Goal: Task Accomplishment & Management: Complete application form

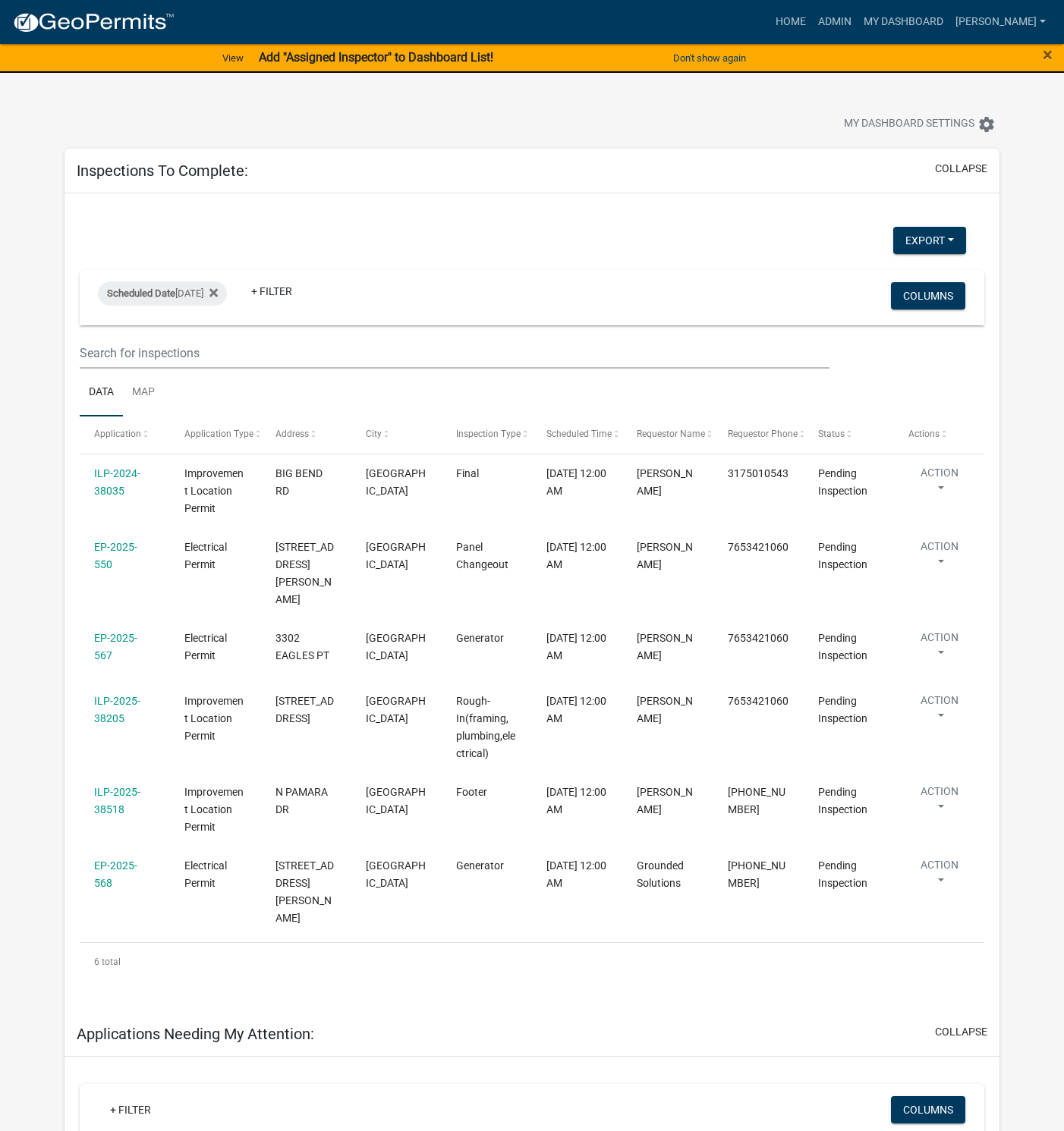
select select "1: 25"
click at [113, 482] on div "ILP-2024-38035" at bounding box center [125, 482] width 62 height 35
click at [119, 490] on link "ILP-2024-38035" at bounding box center [117, 482] width 46 height 29
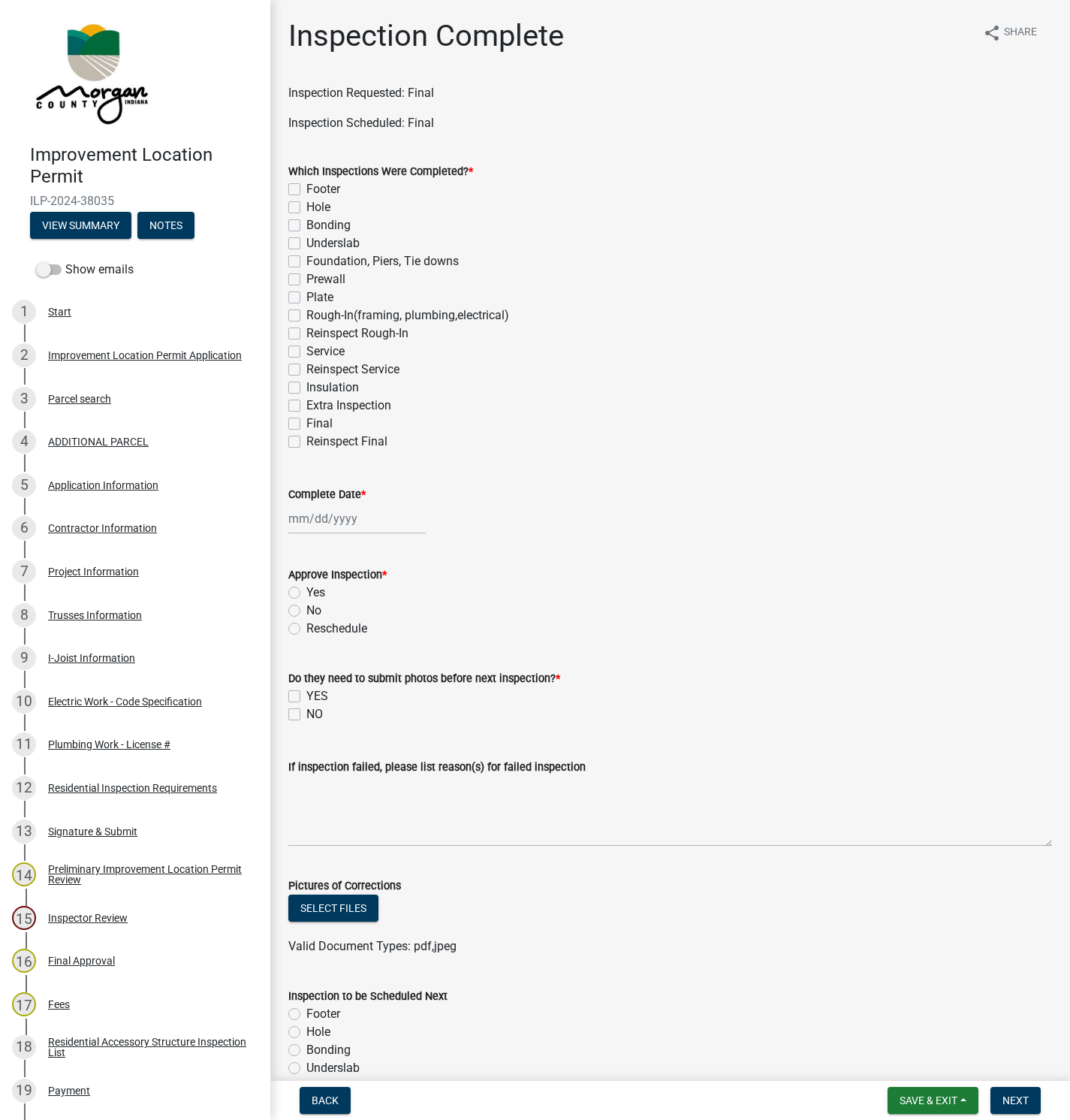
click at [301, 420] on div "Final" at bounding box center [670, 424] width 764 height 18
click at [307, 422] on label "Final" at bounding box center [320, 424] width 26 height 18
click at [307, 422] on input "Final" at bounding box center [311, 420] width 10 height 10
checkbox input "true"
checkbox input "false"
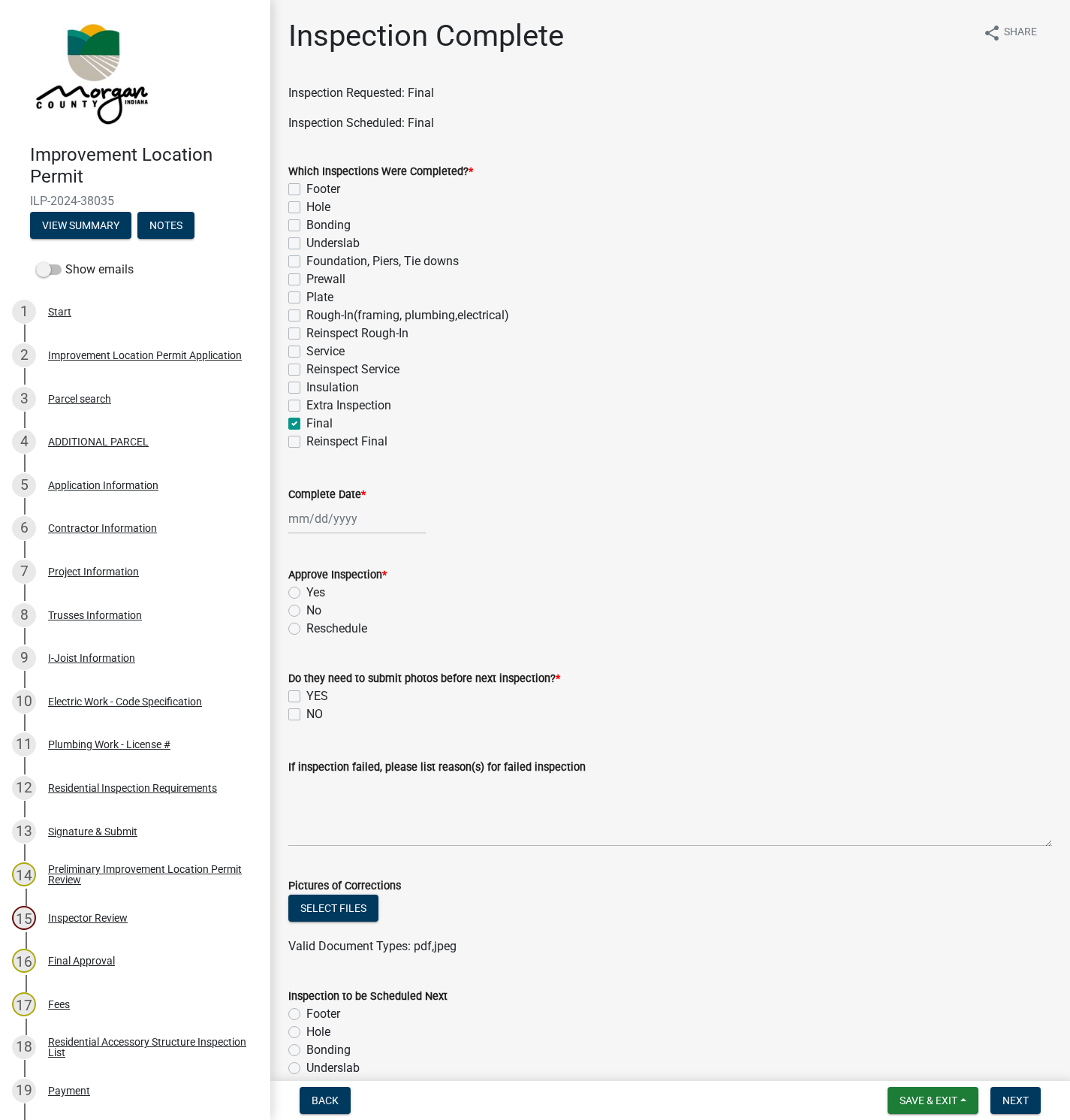
checkbox input "false"
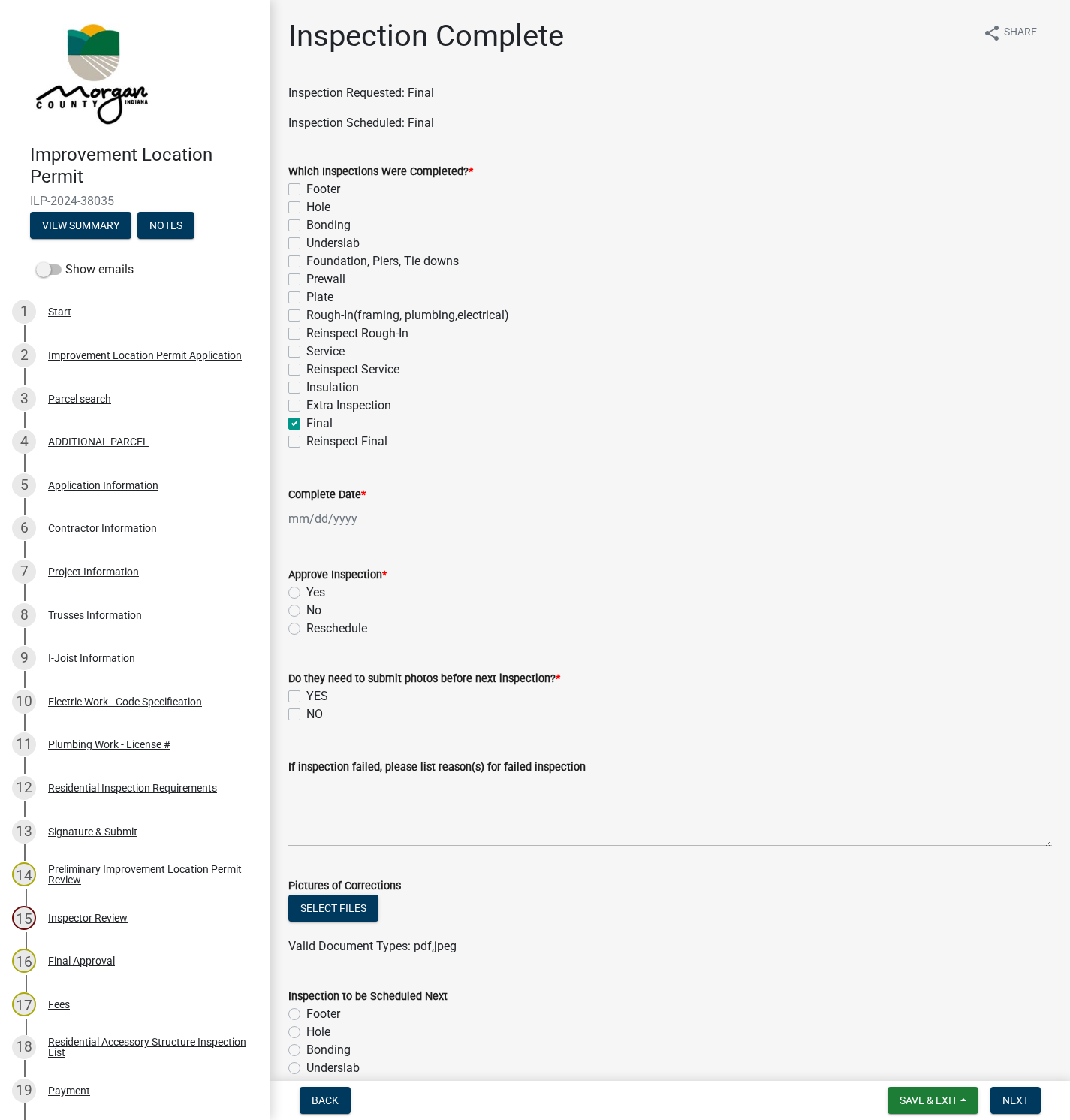
checkbox input "false"
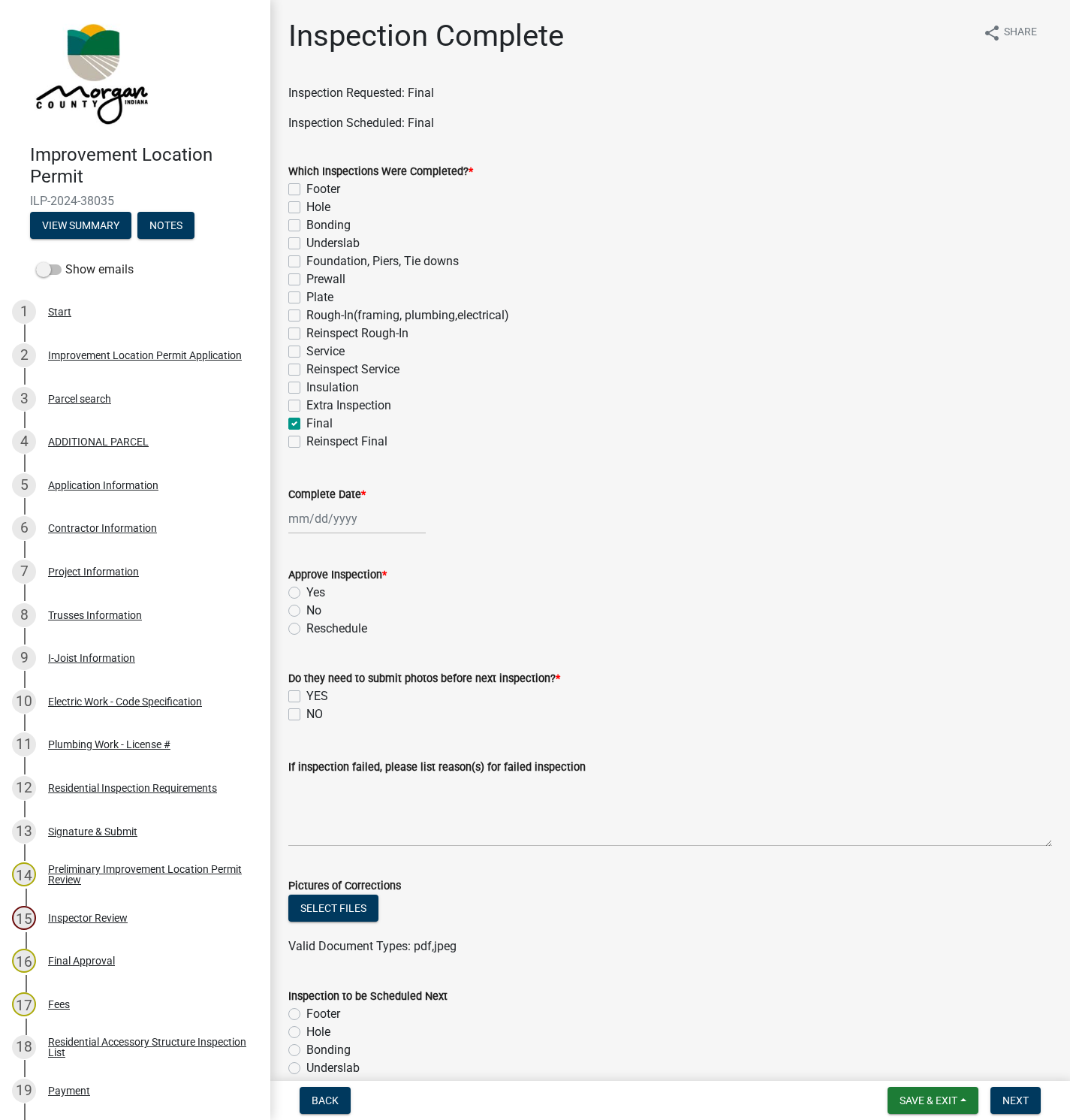
checkbox input "false"
checkbox input "true"
checkbox input "false"
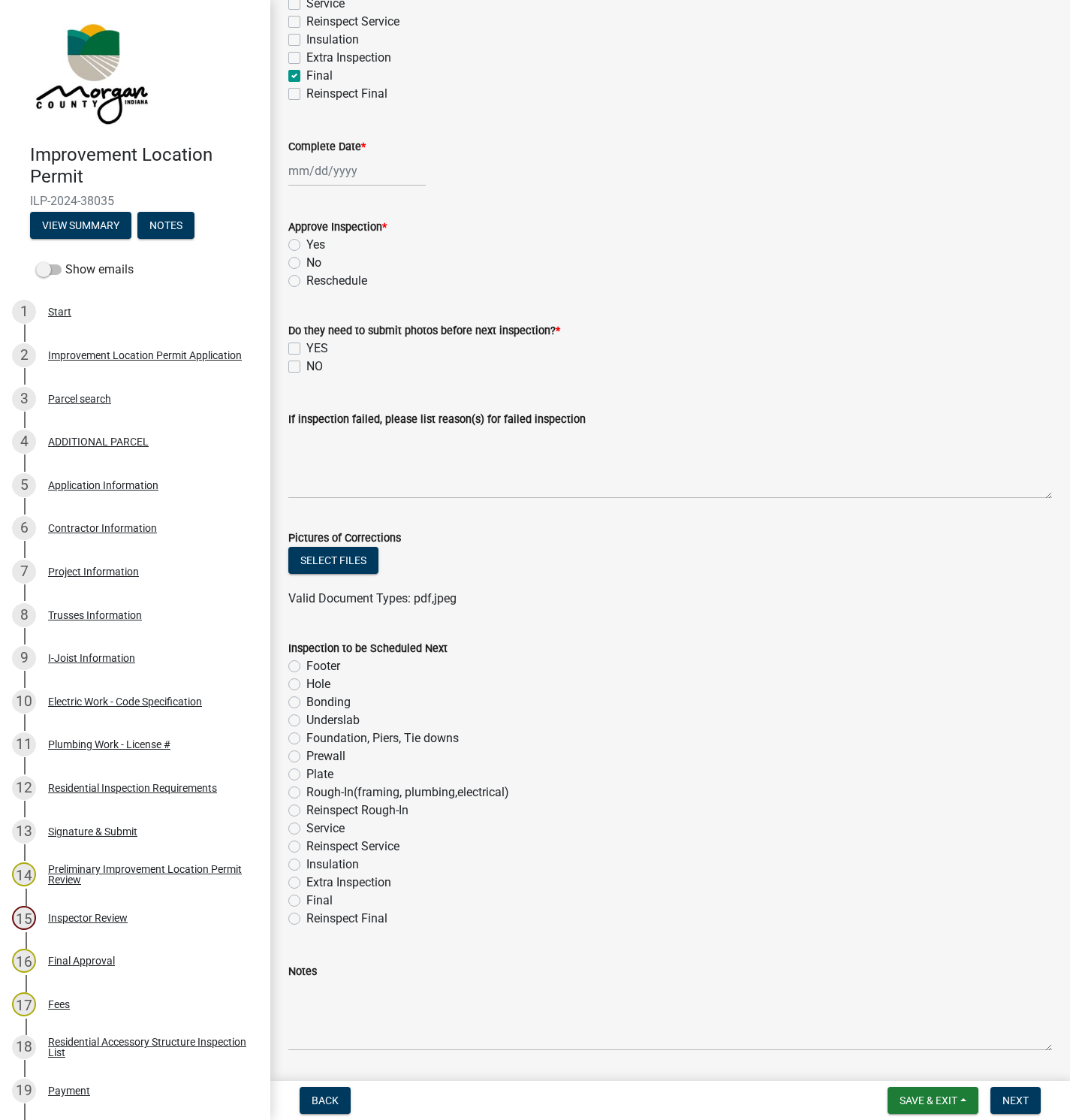
scroll to position [394, 0]
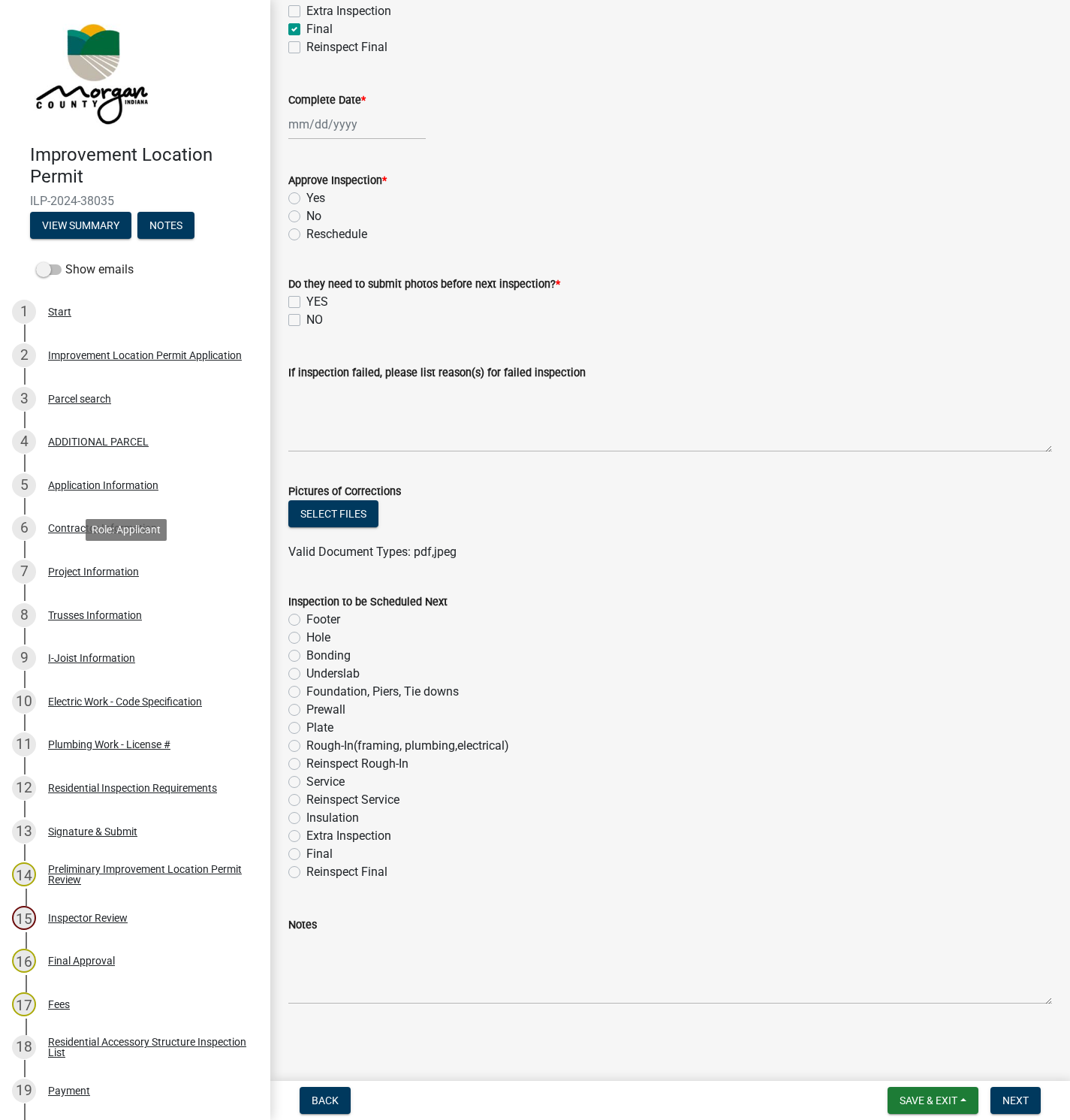
click at [75, 574] on div "Project Information" at bounding box center [93, 571] width 91 height 11
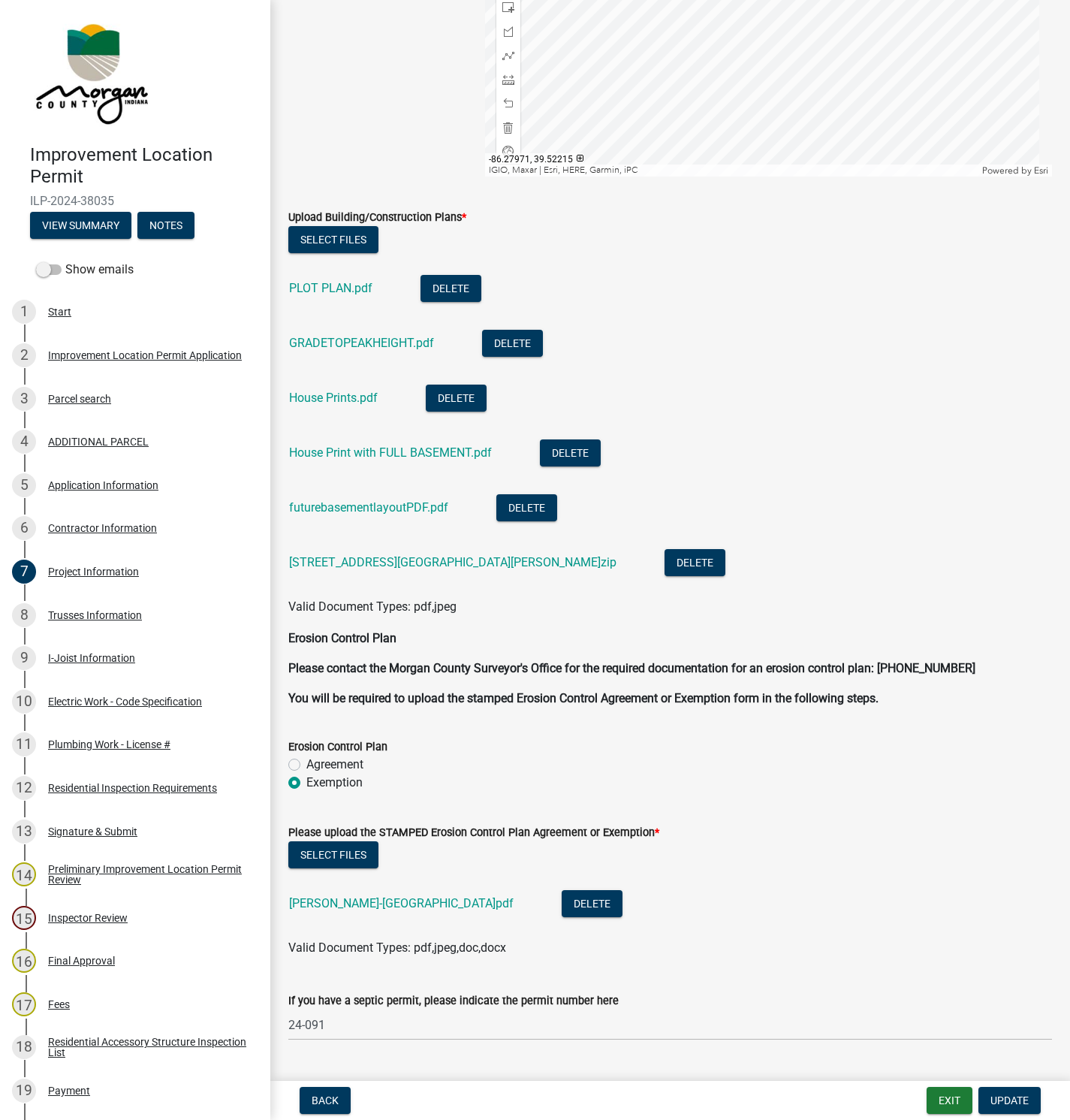
scroll to position [2930, 0]
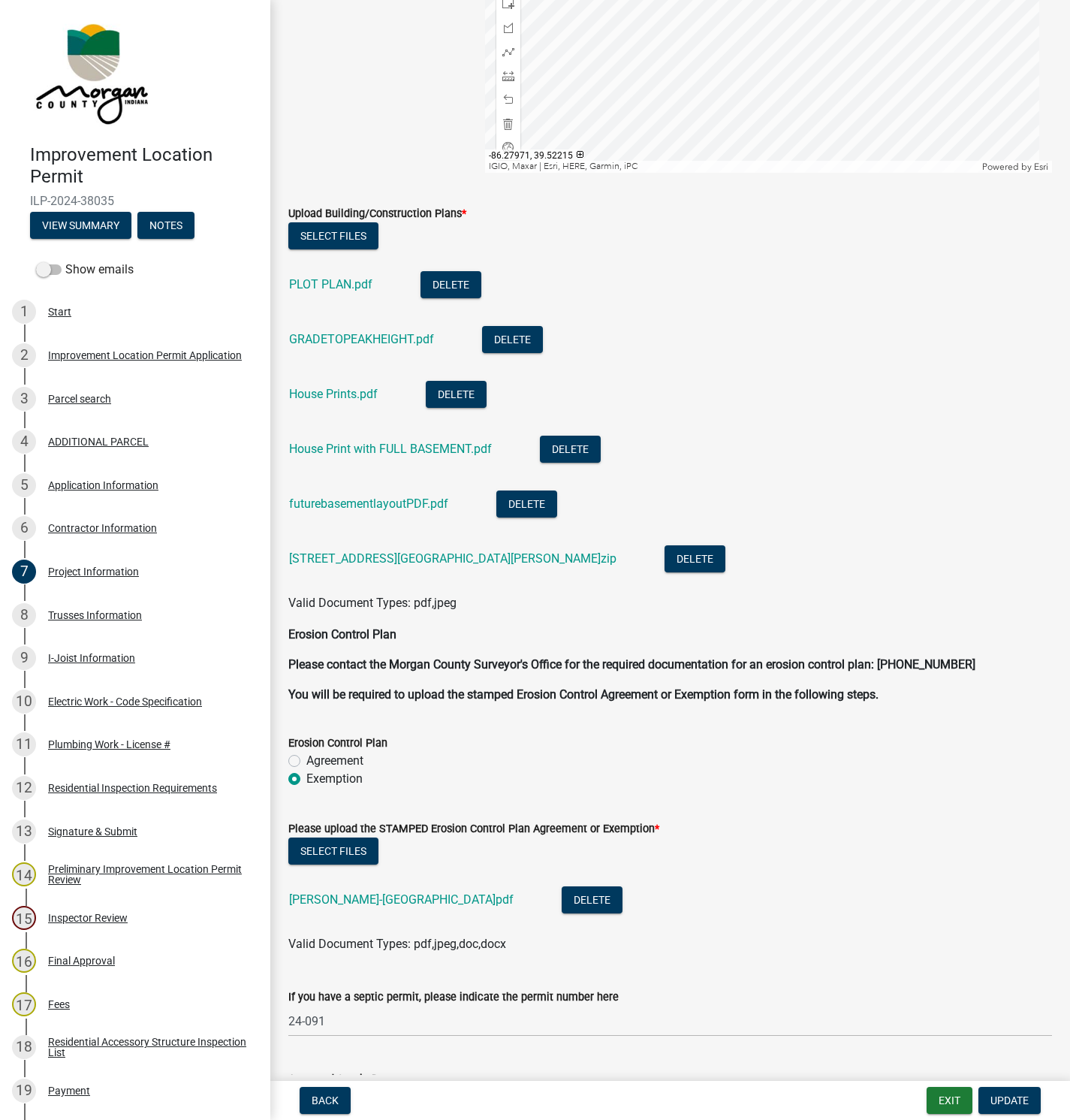
click at [359, 510] on link "futurebasementlayoutPDF.pdf" at bounding box center [369, 503] width 159 height 14
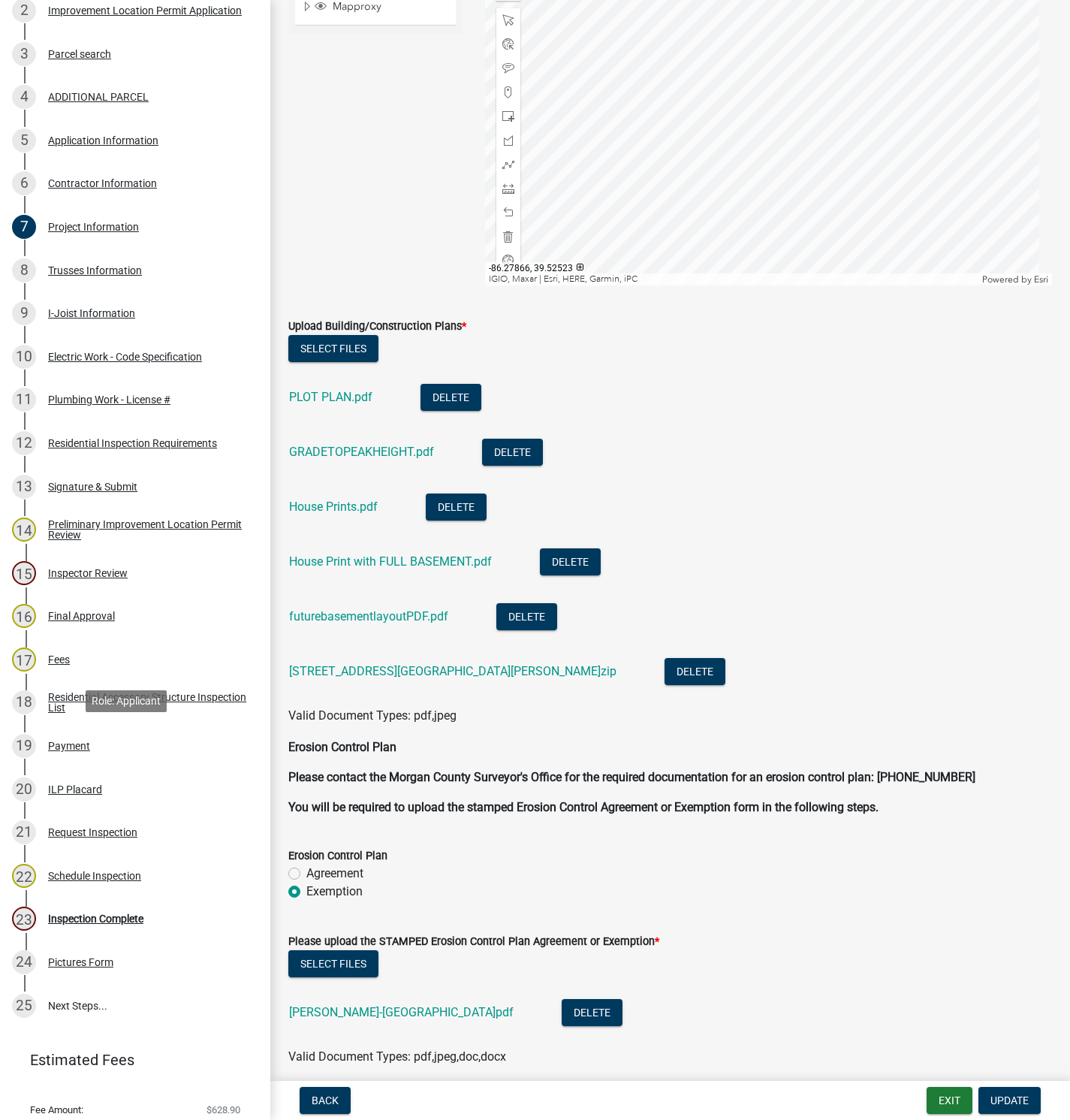
scroll to position [391, 0]
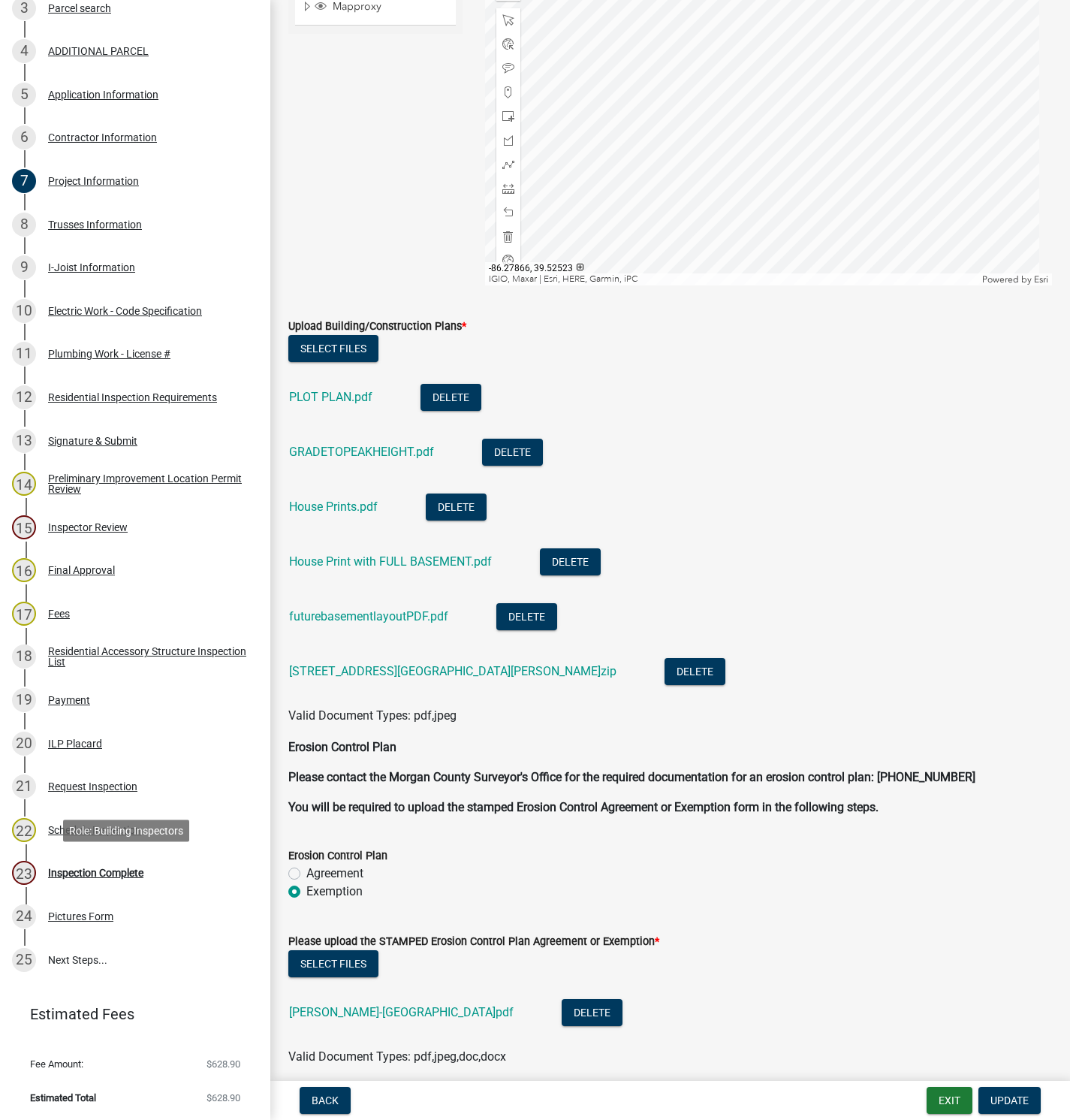
click at [102, 870] on div "Inspection Complete" at bounding box center [95, 873] width 95 height 11
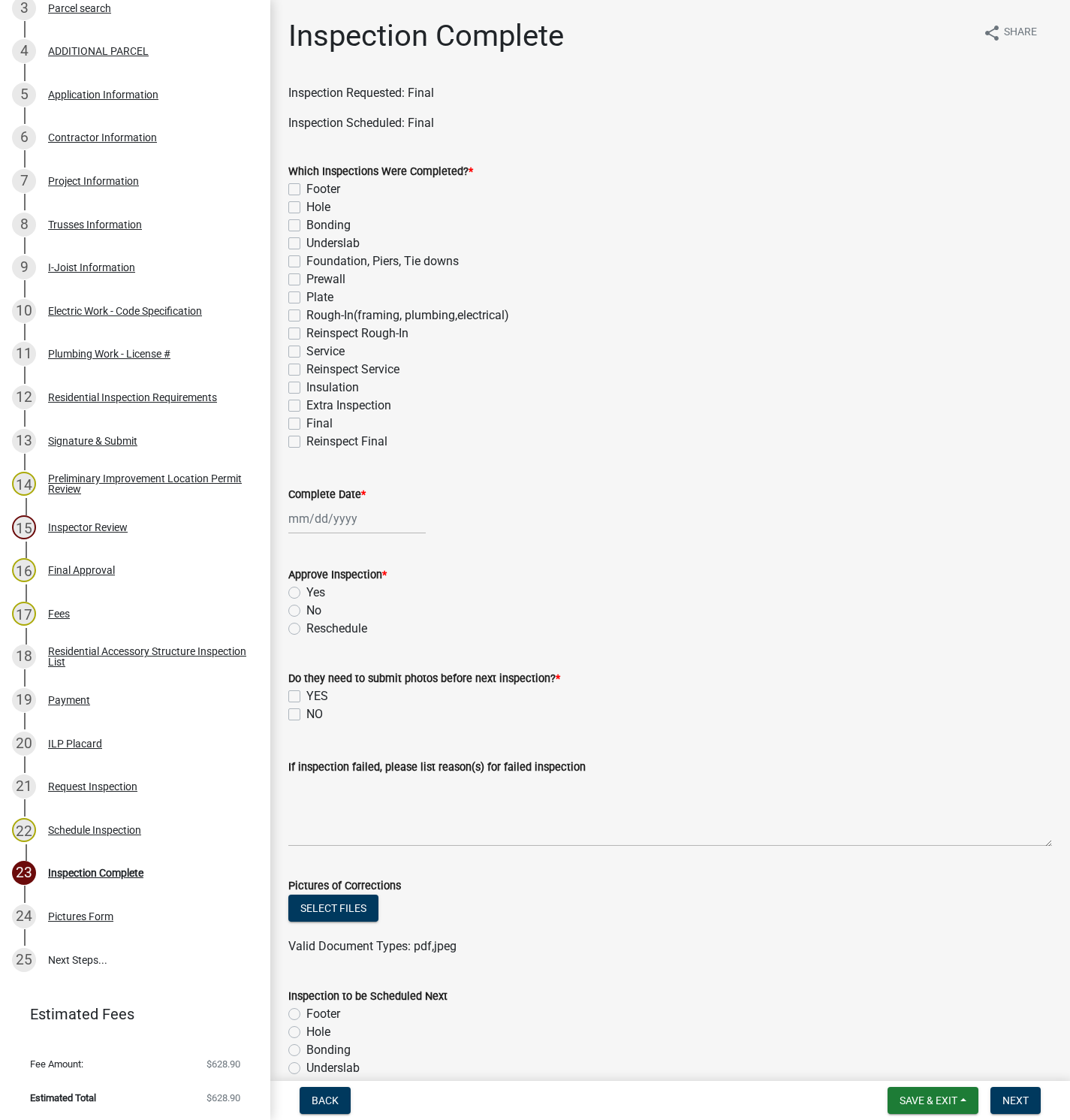
click at [293, 416] on div "Final" at bounding box center [670, 424] width 764 height 18
click at [307, 422] on label "Final" at bounding box center [320, 424] width 26 height 18
click at [307, 422] on input "Final" at bounding box center [311, 420] width 10 height 10
checkbox input "true"
checkbox input "false"
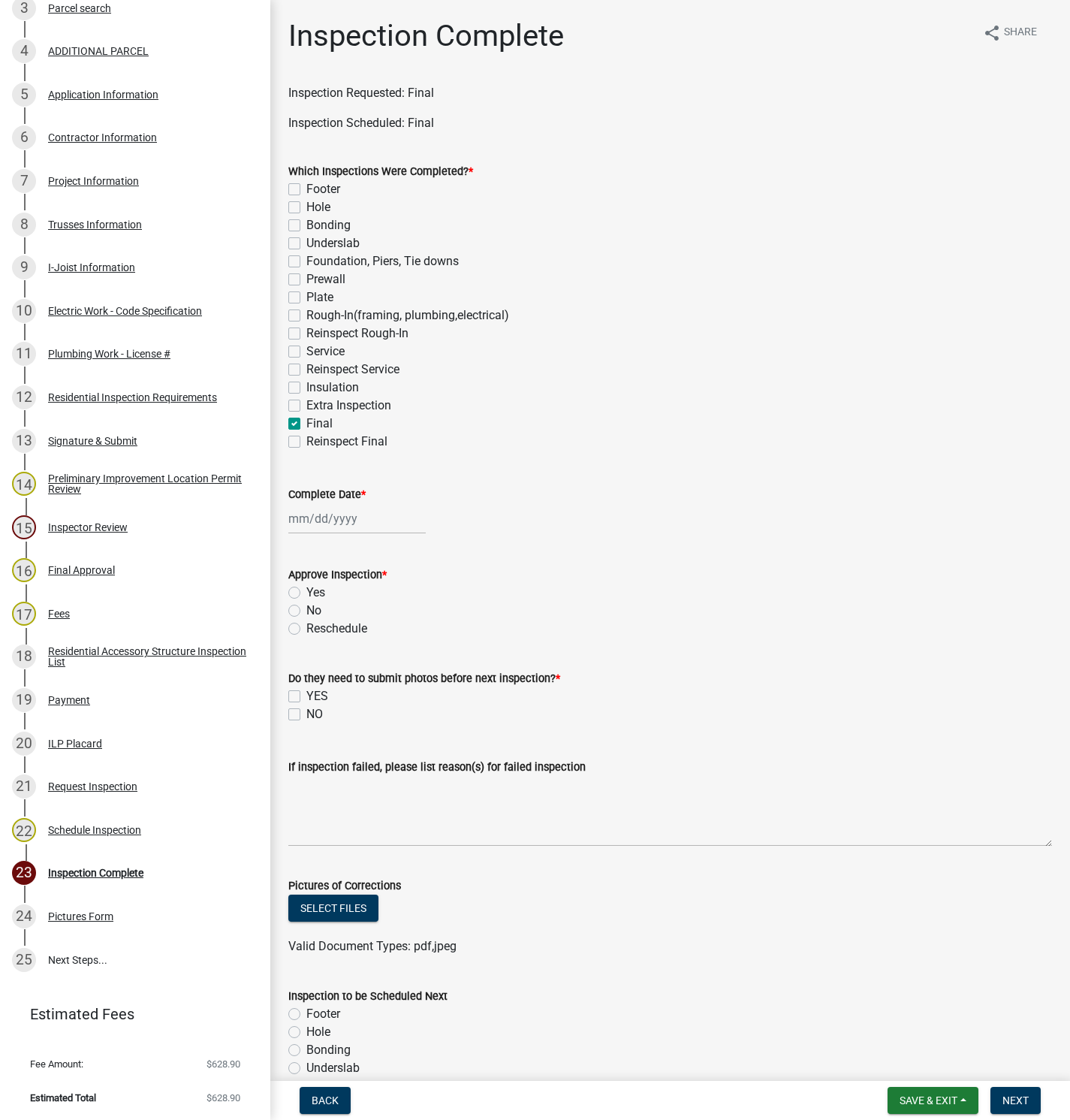
checkbox input "false"
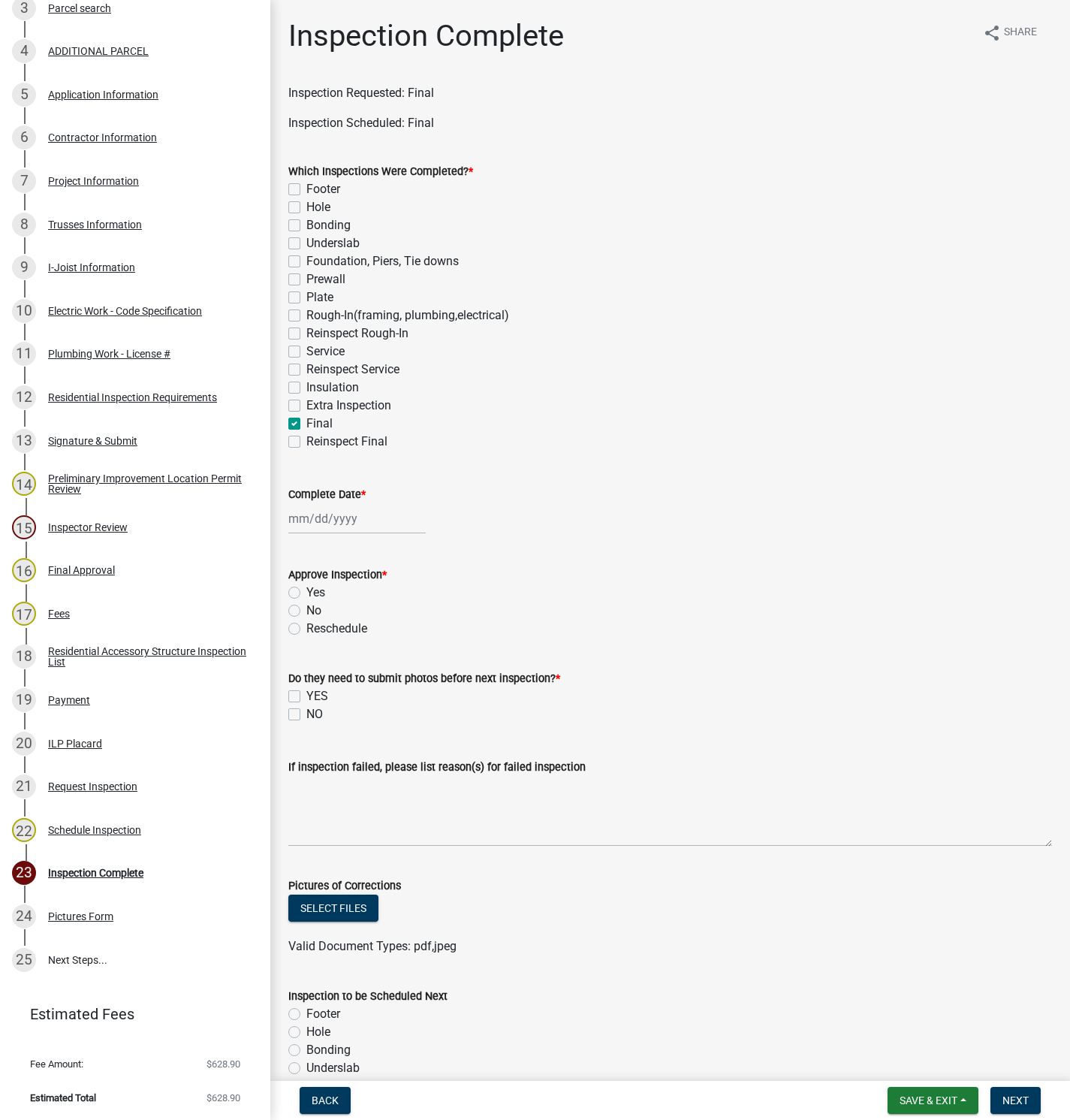
checkbox input "false"
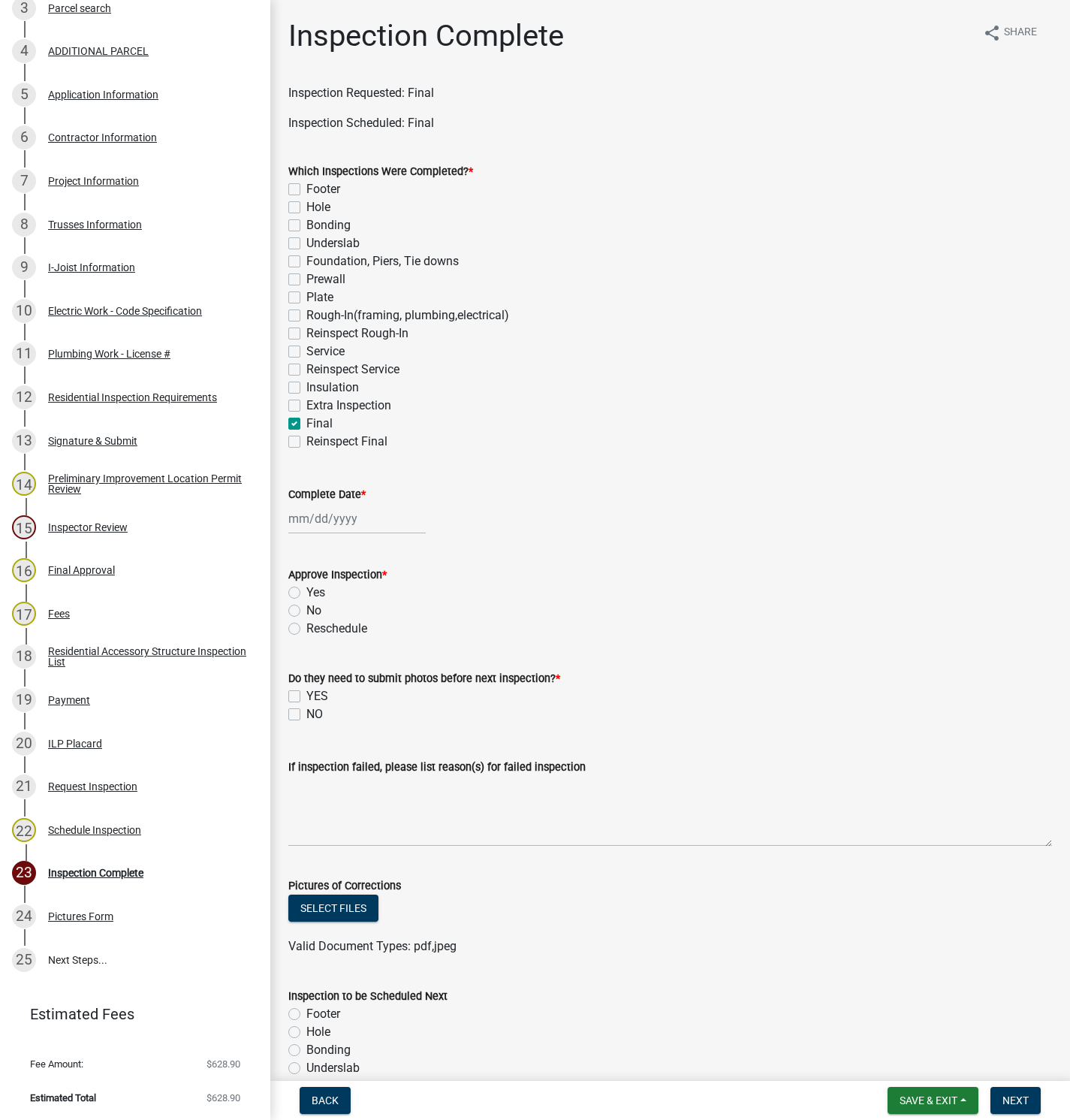
checkbox input "false"
checkbox input "true"
checkbox input "false"
click at [345, 521] on div at bounding box center [357, 518] width 137 height 31
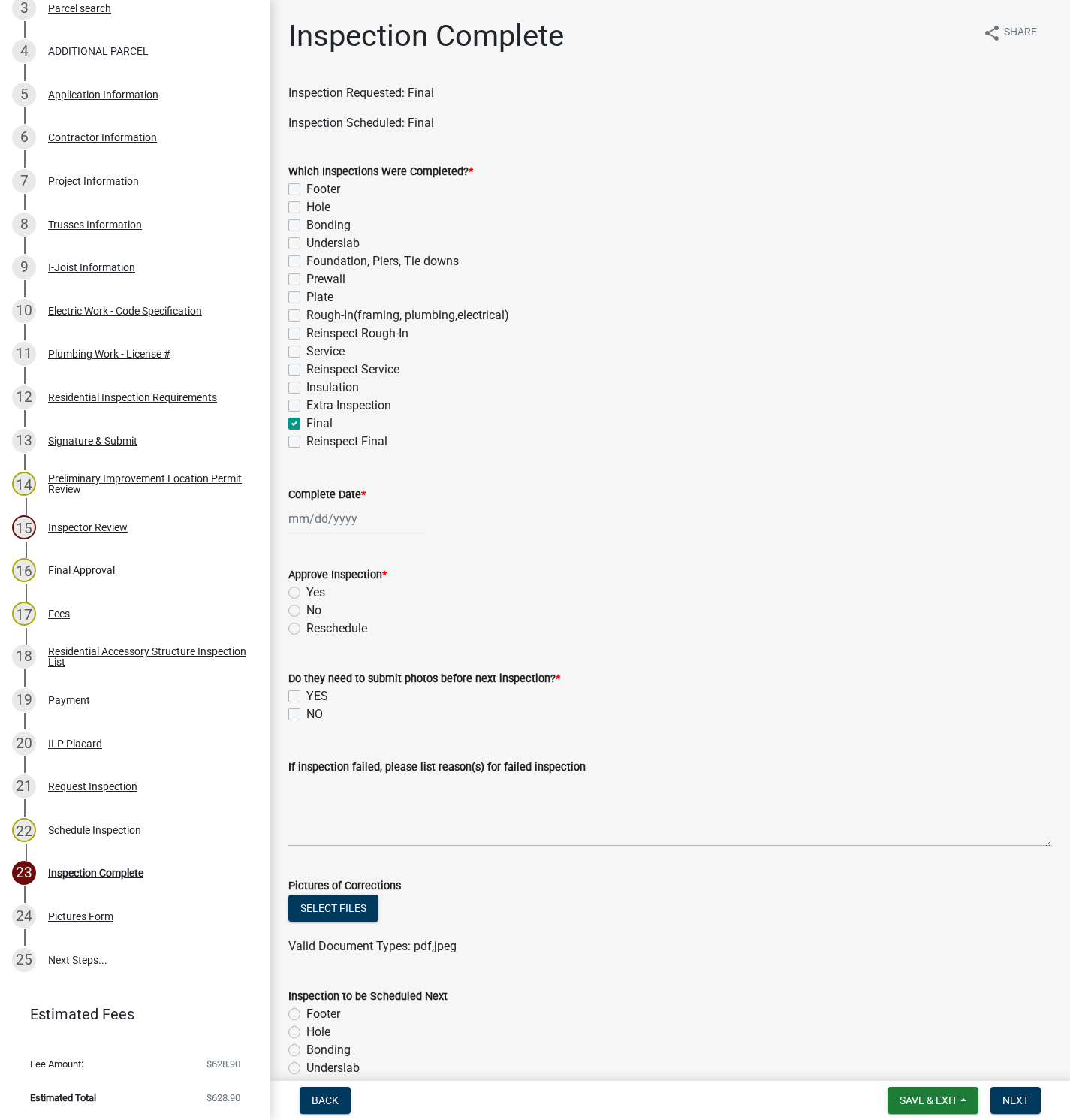
select select "8"
select select "2025"
click at [379, 643] on div "14" at bounding box center [375, 646] width 24 height 24
type input "[DATE]"
click at [307, 613] on label "No" at bounding box center [314, 611] width 15 height 18
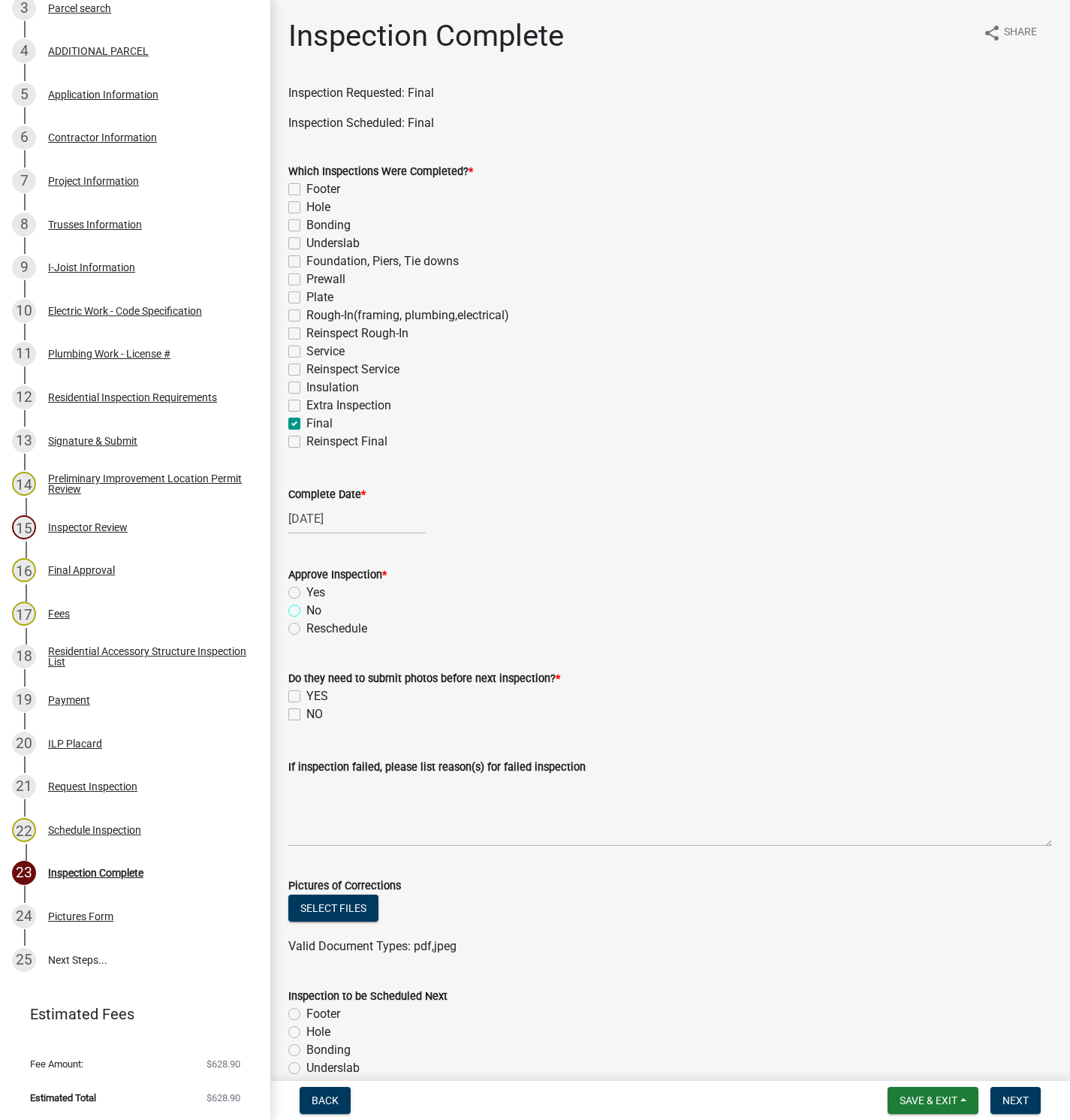
click at [307, 612] on input "No" at bounding box center [311, 607] width 10 height 10
radio input "true"
click at [307, 589] on label "Yes" at bounding box center [316, 593] width 19 height 18
click at [307, 589] on input "Yes" at bounding box center [311, 589] width 10 height 10
radio input "true"
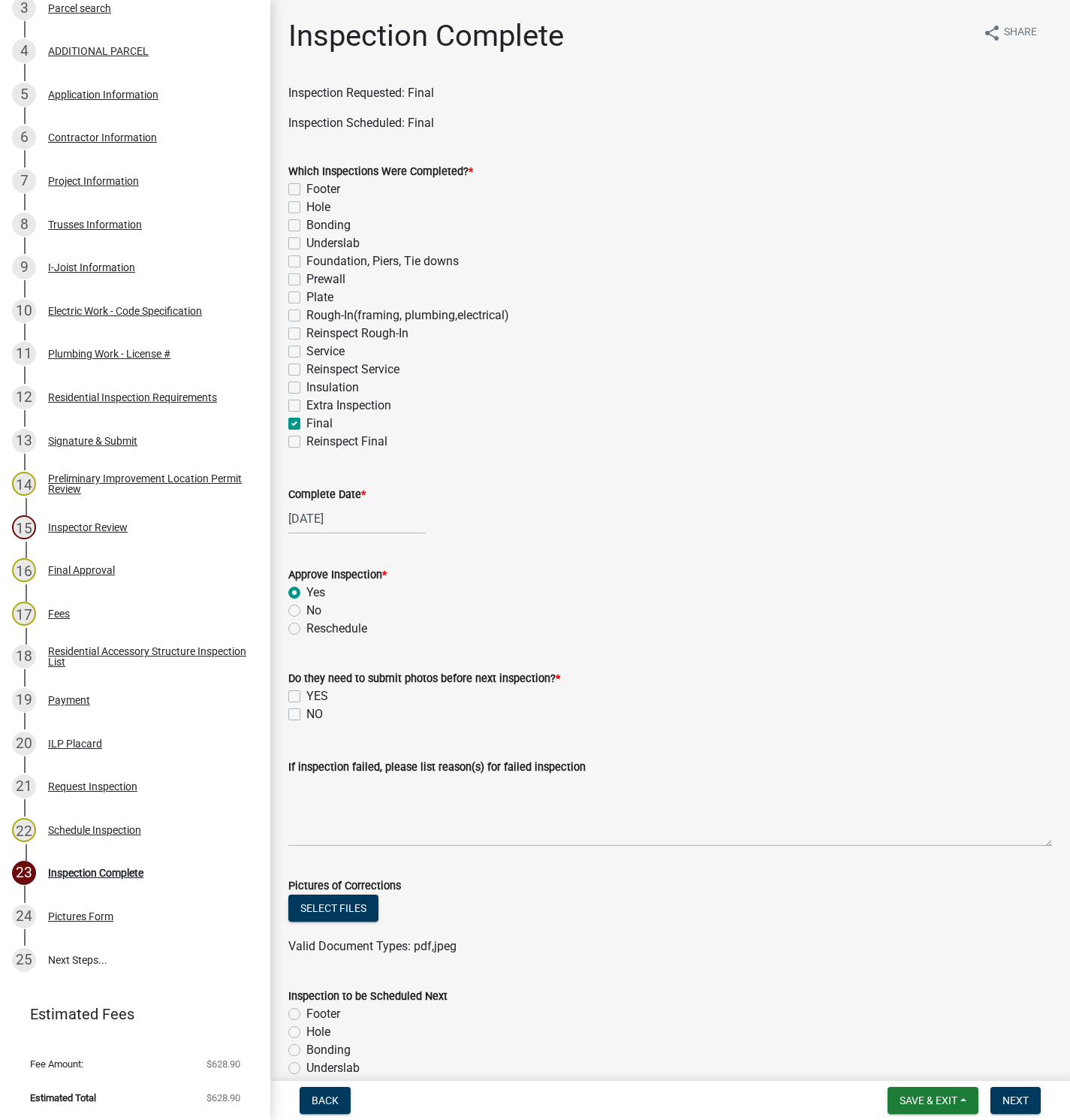
click at [307, 717] on label "NO" at bounding box center [315, 715] width 17 height 18
click at [307, 715] on input "NO" at bounding box center [311, 711] width 10 height 10
checkbox input "true"
checkbox input "false"
checkbox input "true"
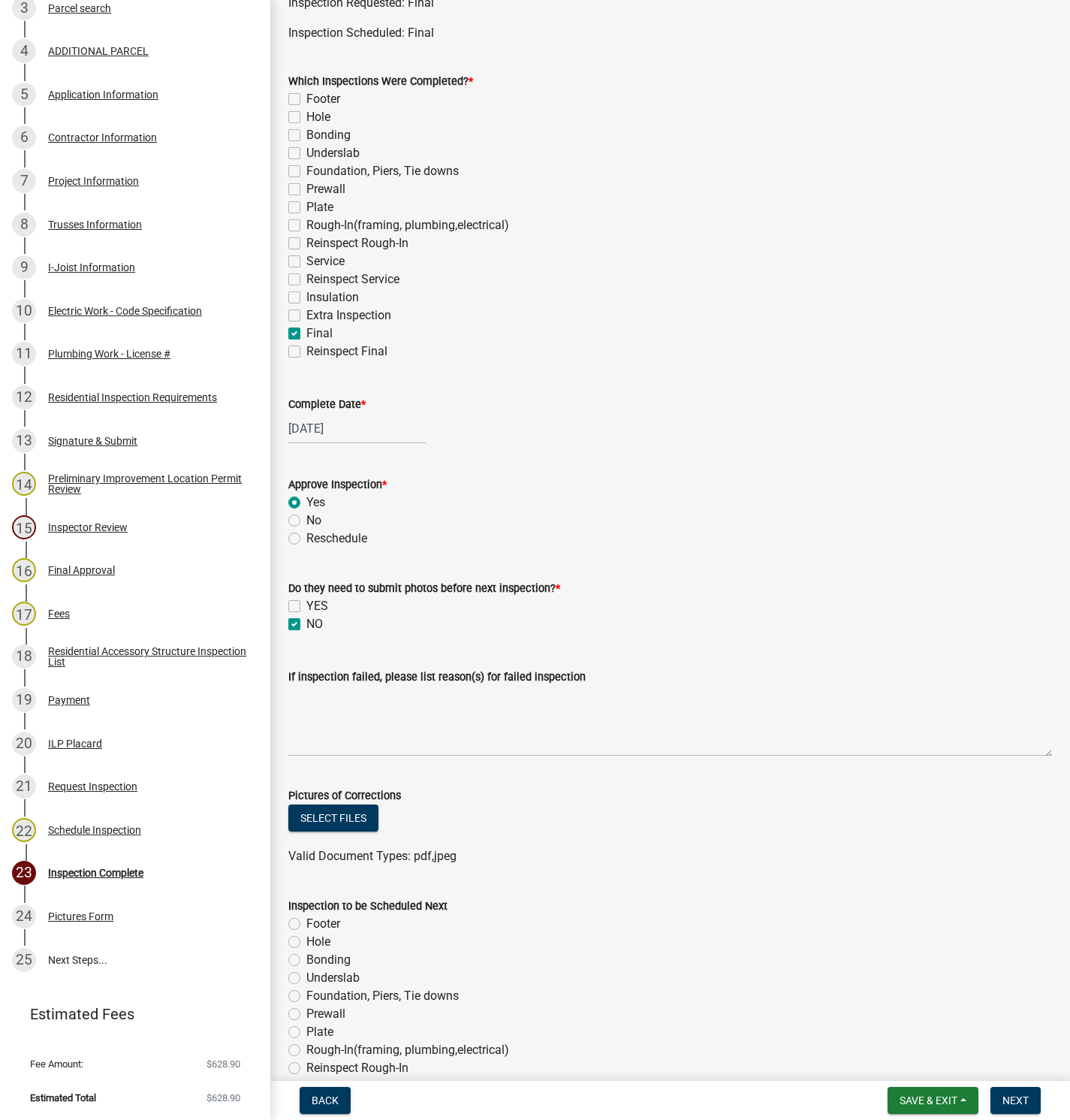
scroll to position [394, 0]
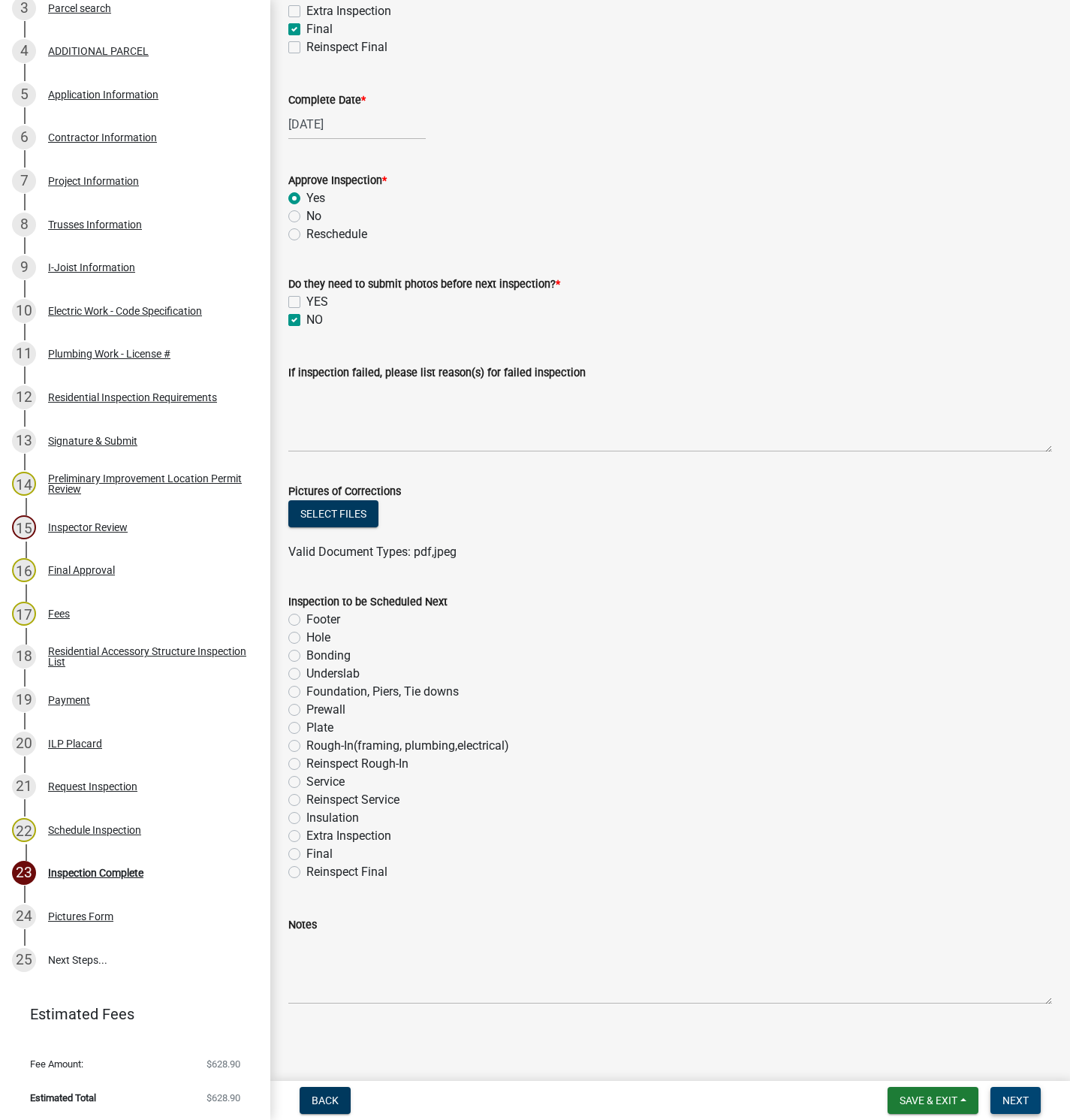
click at [1012, 1098] on span "Next" at bounding box center [1016, 1101] width 26 height 12
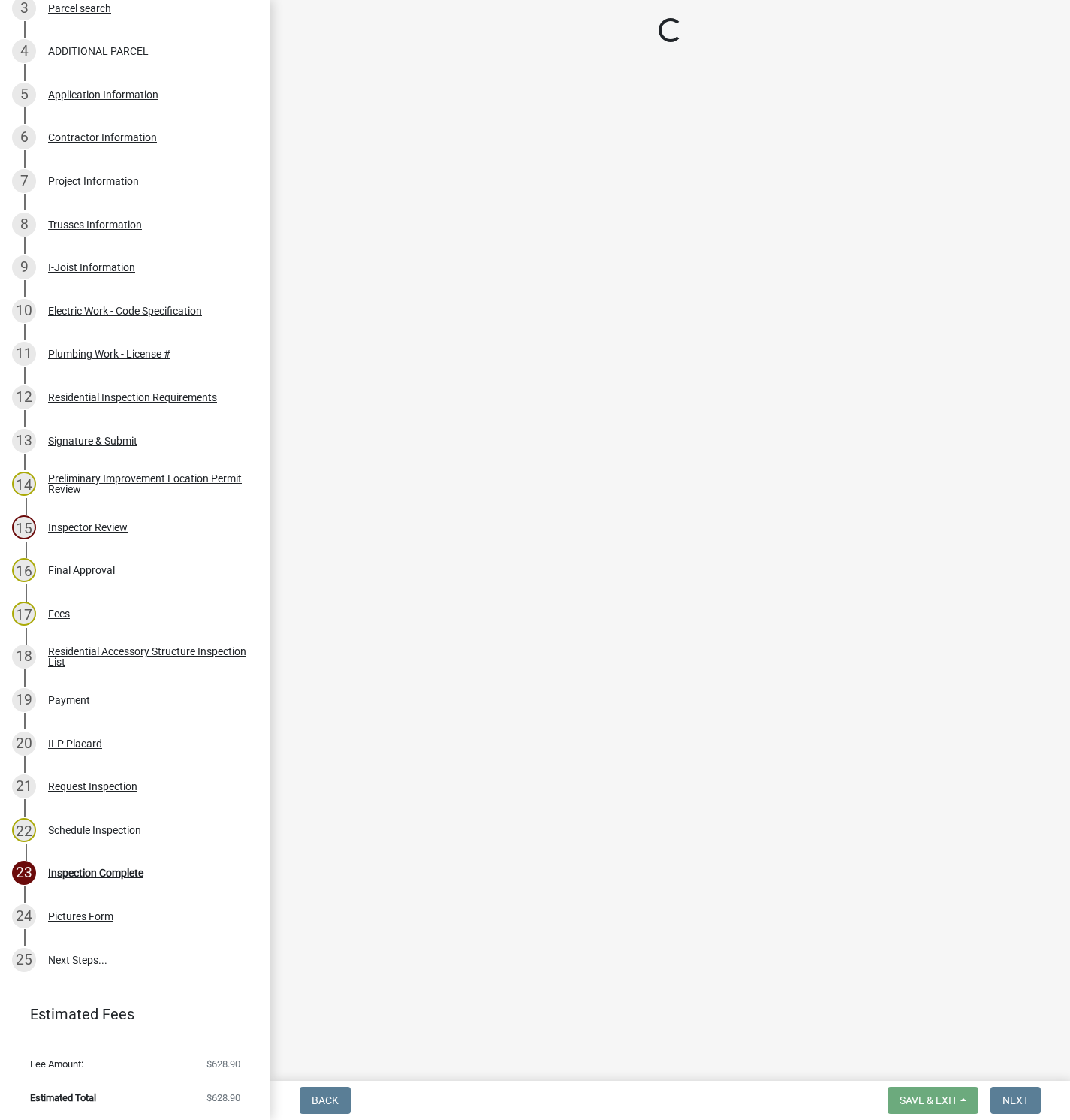
scroll to position [434, 0]
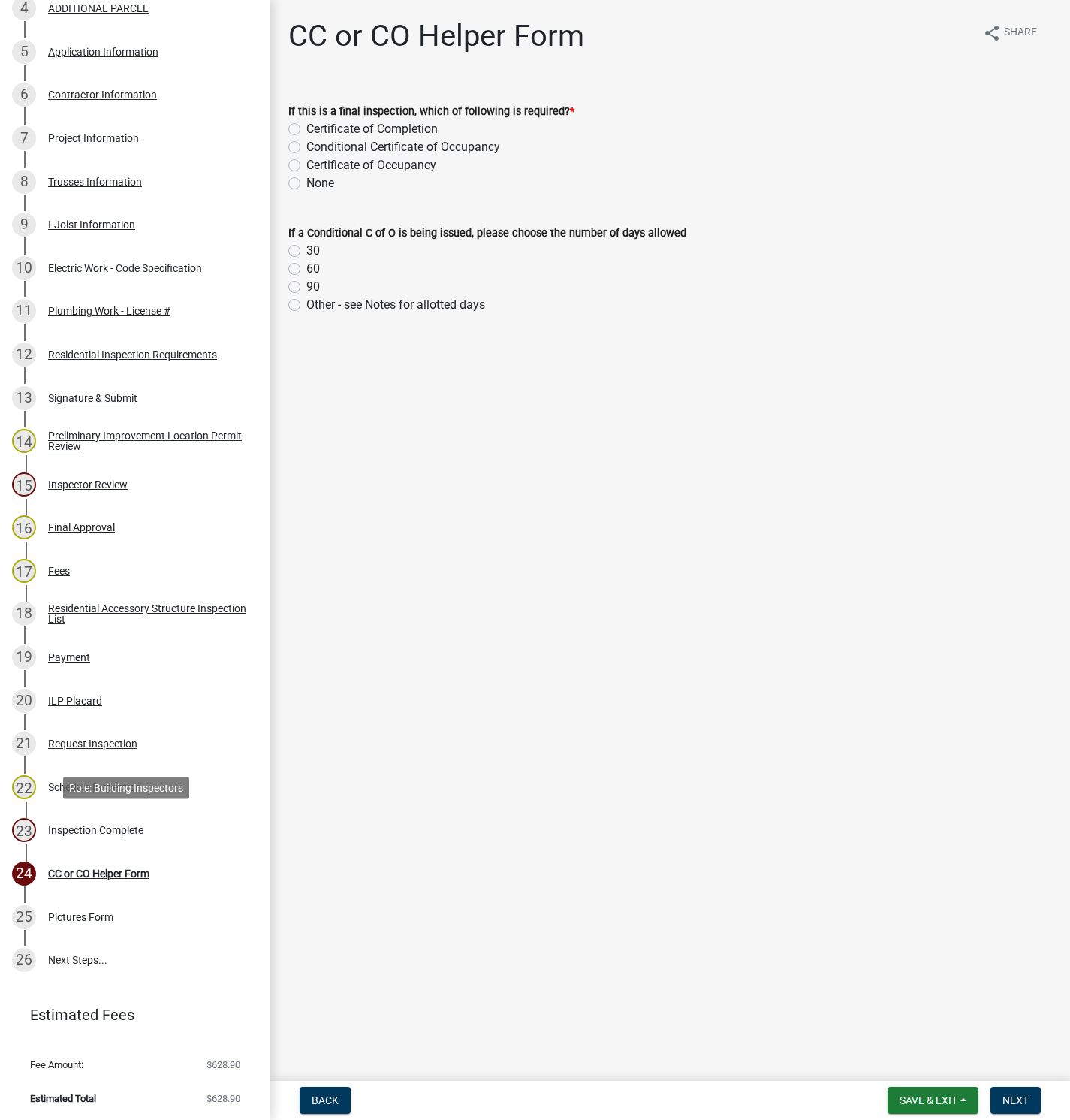
click at [77, 831] on div "Inspection Complete" at bounding box center [95, 830] width 95 height 11
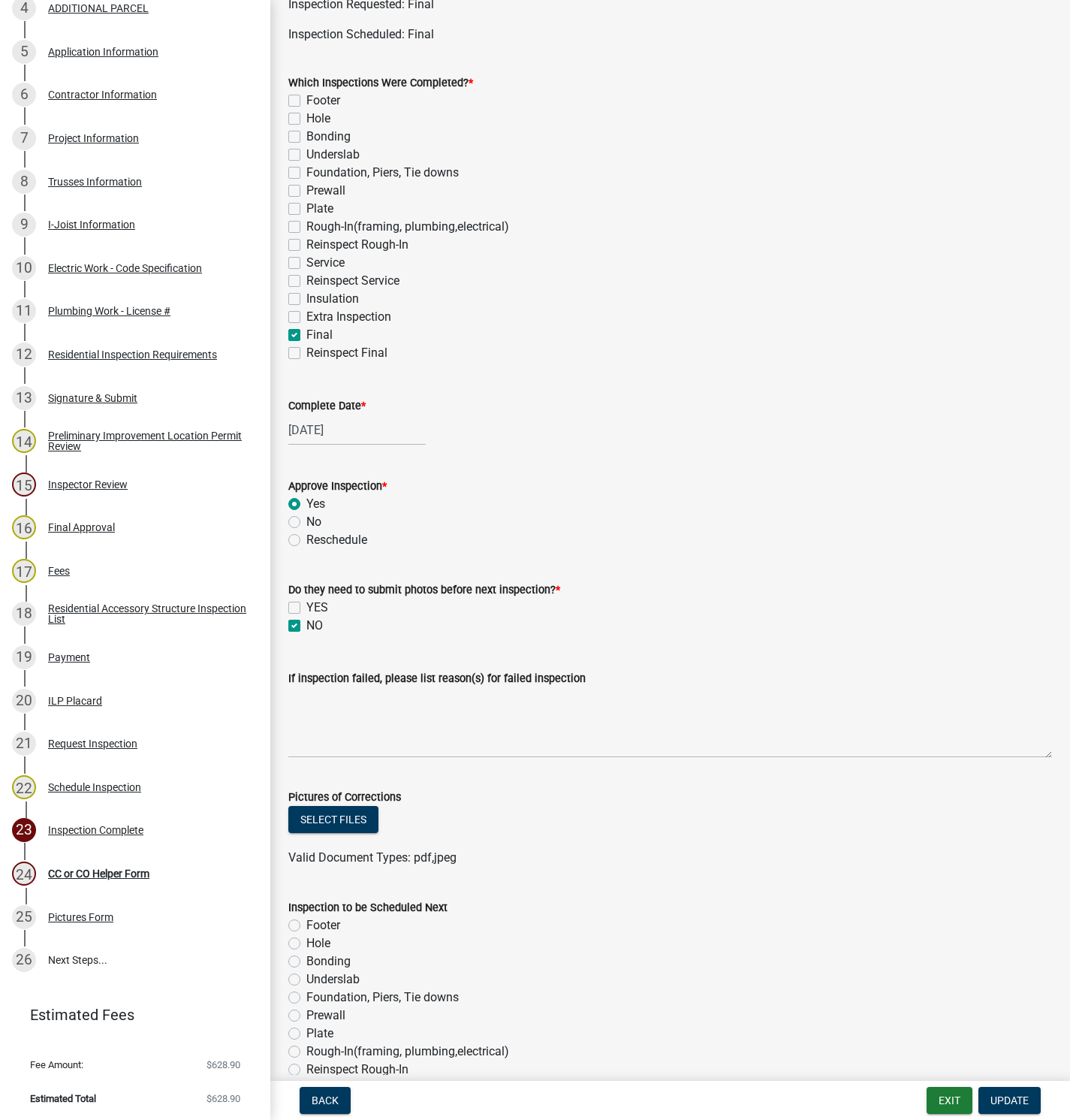
scroll to position [394, 0]
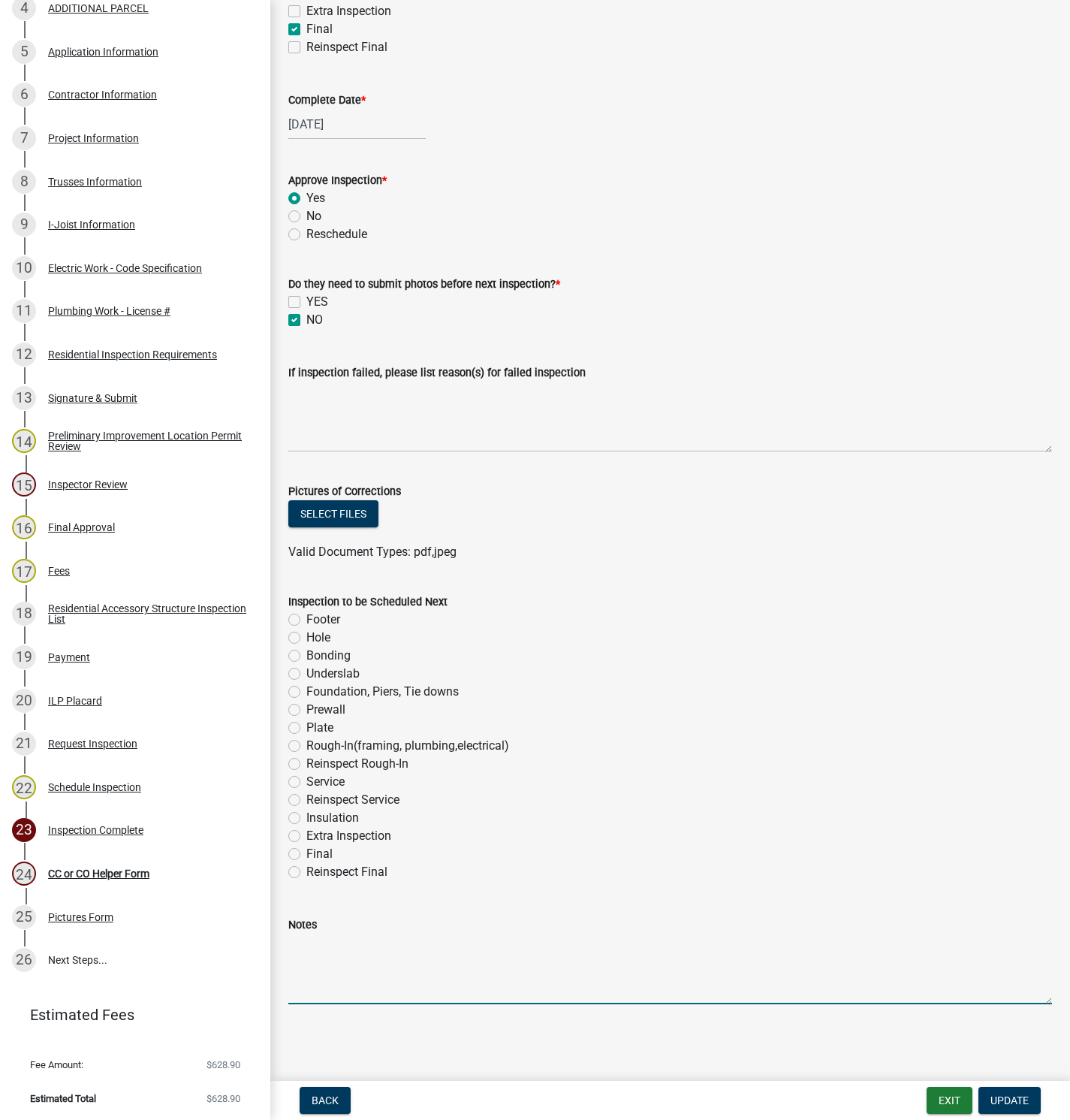
click at [311, 963] on textarea "Notes" at bounding box center [670, 969] width 764 height 70
click at [715, 943] on textarea "Provide complete coverage of the under stair storage area with 1/2 inch drywall" at bounding box center [670, 969] width 764 height 70
click at [764, 945] on textarea "Provide complete coverage of the under stair storage area with 1/2 inch drywall…" at bounding box center [670, 969] width 764 height 70
click at [863, 943] on textarea "Provide complete coverage of the under stair storage area with 1/2 inch drywall…" at bounding box center [670, 969] width 764 height 70
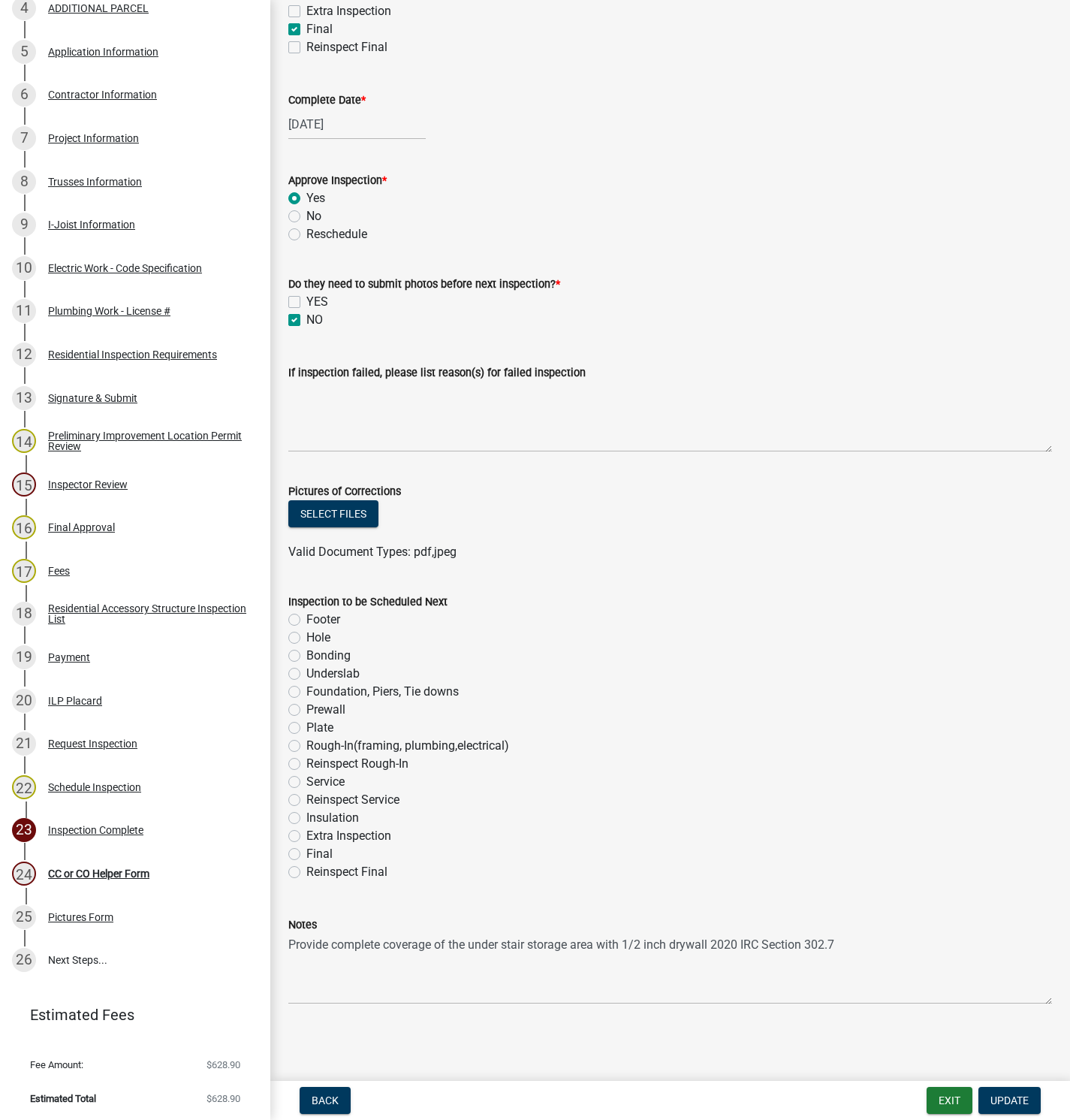
click at [332, 922] on div "Notes" at bounding box center [670, 925] width 764 height 18
click at [322, 922] on div "Notes" at bounding box center [670, 925] width 764 height 18
click at [291, 946] on textarea "Provide complete coverage of the under stair storage area with 1/2 inch drywall…" at bounding box center [670, 969] width 764 height 70
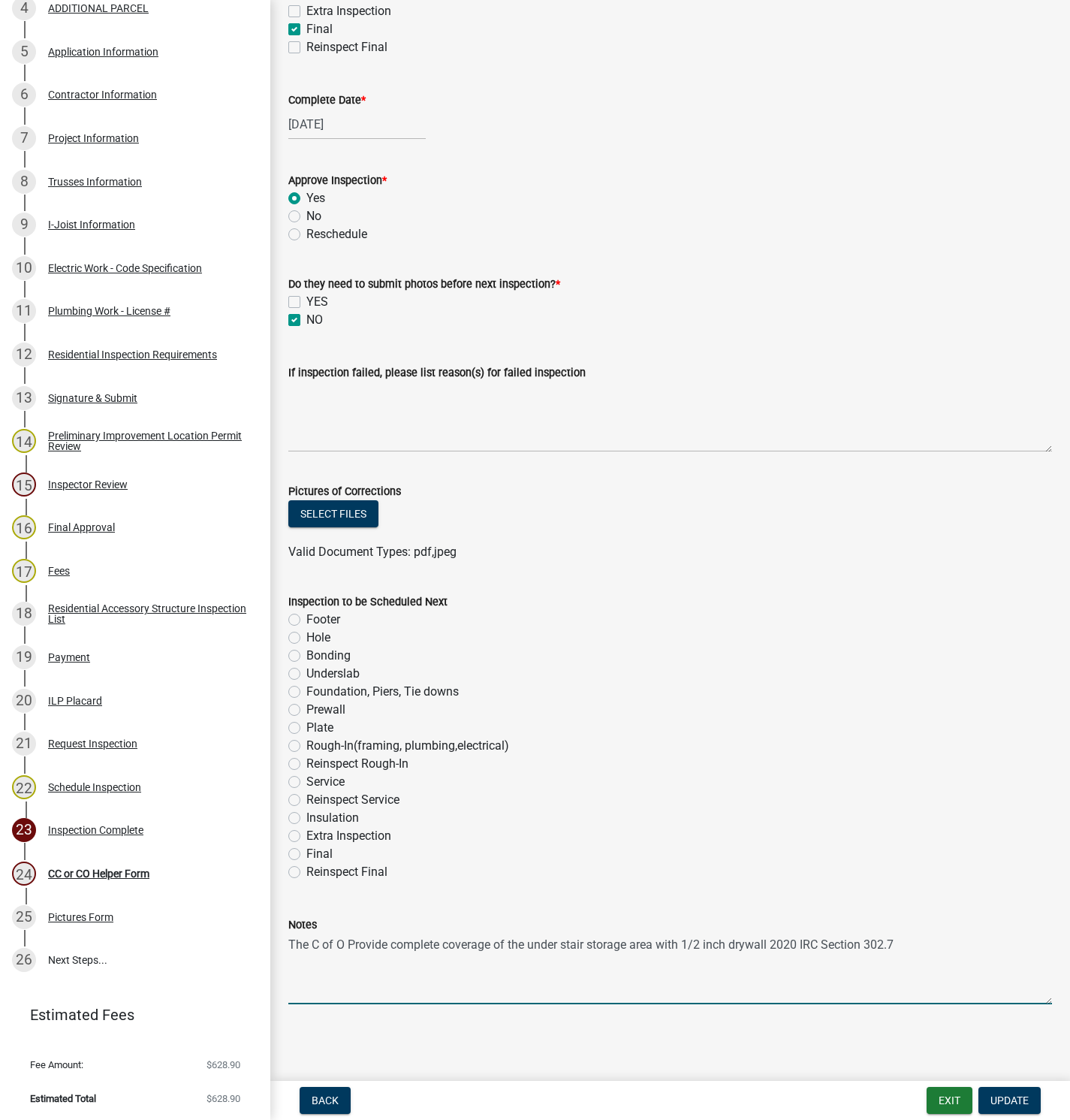
click at [318, 945] on textarea "The C of O Provide complete coverage of the under stair storage area with 1/2 i…" at bounding box center [670, 969] width 764 height 70
click at [392, 942] on textarea "The Certificate of O Provide complete coverage of the under stair storage area …" at bounding box center [670, 969] width 764 height 70
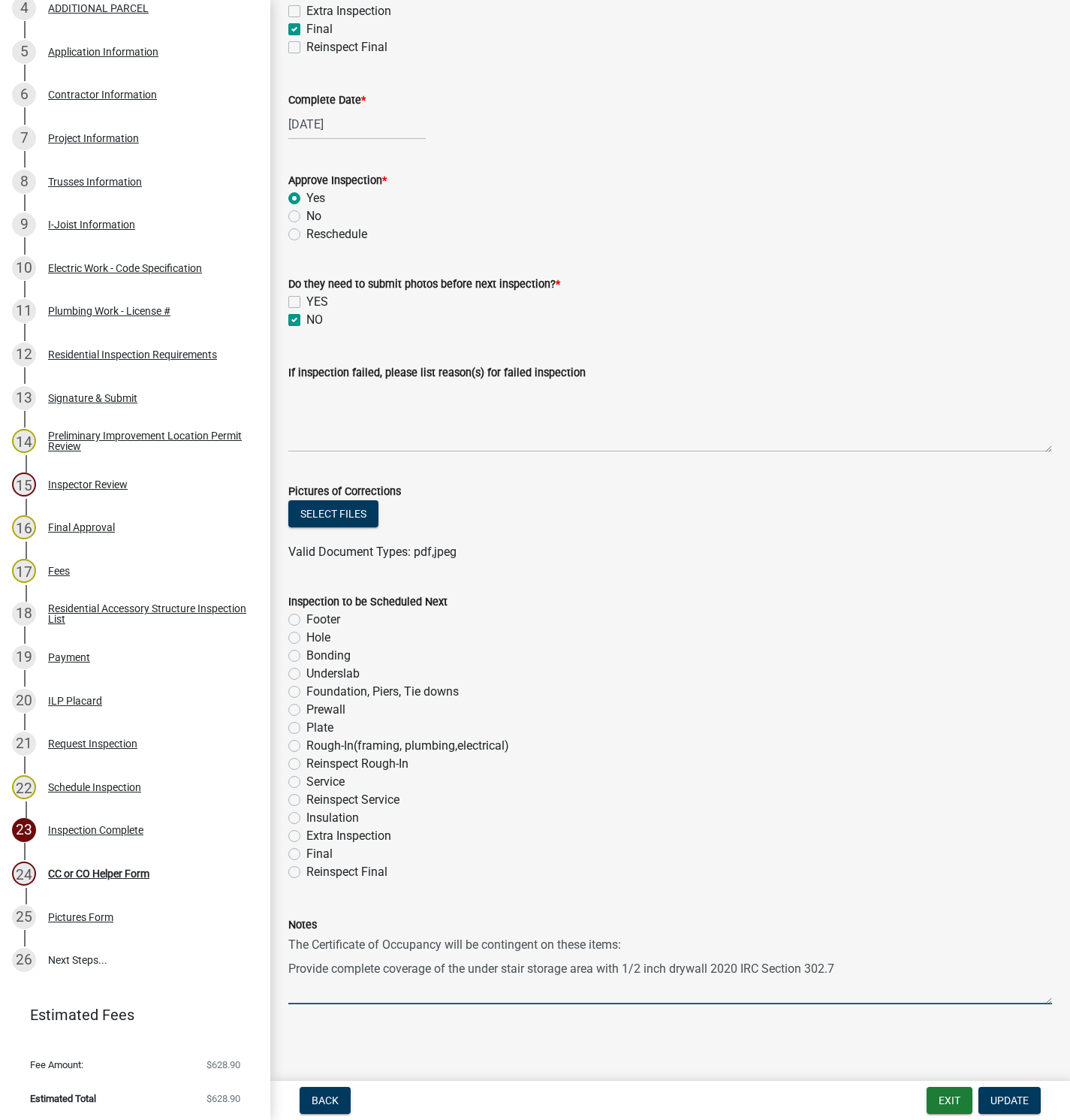
click at [853, 968] on textarea "The Certificate of Occupancy will be contingent on these items: Provide complet…" at bounding box center [670, 969] width 764 height 70
click at [369, 993] on textarea "The Certificate of Occupancy will be contingent on these items: Provide complet…" at bounding box center [670, 969] width 764 height 70
click at [323, 993] on textarea "The Certificate of Occupancy will be contingent on these items: Provide complet…" at bounding box center [670, 969] width 764 height 70
click at [656, 989] on textarea "The Certificate of Occupancy will be contingent on these items: Provide complet…" at bounding box center [670, 969] width 764 height 70
type textarea "The Certificate of Occupancy will be contingent on these items: Provide complet…"
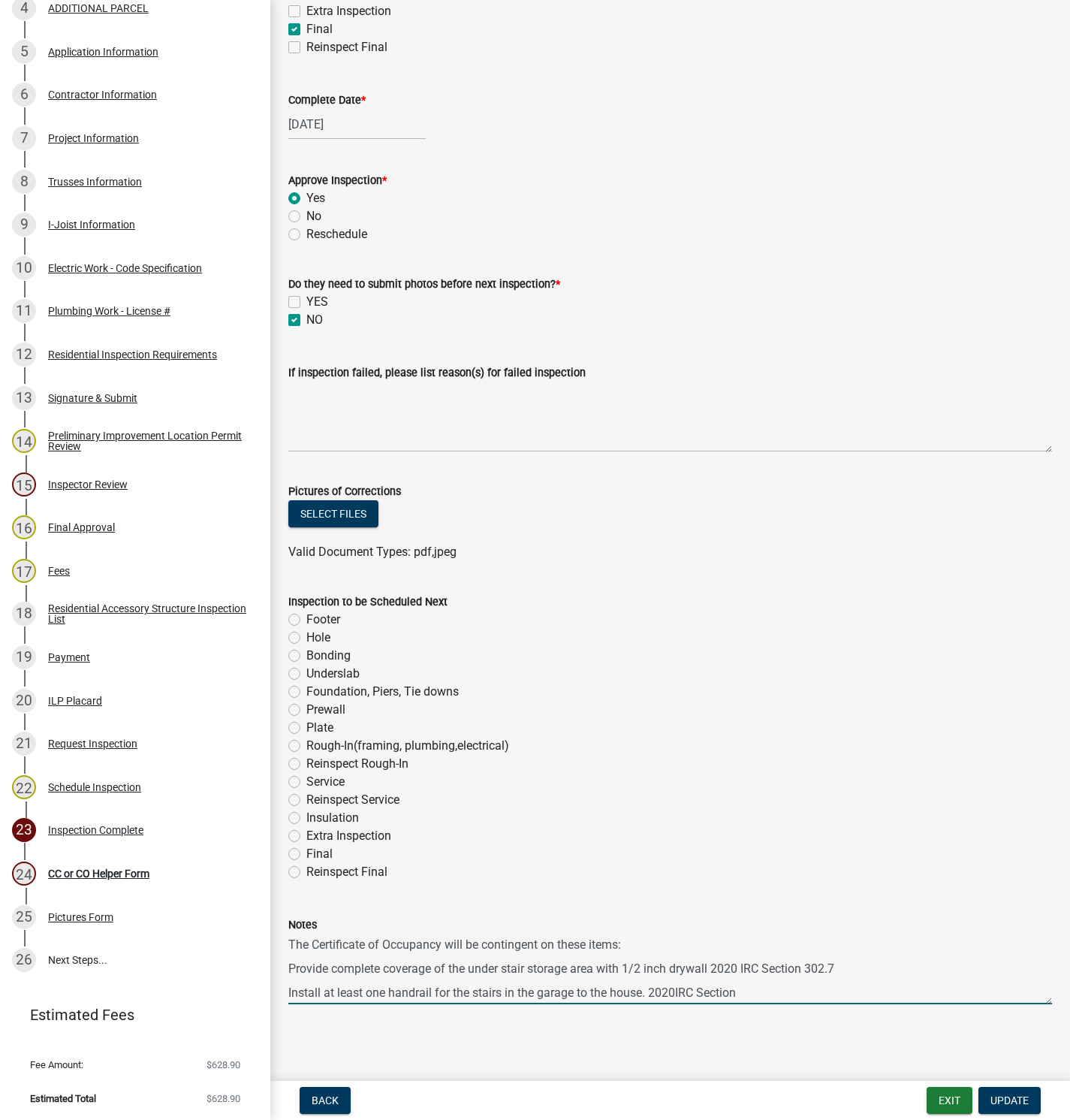
click at [806, 965] on textarea "The Certificate of Occupancy will be contingent on these items: Provide complet…" at bounding box center [670, 969] width 764 height 70
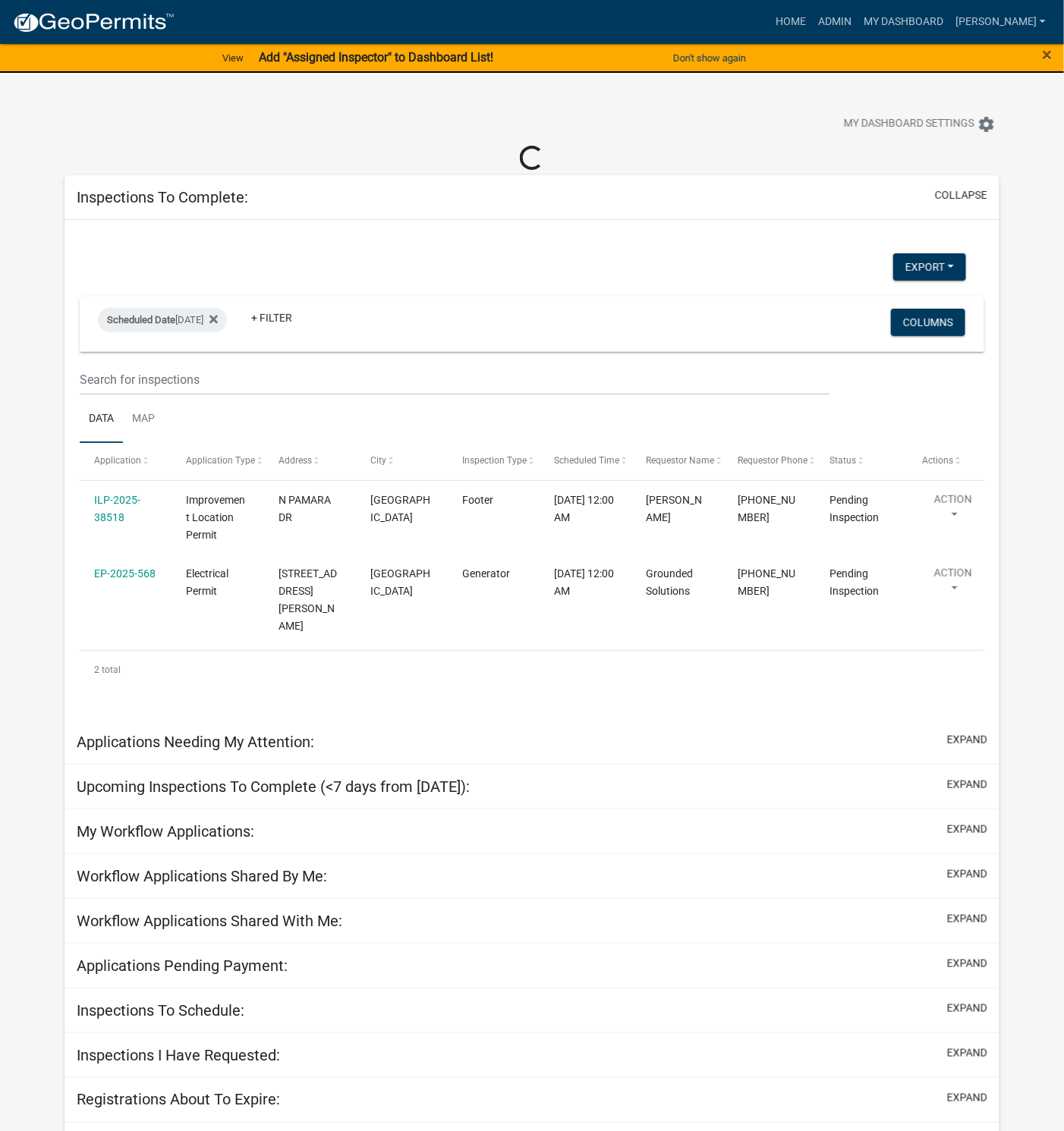
select select "1: 25"
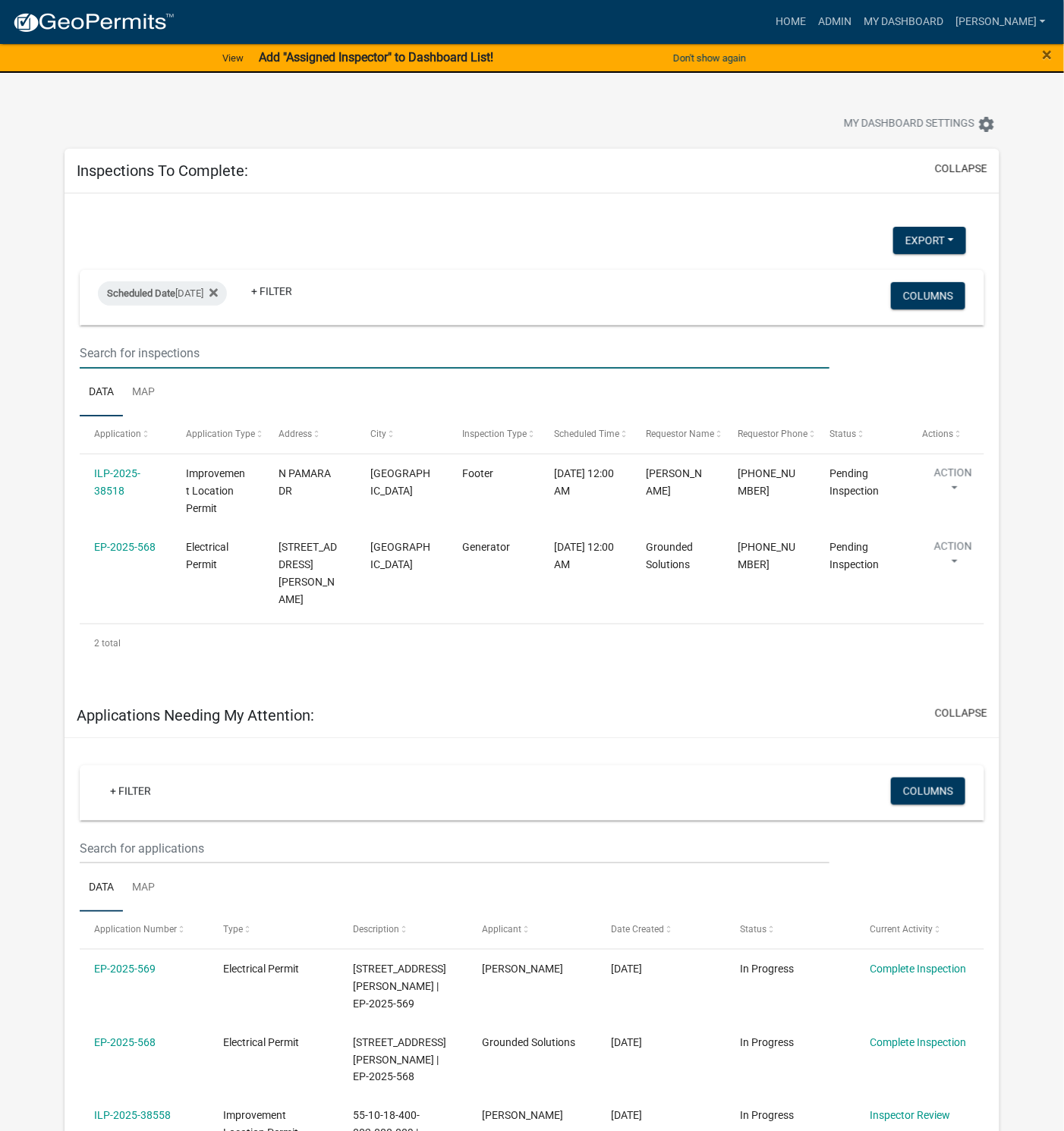
click at [160, 349] on input "text" at bounding box center [454, 353] width 749 height 31
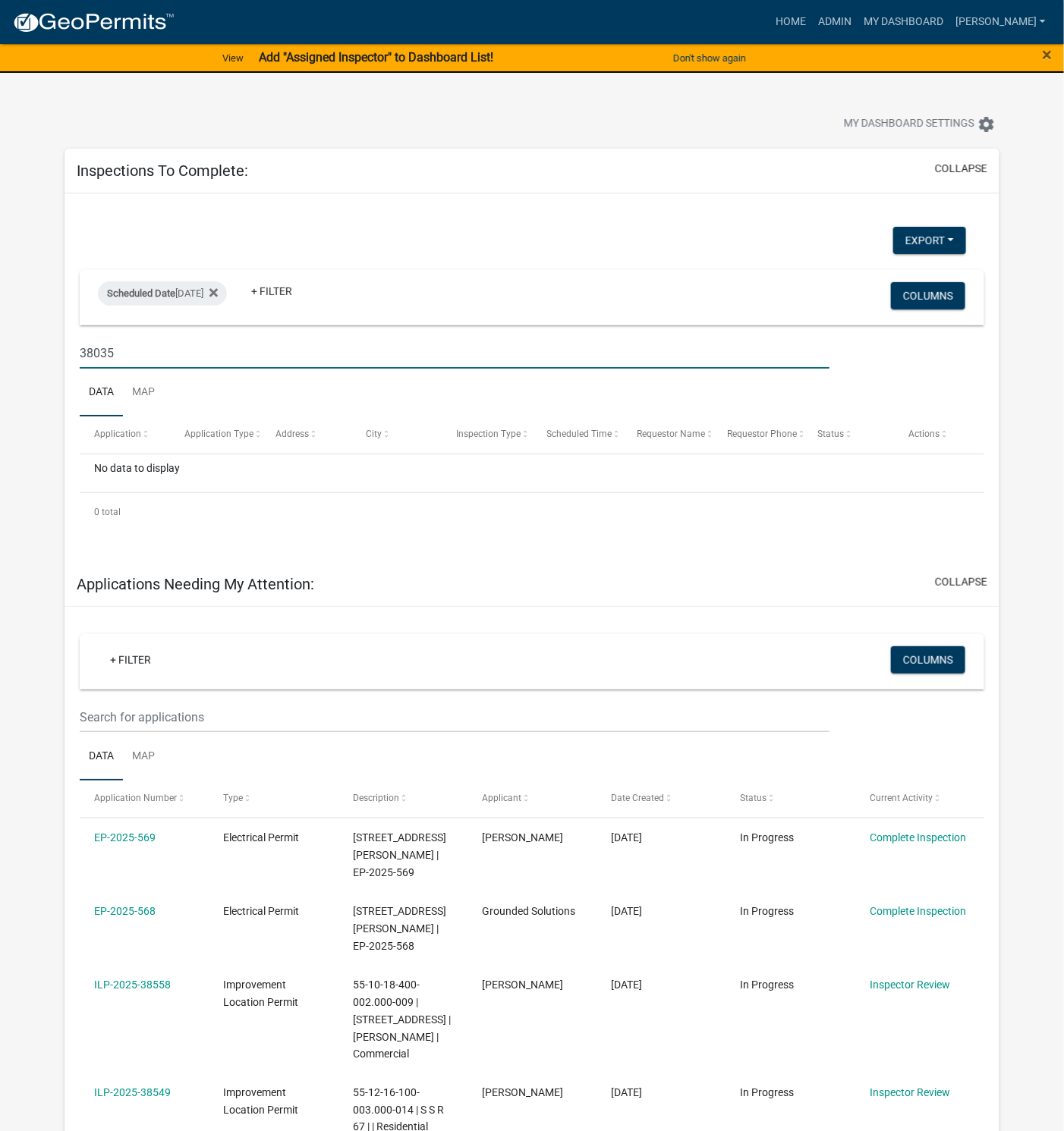
type input "38035"
drag, startPoint x: 154, startPoint y: 351, endPoint x: 68, endPoint y: 342, distance: 86.5
click at [68, 342] on div "38035" at bounding box center [454, 353] width 772 height 31
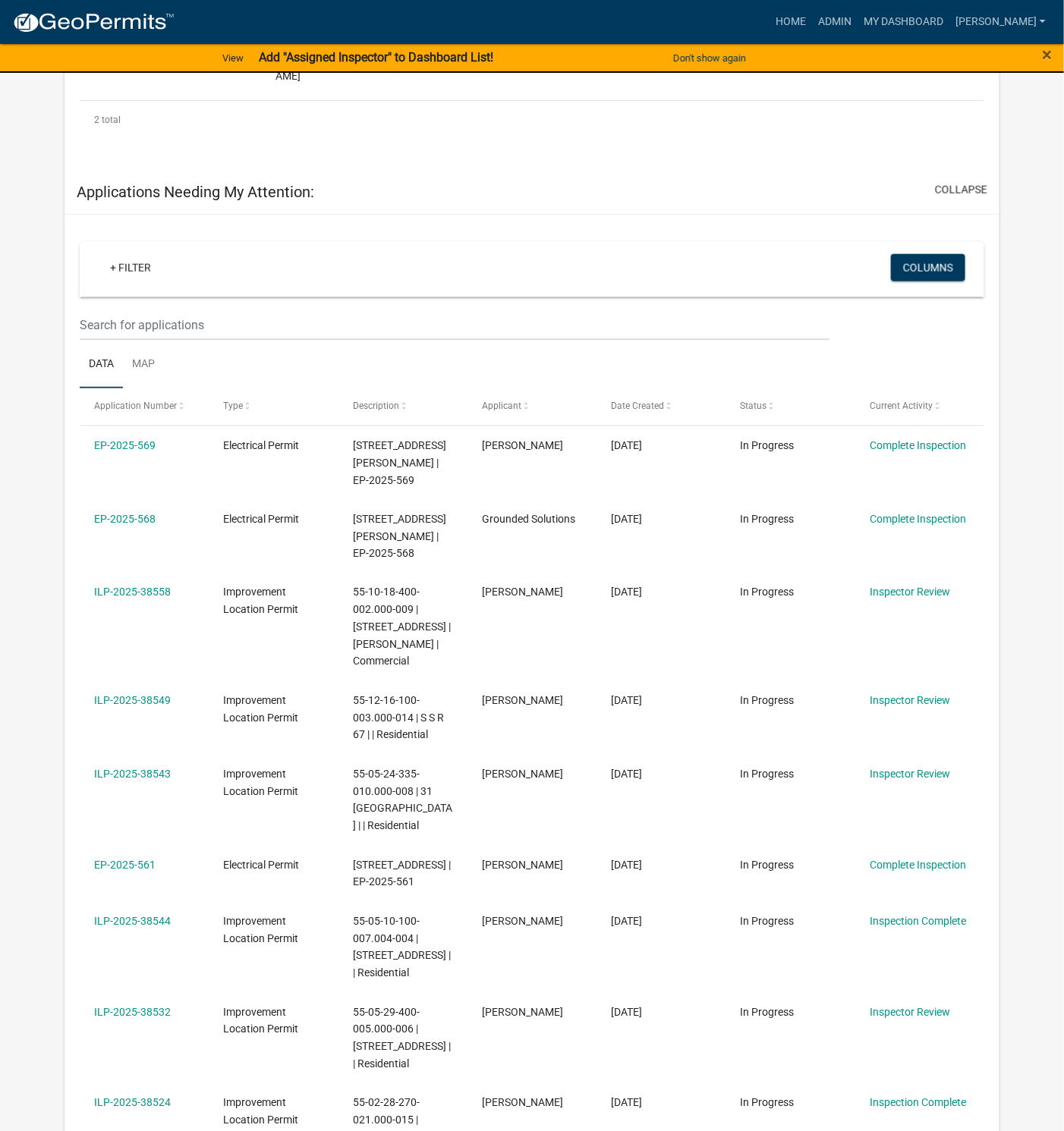
scroll to position [569, 0]
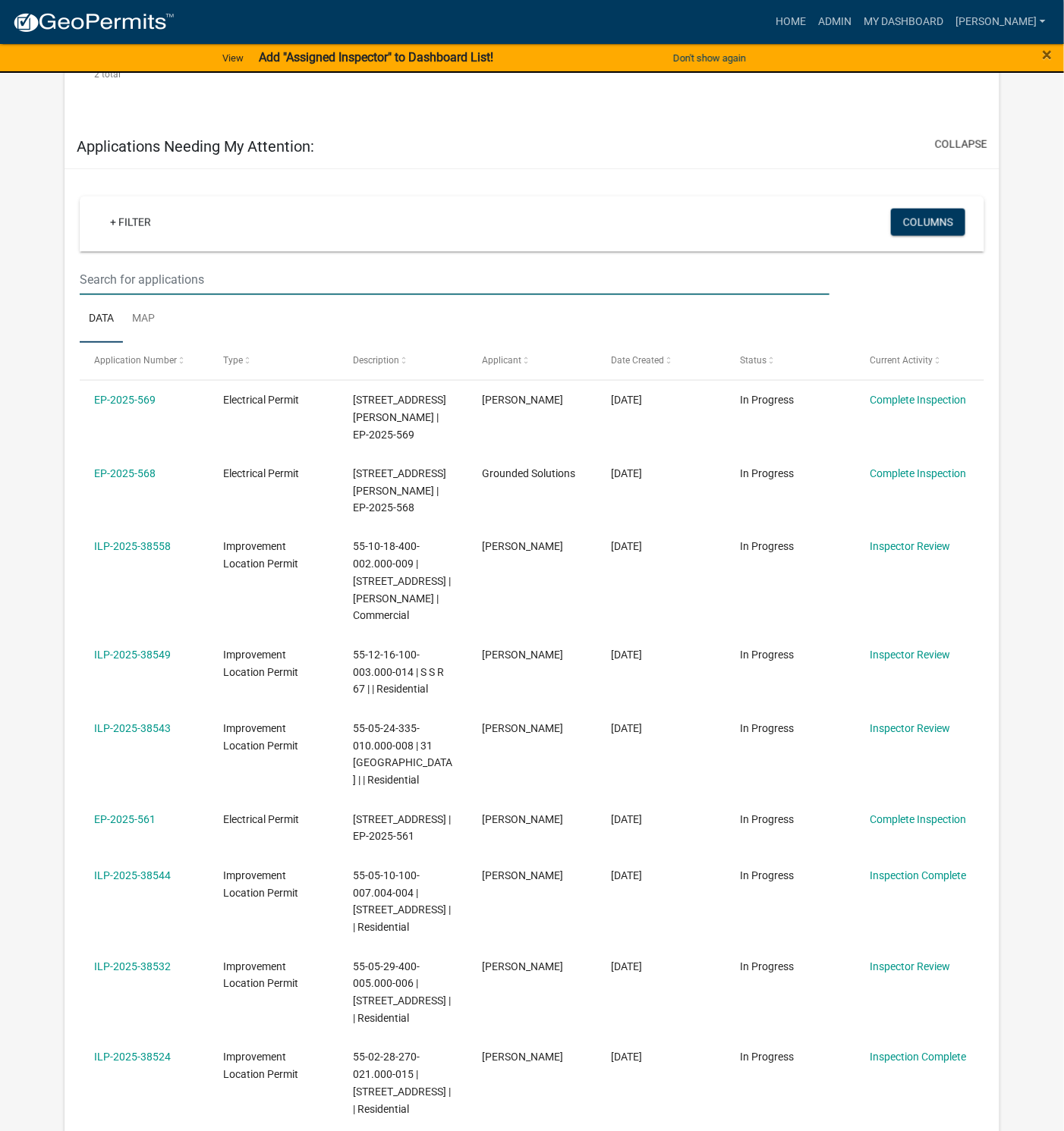
click at [159, 264] on input "text" at bounding box center [454, 279] width 749 height 31
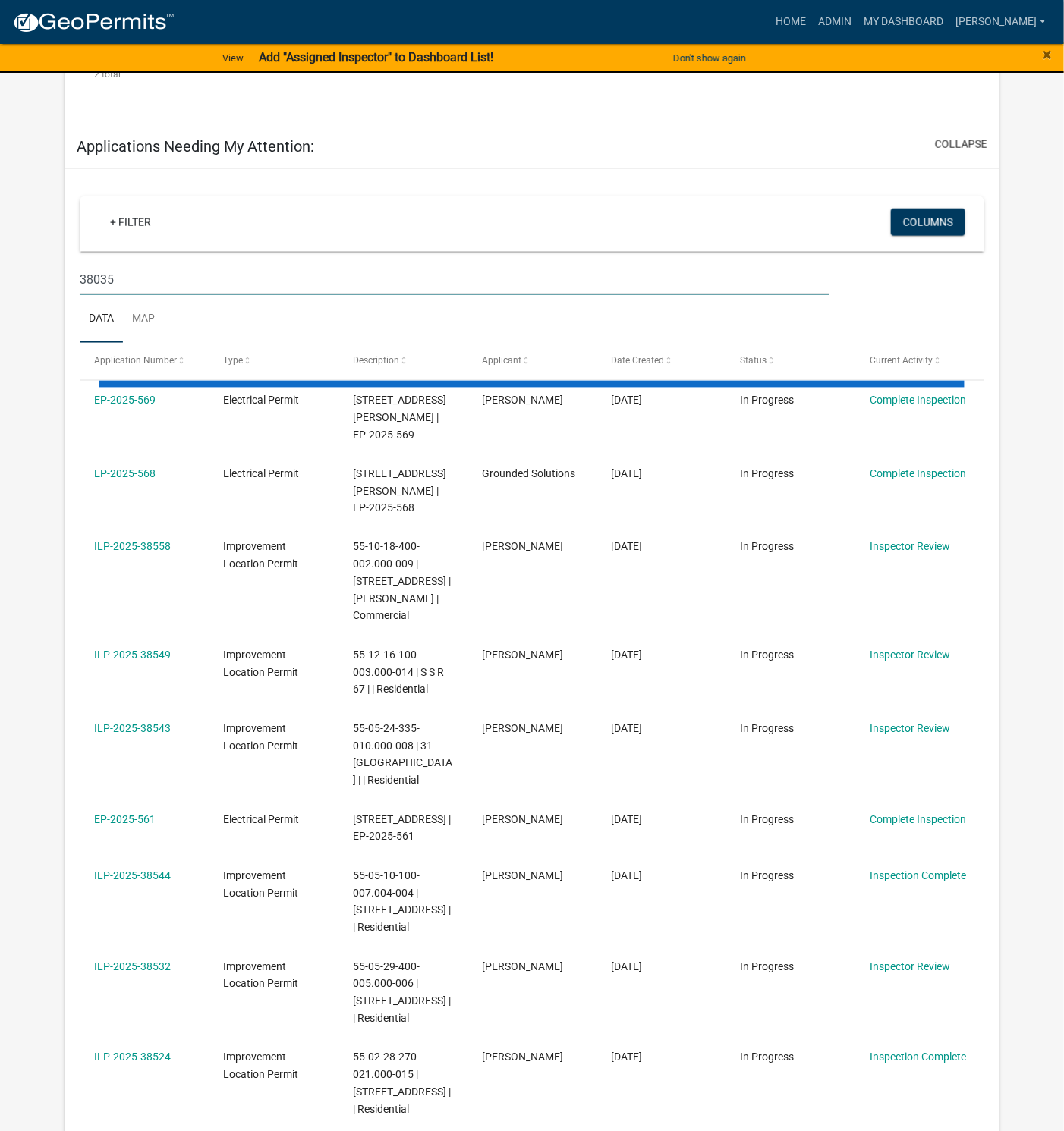
scroll to position [398, 0]
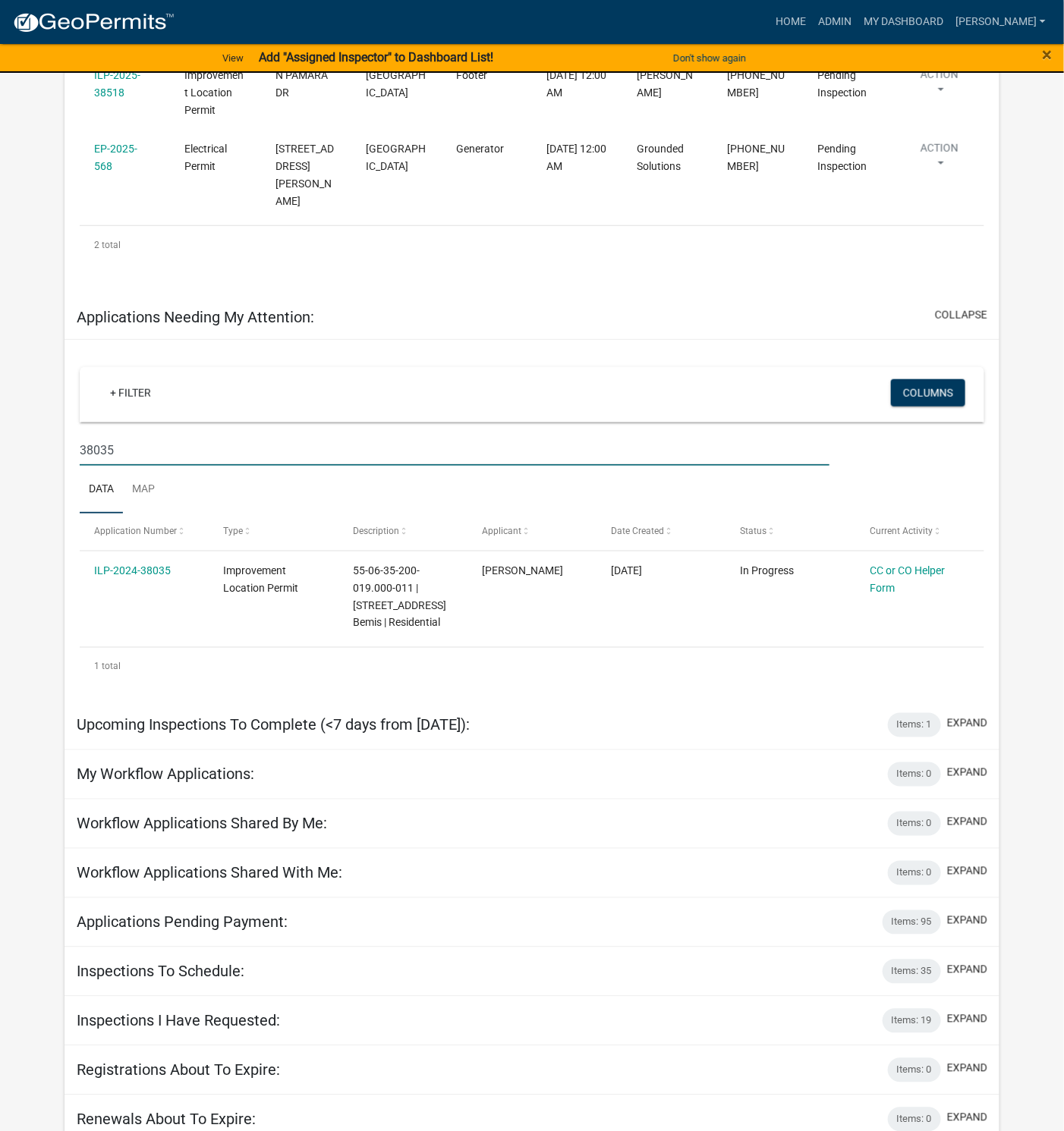
type input "38035"
click at [146, 564] on link "ILP-2024-38035" at bounding box center [133, 570] width 77 height 13
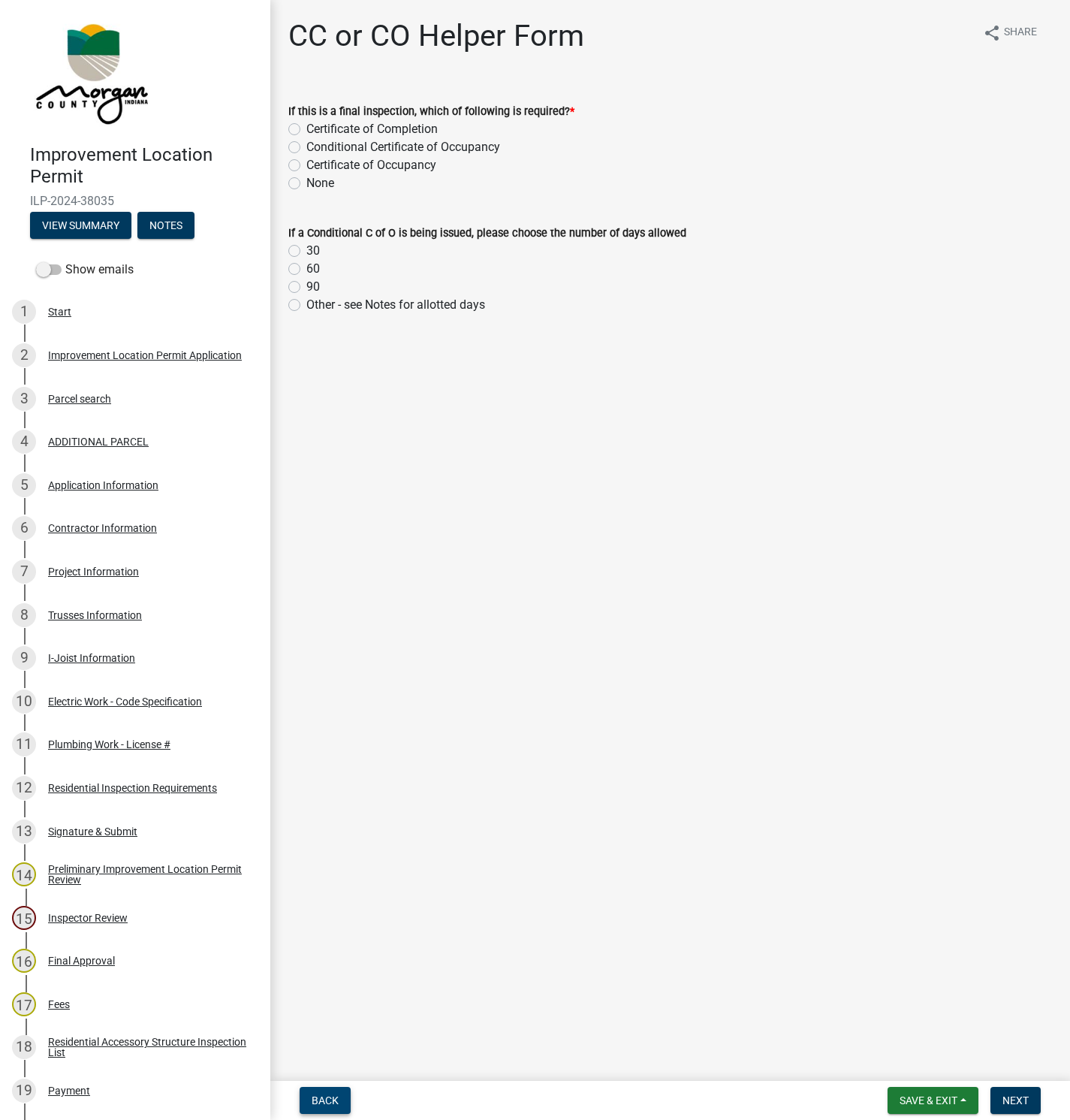
click at [335, 1096] on span "Back" at bounding box center [325, 1101] width 27 height 12
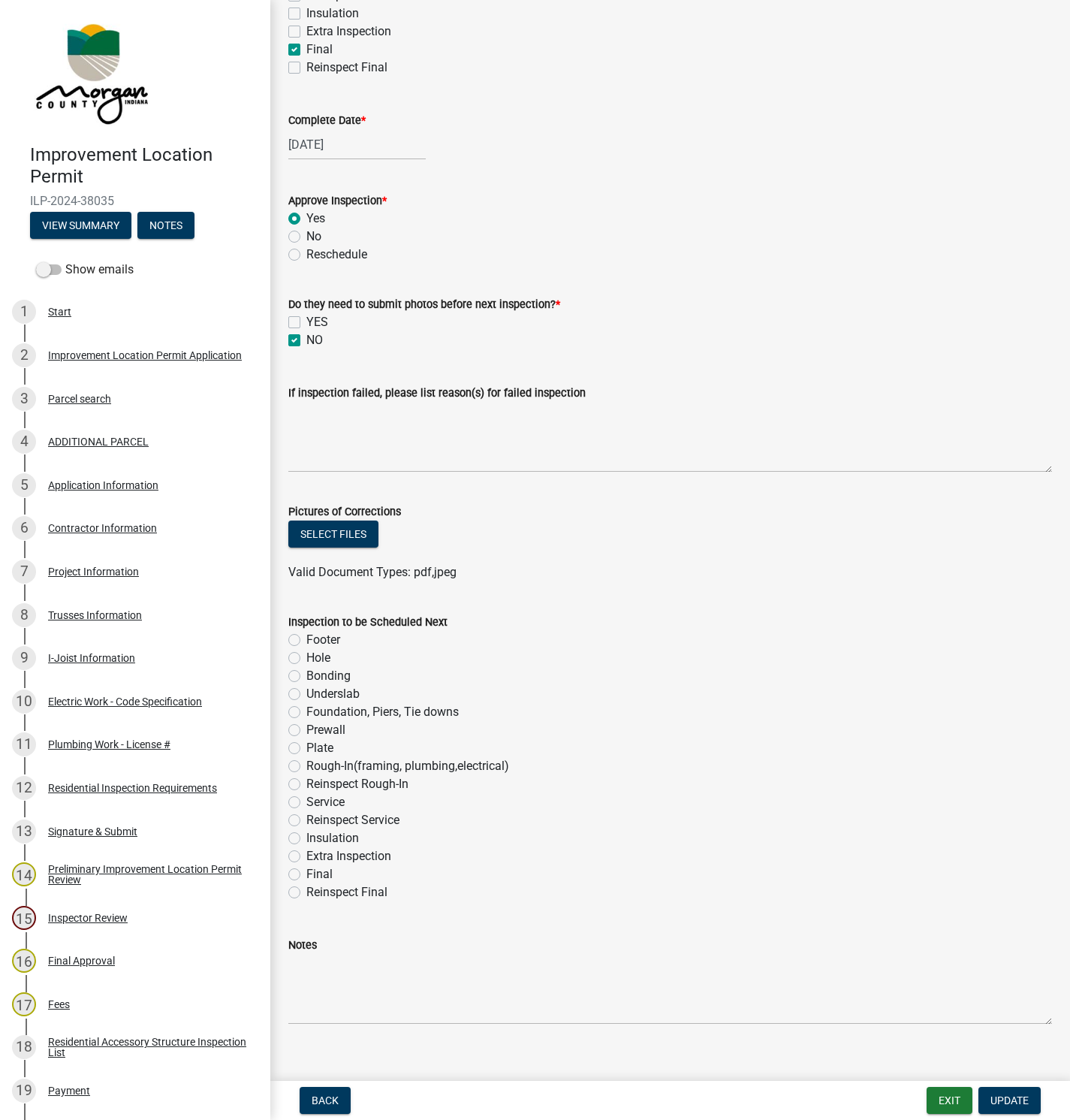
scroll to position [394, 0]
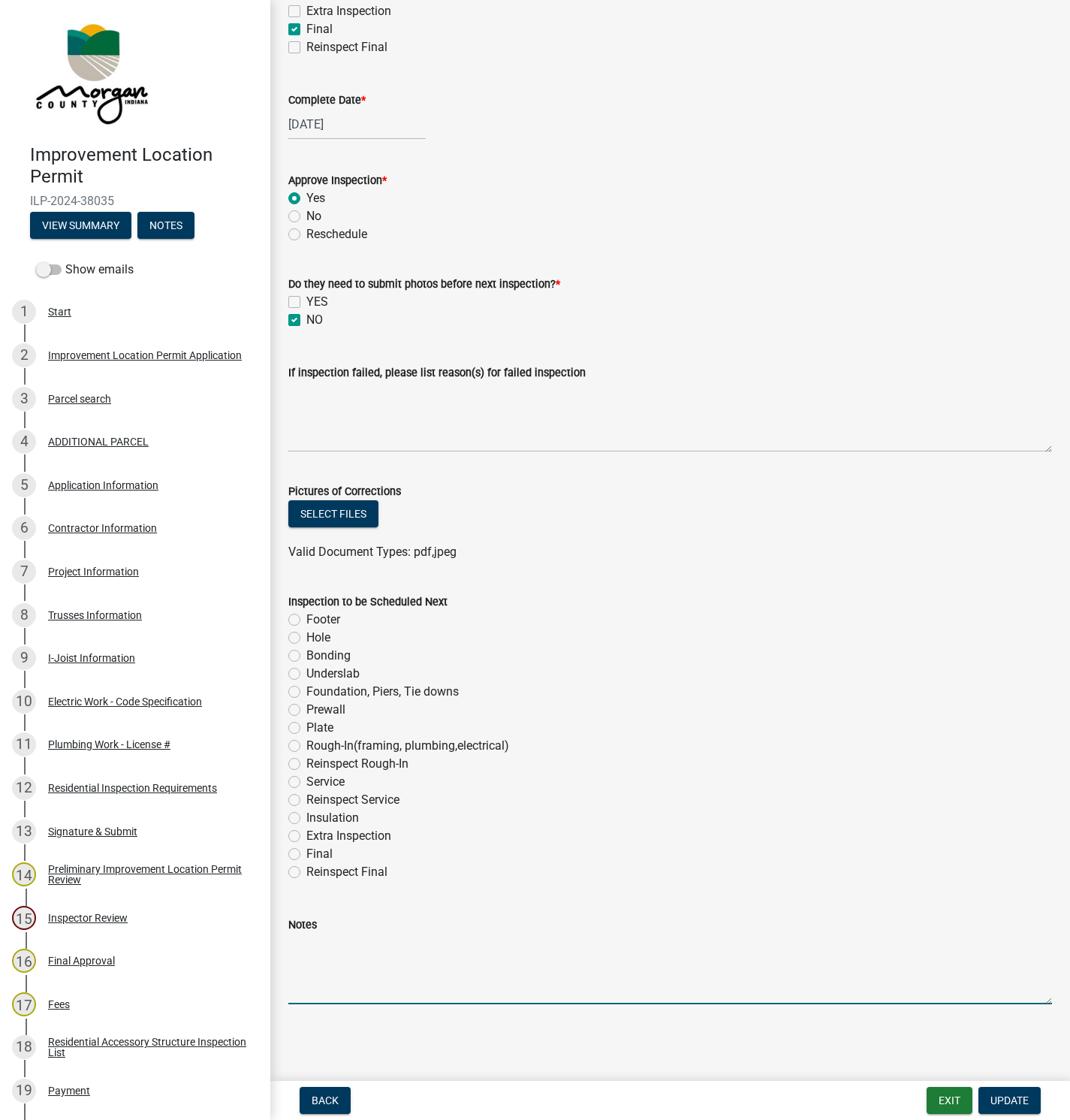
click at [307, 940] on textarea "Notes" at bounding box center [670, 969] width 764 height 70
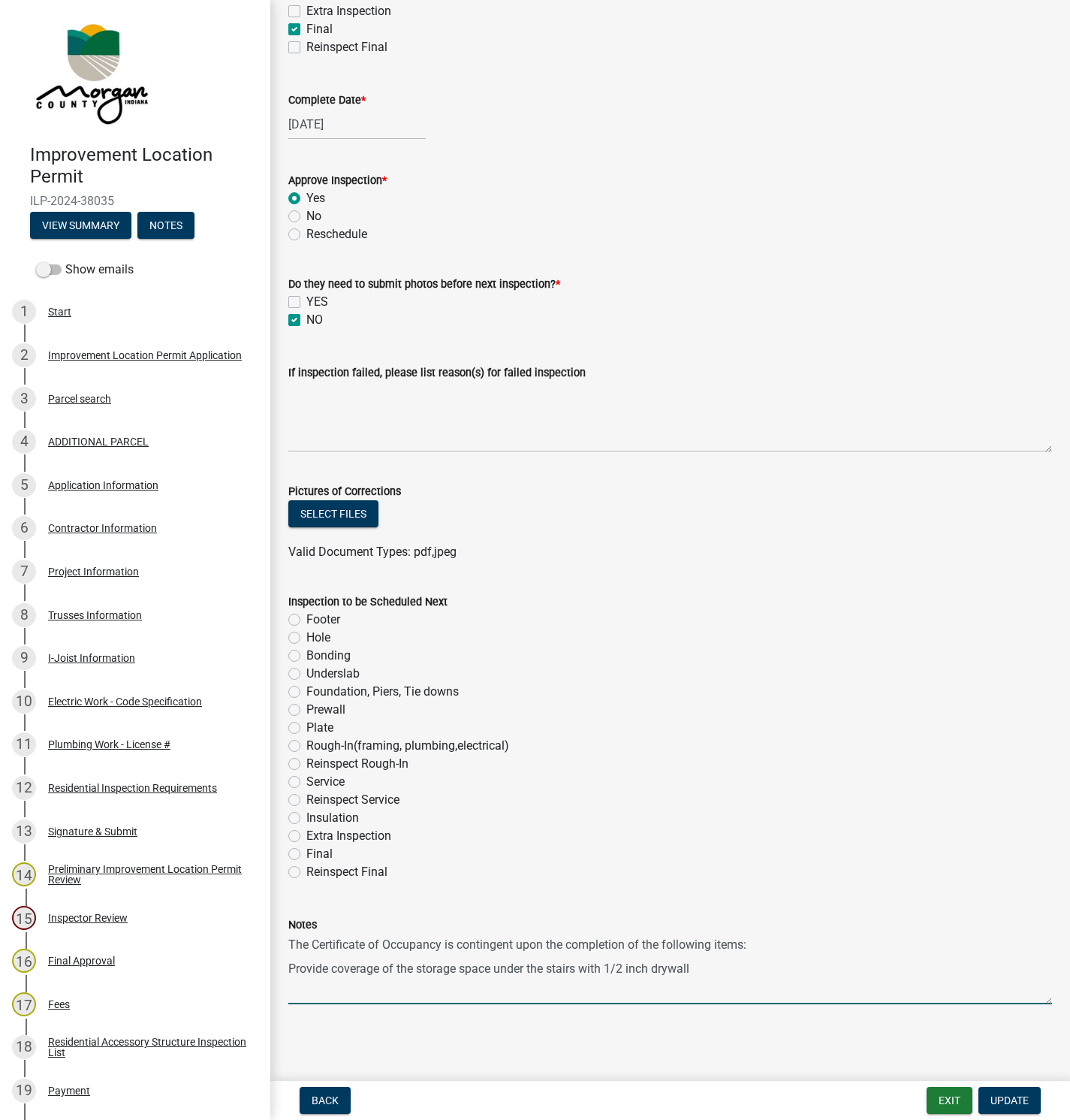
click at [399, 963] on textarea "The Certificate of Occupancy is contingent upon the completion of the following…" at bounding box center [670, 969] width 764 height 70
click at [771, 965] on textarea "The Certificate of Occupancy is contingent upon the completion of the following…" at bounding box center [670, 969] width 764 height 70
drag, startPoint x: 471, startPoint y: 965, endPoint x: 456, endPoint y: 963, distance: 15.1
click at [456, 963] on textarea "The Certificate of Occupancy is contingent upon the completion of the following…" at bounding box center [670, 969] width 764 height 70
click at [474, 967] on textarea "The Certificate of Occupancy is contingent upon the completion of the following…" at bounding box center [670, 969] width 764 height 70
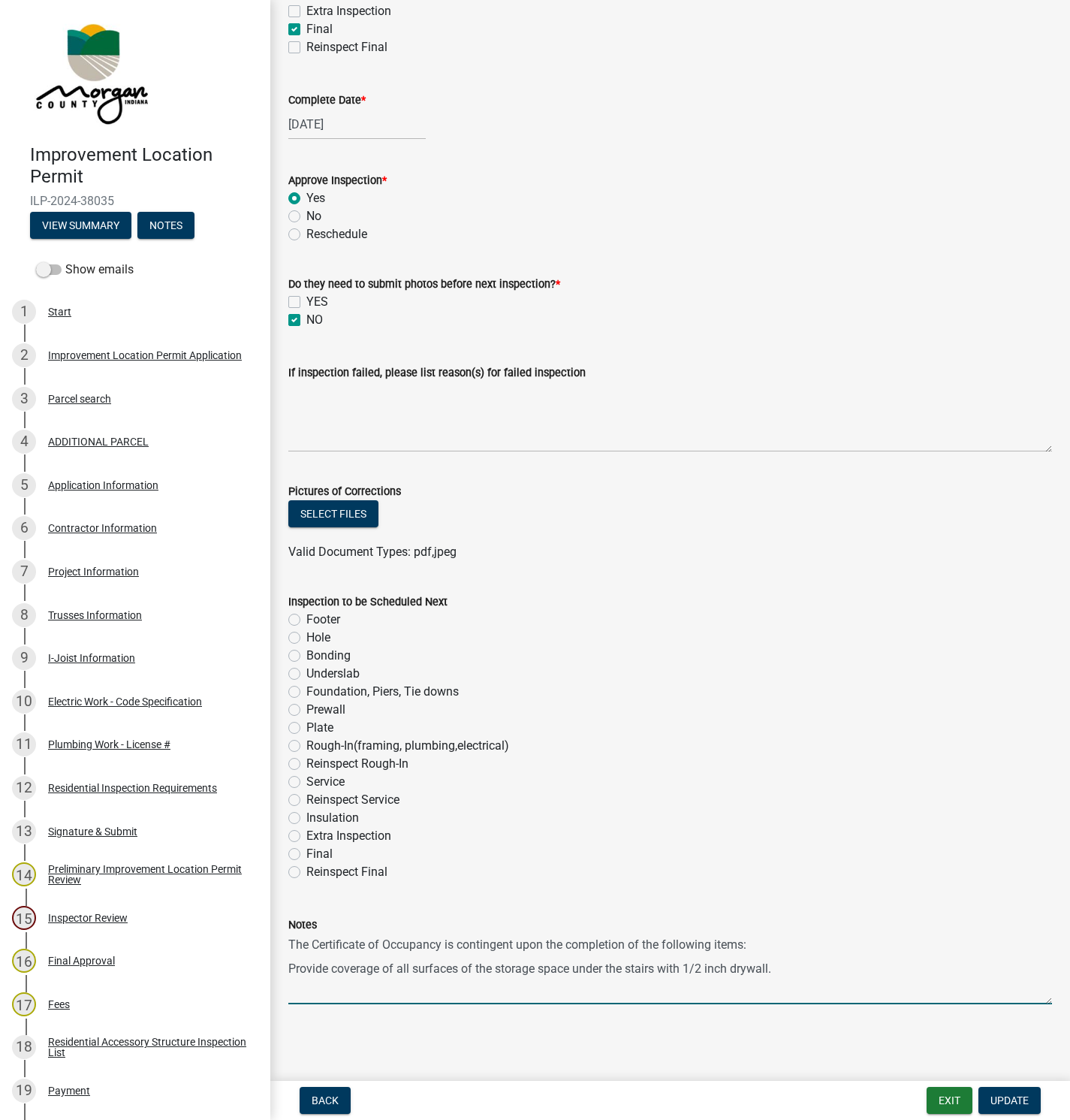
drag, startPoint x: 474, startPoint y: 967, endPoint x: 467, endPoint y: 965, distance: 7.3
click at [467, 965] on textarea "The Certificate of Occupancy is contingent upon the completion of the following…" at bounding box center [670, 969] width 764 height 70
click at [789, 960] on textarea "The Certificate of Occupancy is contingent upon the completion of the following…" at bounding box center [670, 969] width 764 height 70
click at [793, 967] on textarea "The Certificate of Occupancy is contingent upon the completion of the following…" at bounding box center [670, 969] width 764 height 70
drag, startPoint x: 775, startPoint y: 963, endPoint x: 922, endPoint y: 959, distance: 147.1
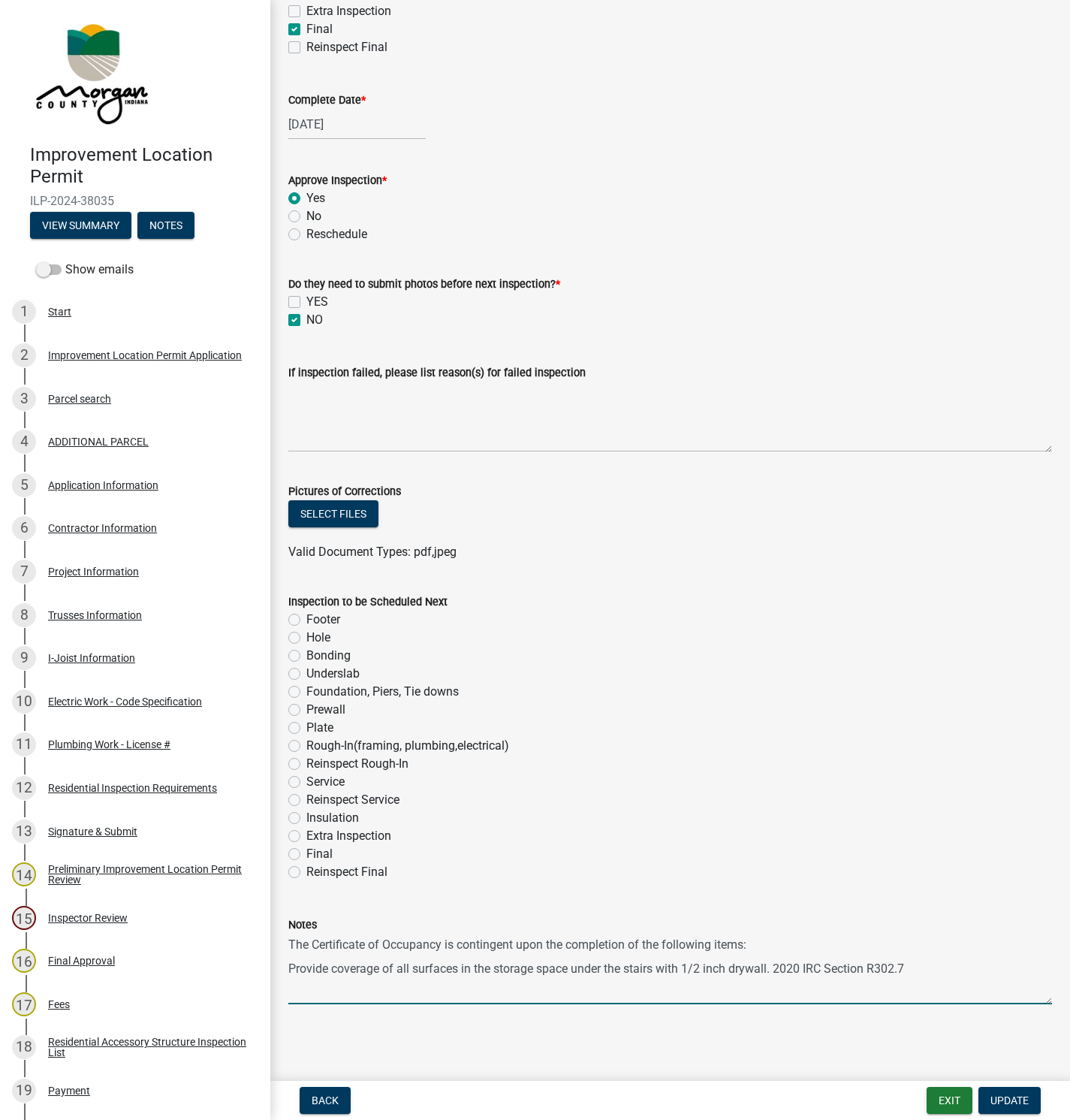
click at [918, 963] on textarea "The Certificate of Occupancy is contingent upon the completion of the following…" at bounding box center [670, 969] width 764 height 70
click at [940, 968] on textarea "The Certificate of Occupancy is contingent upon the completion of the following…" at bounding box center [670, 969] width 764 height 70
click at [667, 992] on textarea "The Certificate of Occupancy is contingent upon the completion of the following…" at bounding box center [670, 969] width 764 height 70
drag, startPoint x: 692, startPoint y: 995, endPoint x: 706, endPoint y: 996, distance: 14.0
click at [697, 995] on textarea "The Certificate of Occupancy is contingent upon the completion of the following…" at bounding box center [670, 969] width 764 height 70
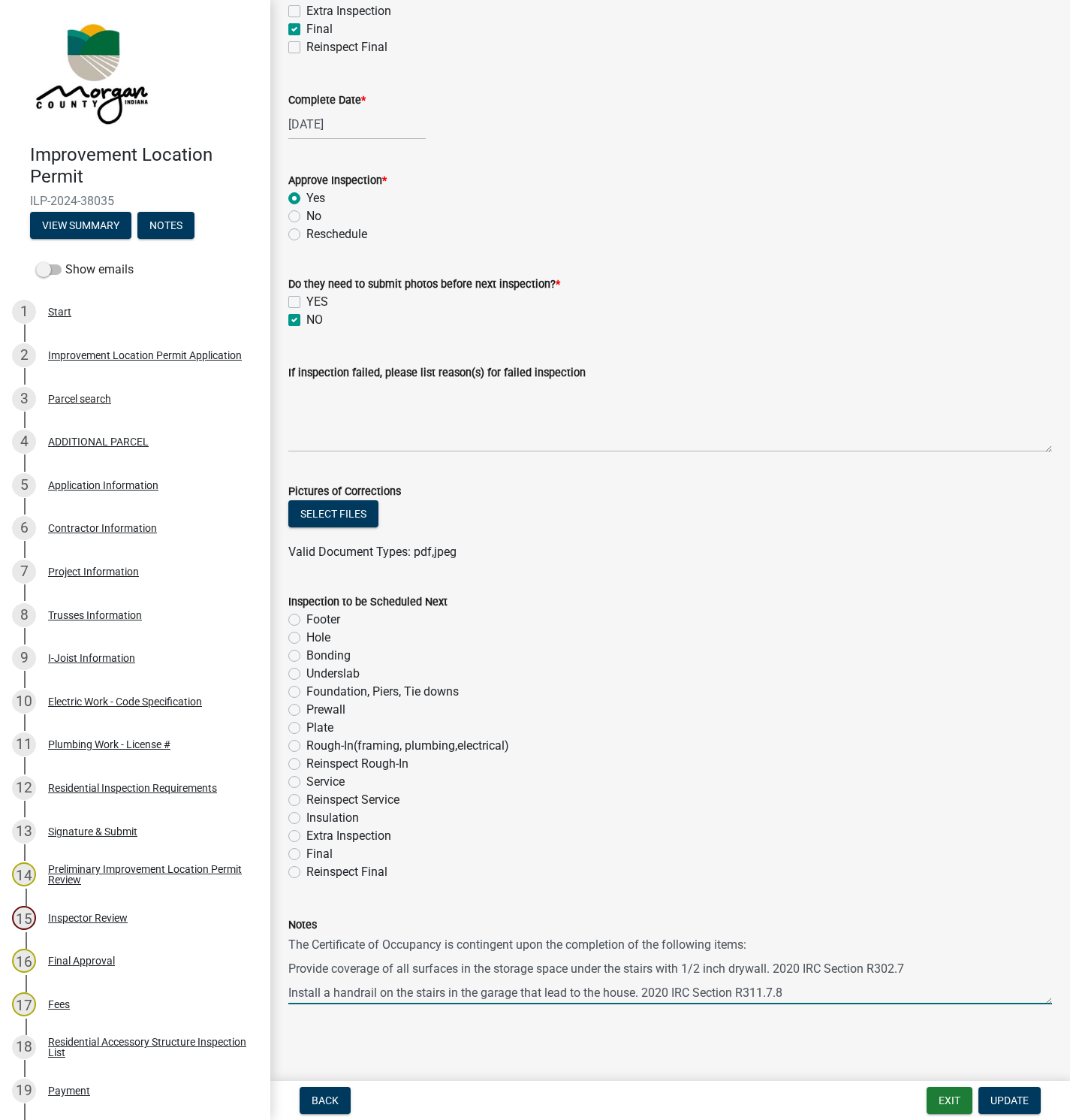
scroll to position [21, 0]
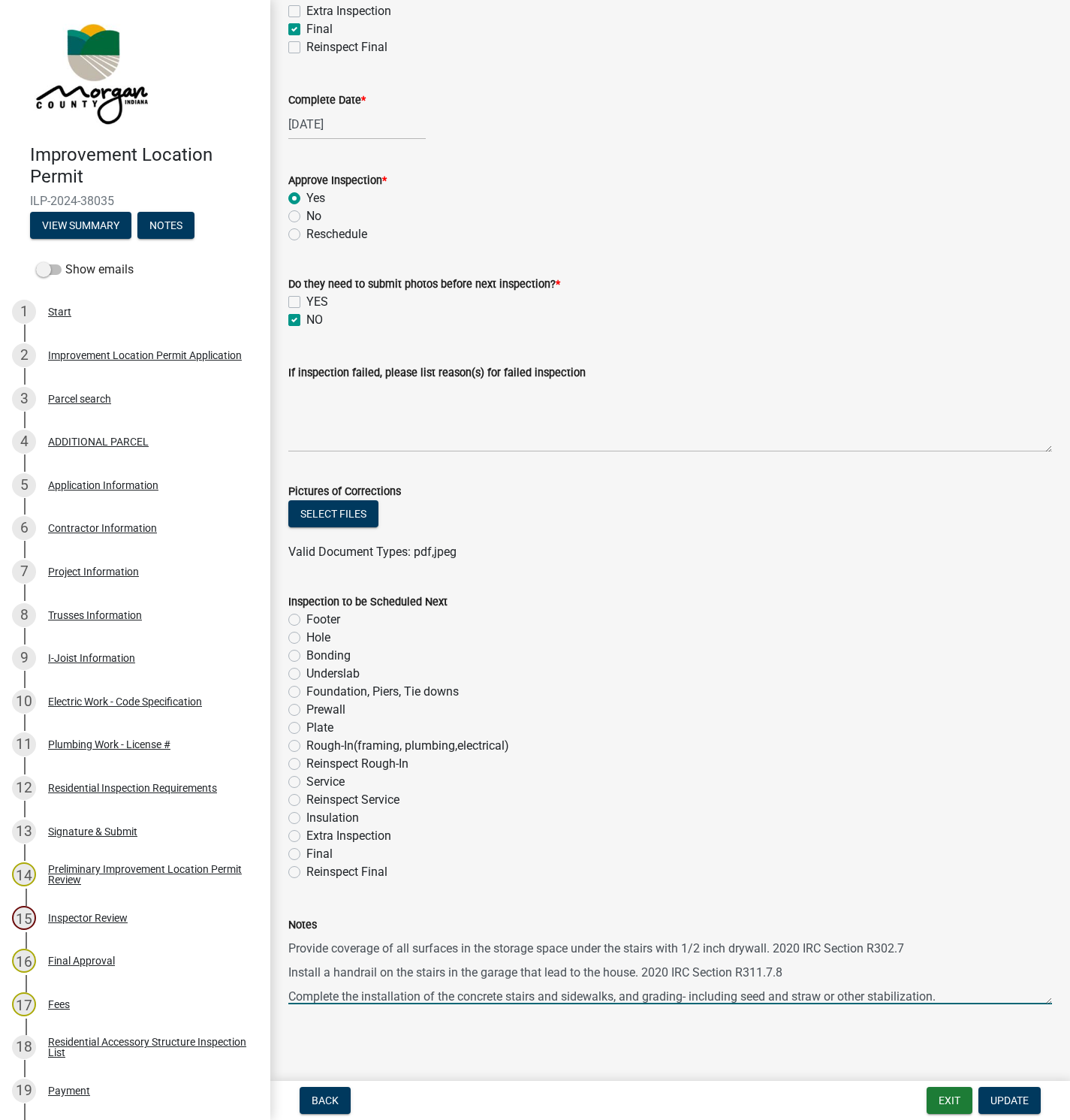
type textarea "The Certificate of Occupancy is contingent upon the completion of the following…"
click at [1015, 1099] on span "Update" at bounding box center [1010, 1101] width 38 height 12
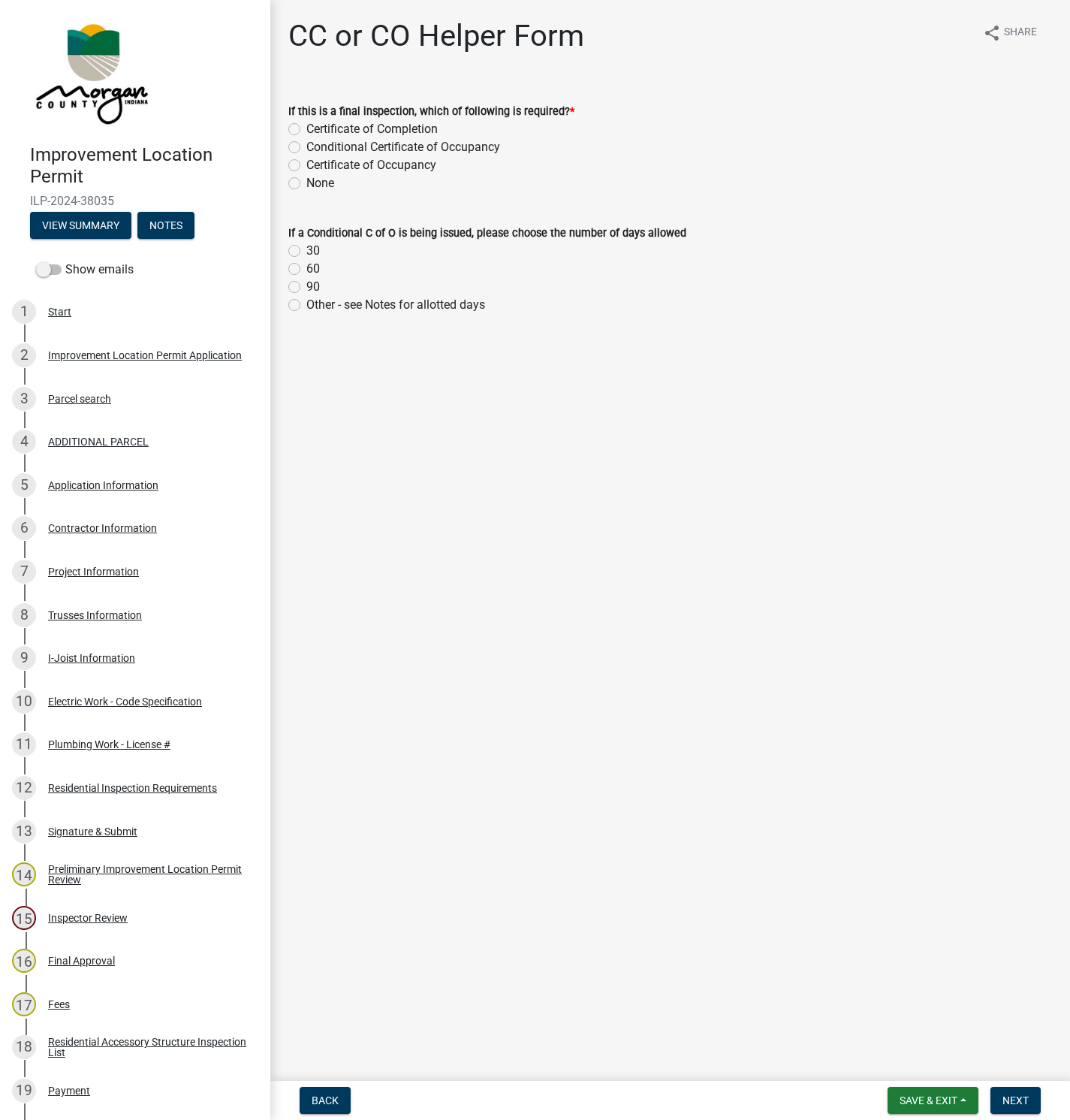
click at [307, 146] on label "Conditional Certificate of Occupancy" at bounding box center [403, 147] width 194 height 18
click at [307, 146] on input "Conditional Certificate of Occupancy" at bounding box center [311, 143] width 10 height 10
radio input "true"
click at [307, 267] on label "60" at bounding box center [313, 269] width 13 height 18
click at [307, 267] on input "60" at bounding box center [311, 265] width 10 height 10
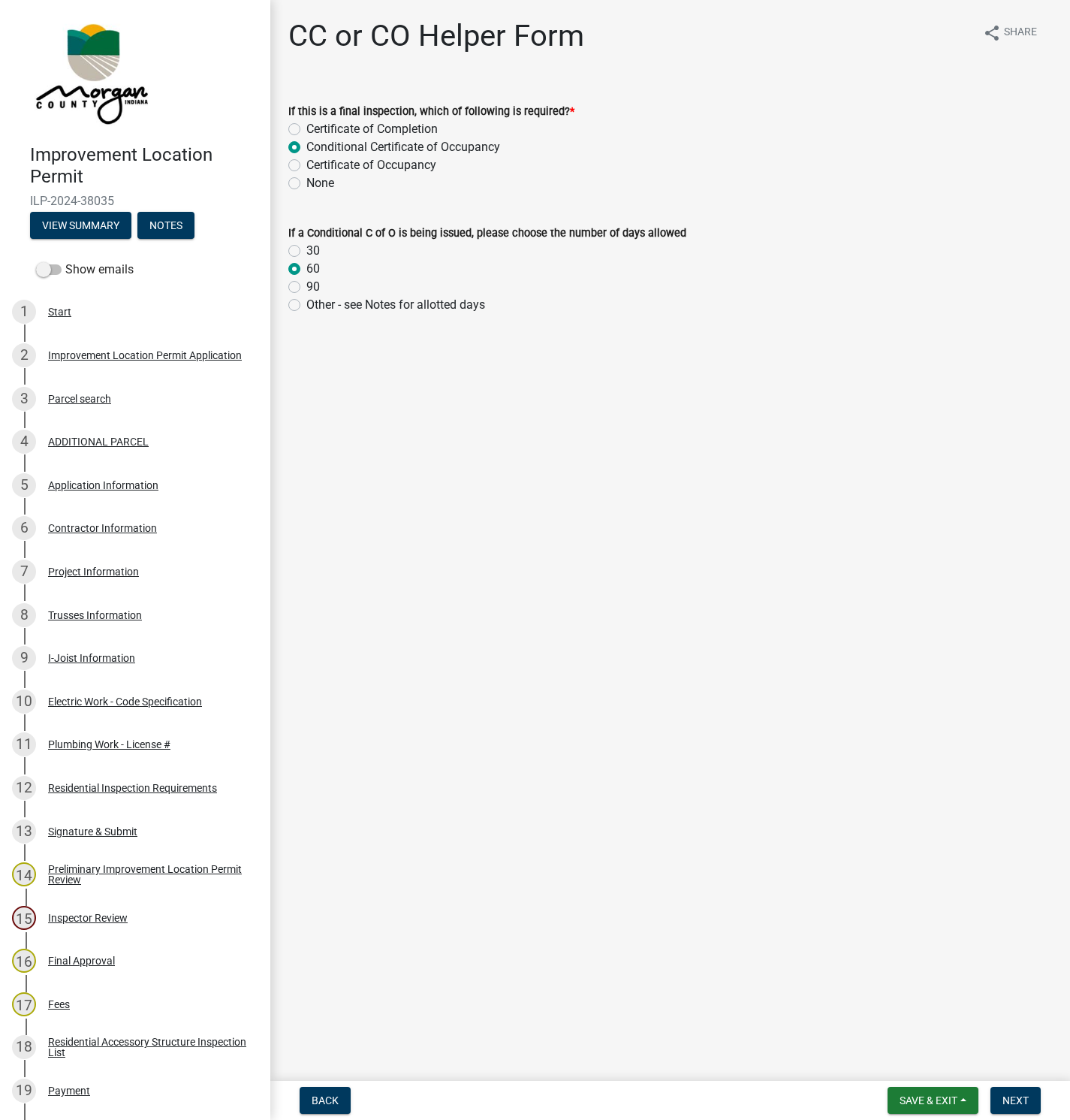
radio input "true"
click at [1015, 1101] on span "Next" at bounding box center [1016, 1101] width 26 height 12
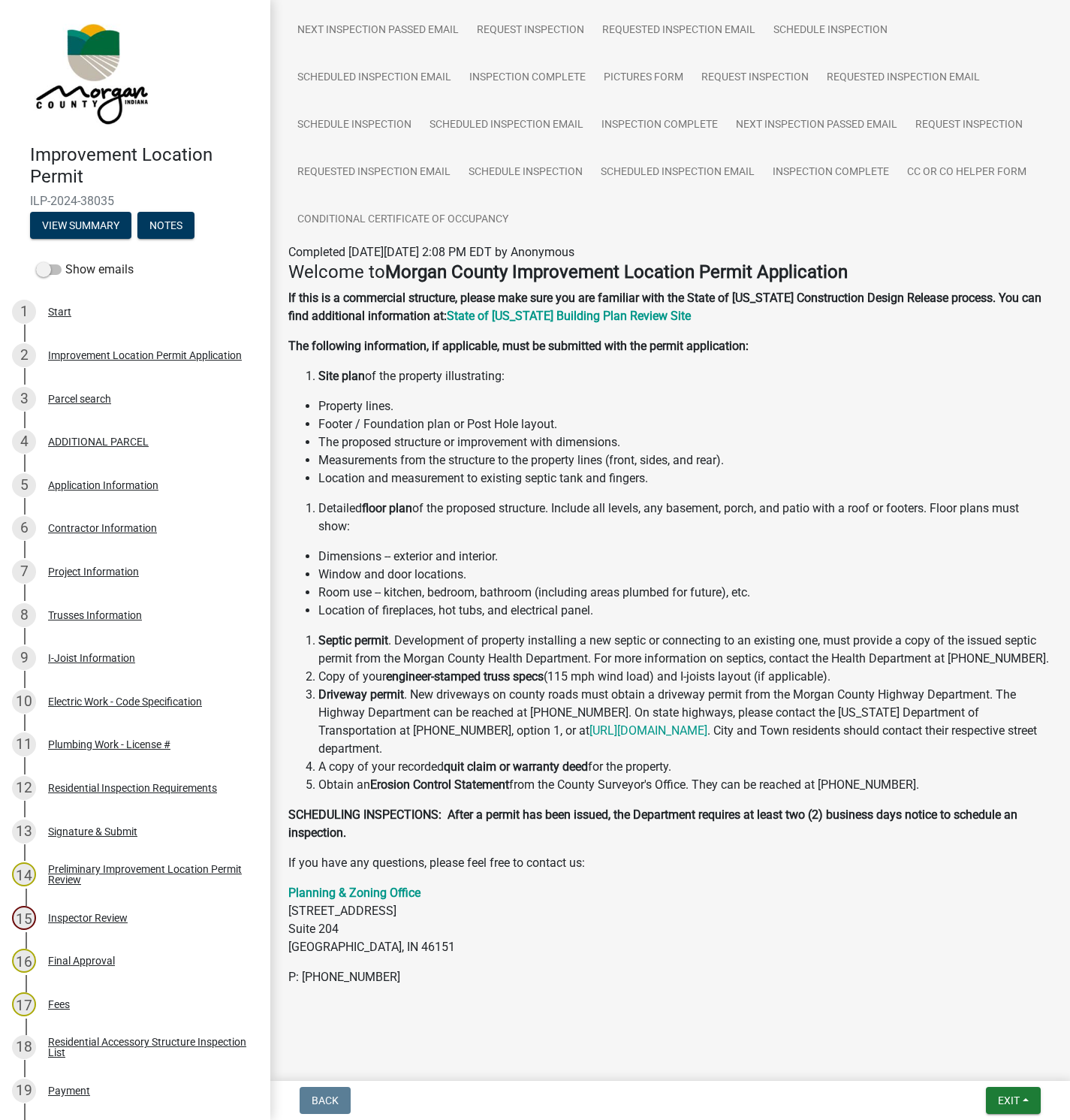
scroll to position [835, 0]
click at [1029, 1098] on button "Exit" at bounding box center [1014, 1100] width 55 height 27
click at [965, 1053] on button "Save & Exit" at bounding box center [981, 1063] width 120 height 36
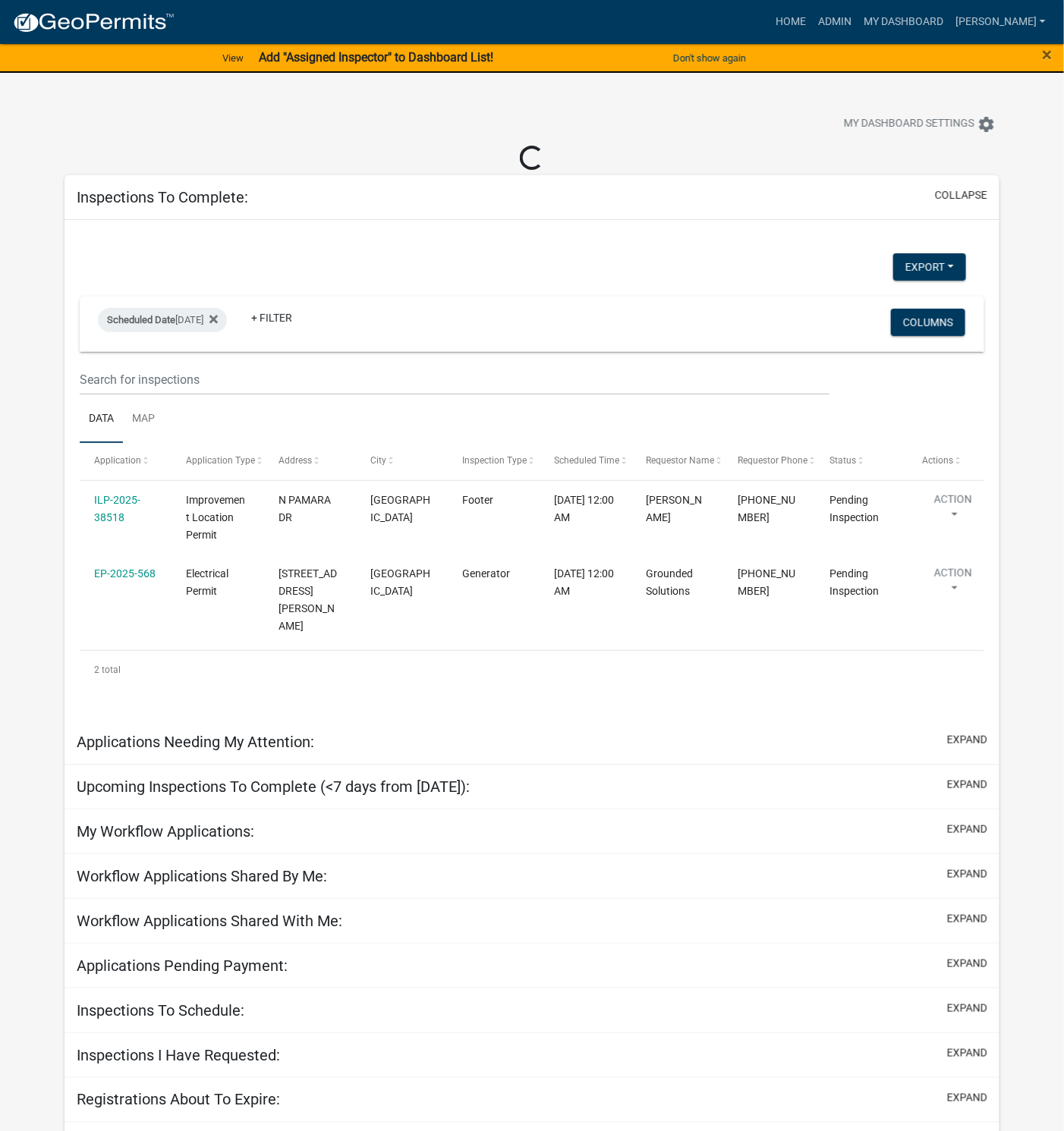
select select "1: 25"
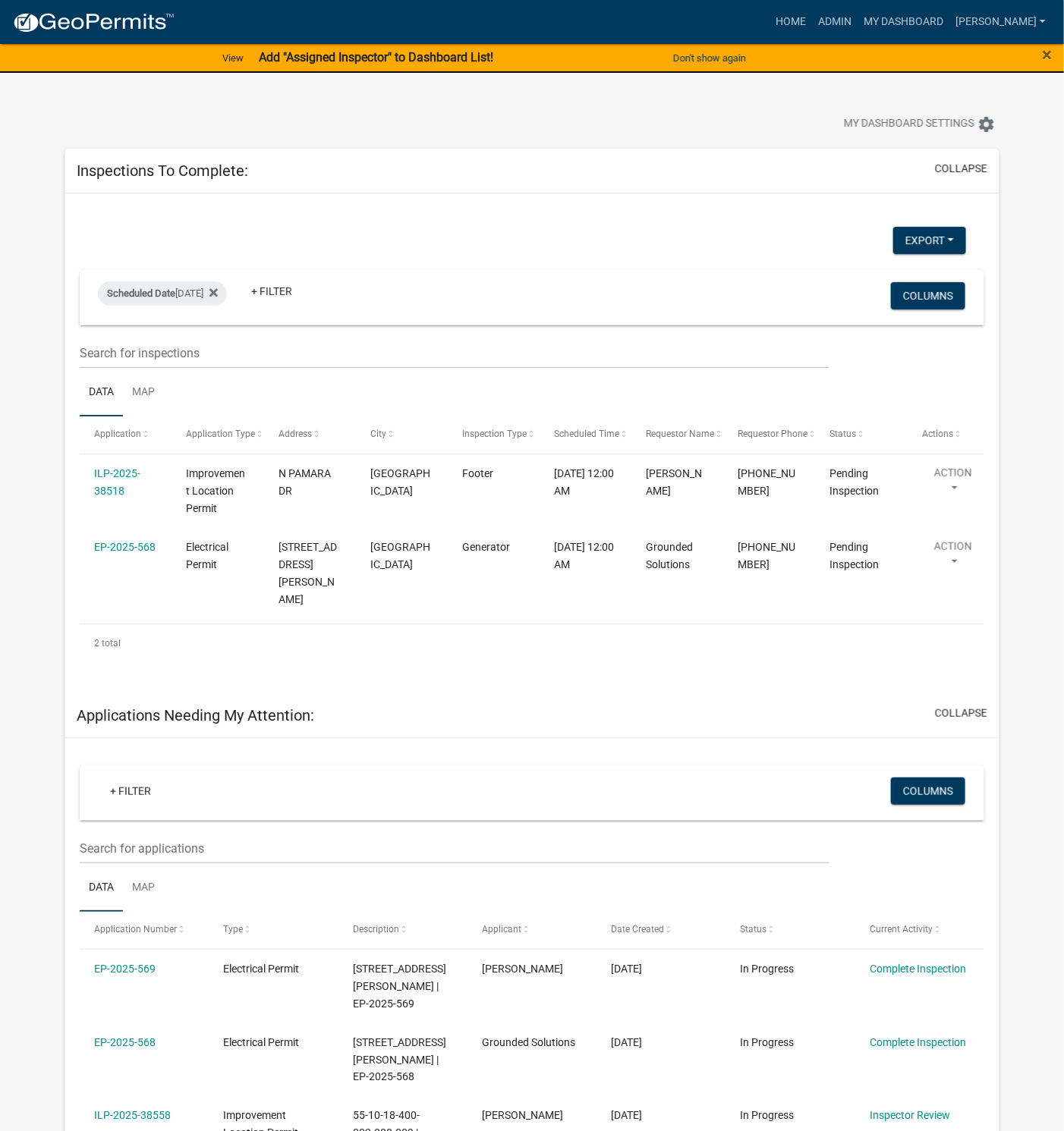
click at [113, 547] on link "EP-2025-568" at bounding box center [125, 547] width 62 height 13
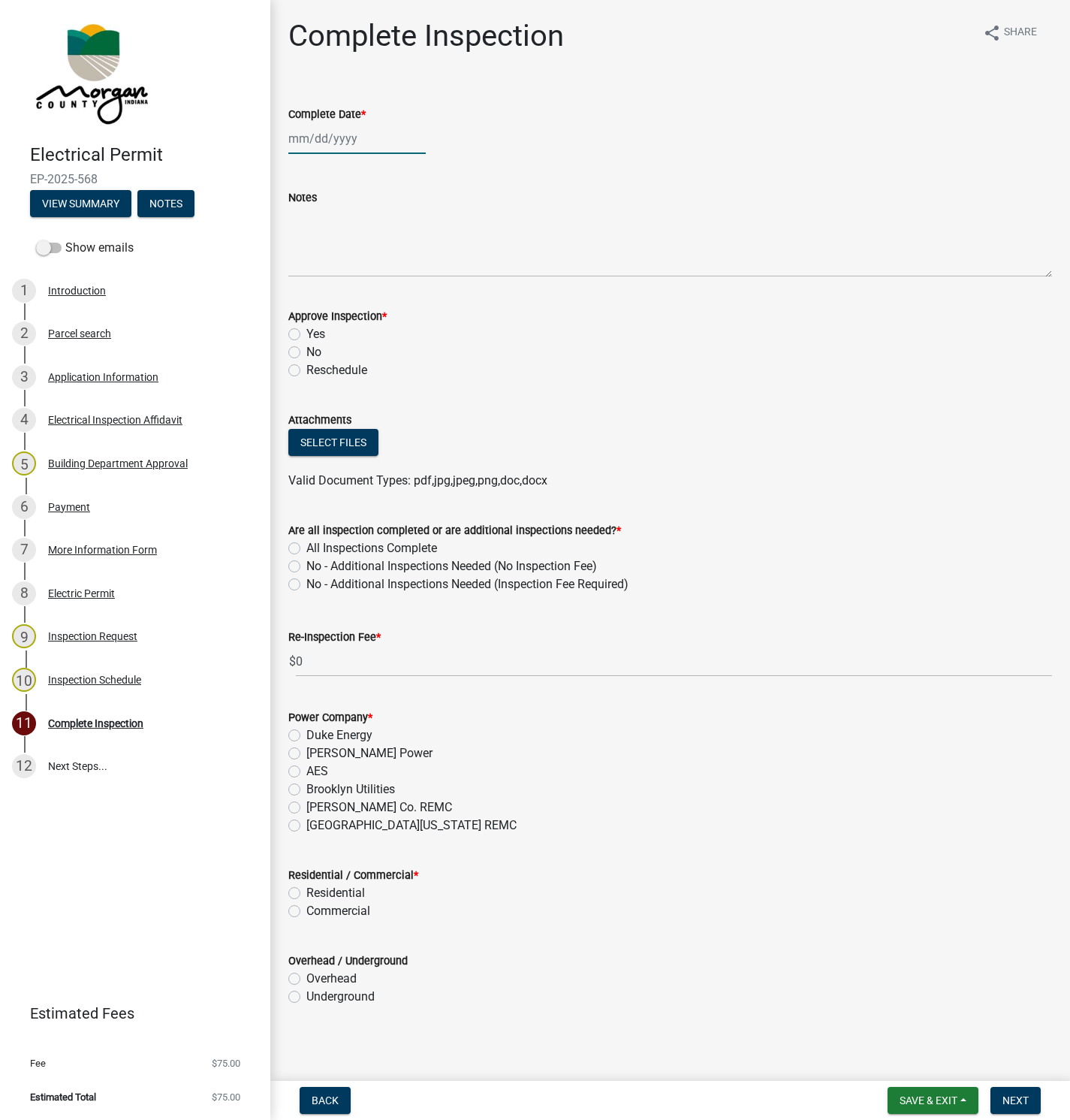
click at [313, 140] on div at bounding box center [357, 138] width 137 height 31
select select "8"
select select "2025"
click at [373, 265] on div "14" at bounding box center [375, 266] width 24 height 24
type input "[DATE]"
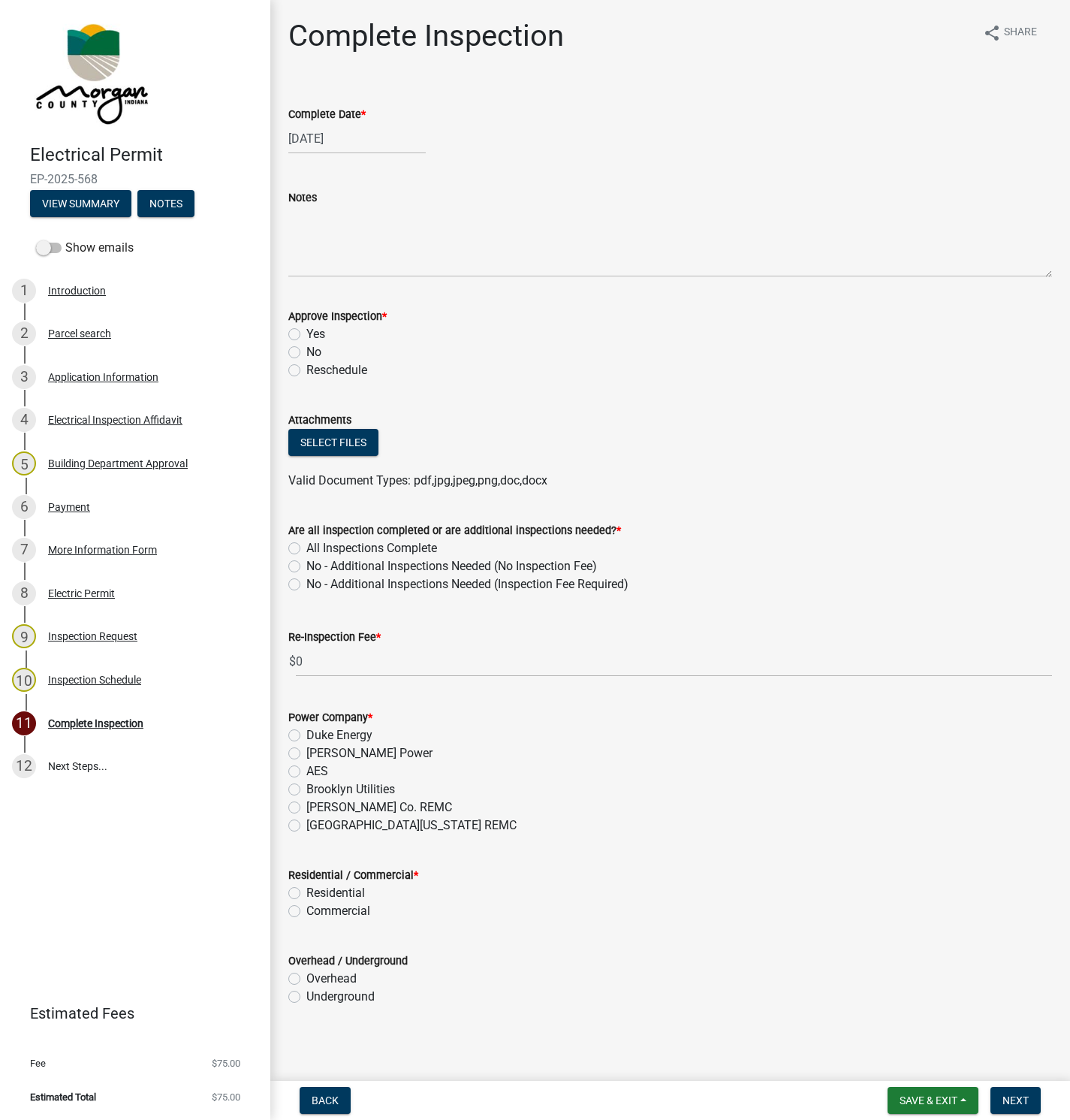
click at [307, 355] on label "No" at bounding box center [314, 352] width 15 height 18
click at [307, 353] on input "No" at bounding box center [311, 348] width 10 height 10
radio input "true"
click at [307, 584] on label "No - Additional Inspections Needed (Inspection Fee Required)" at bounding box center [468, 584] width 322 height 18
click at [307, 584] on input "No - Additional Inspections Needed (Inspection Fee Required)" at bounding box center [311, 580] width 10 height 10
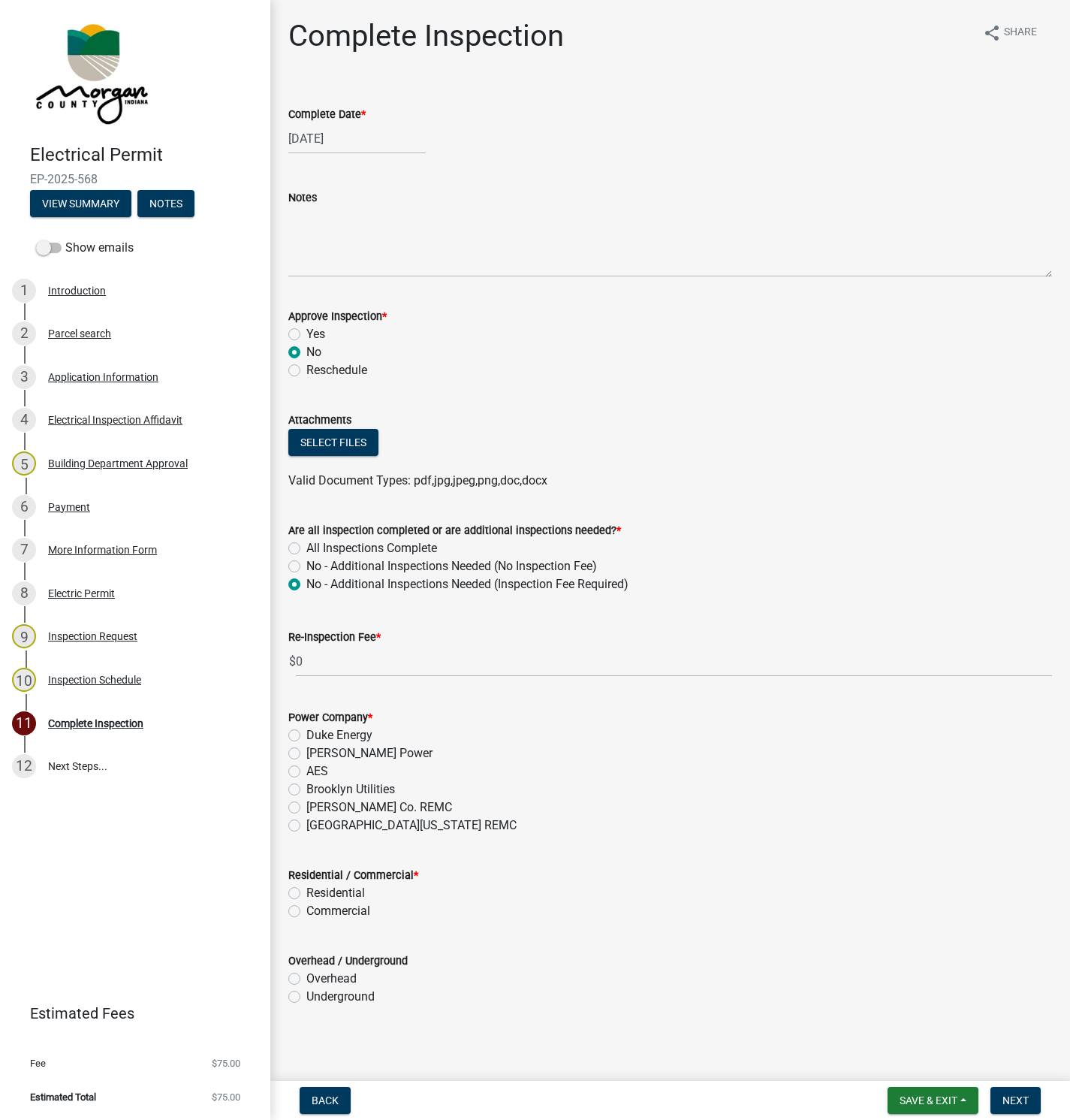
radio input "true"
click at [318, 655] on input "0" at bounding box center [673, 661] width 756 height 31
type input "50"
click at [307, 893] on label "Residential" at bounding box center [335, 894] width 59 height 18
click at [307, 893] on input "Residential" at bounding box center [311, 889] width 10 height 10
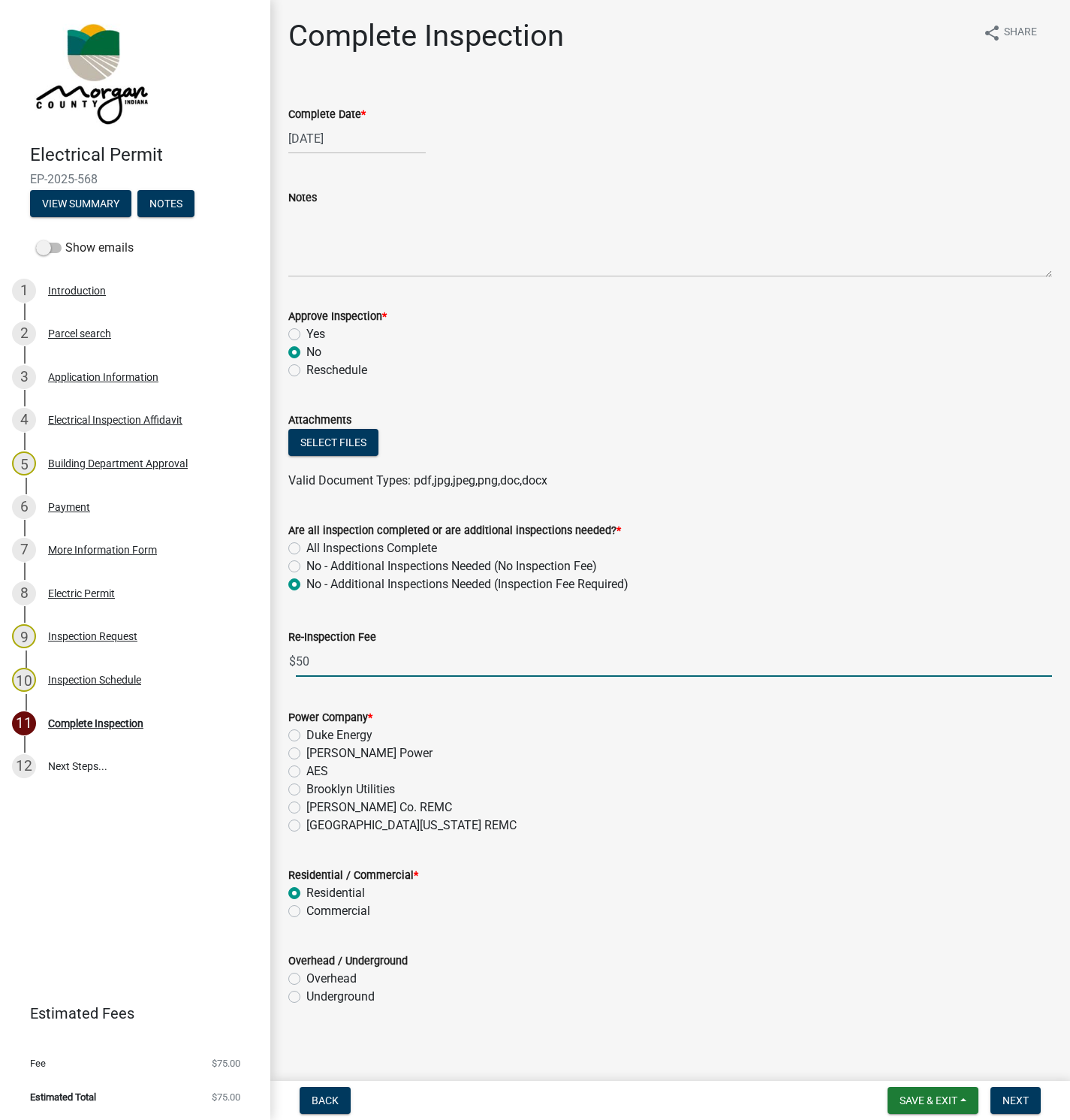
radio input "true"
click at [307, 996] on label "Underground" at bounding box center [340, 997] width 69 height 18
click at [307, 996] on input "Underground" at bounding box center [311, 993] width 10 height 10
radio input "true"
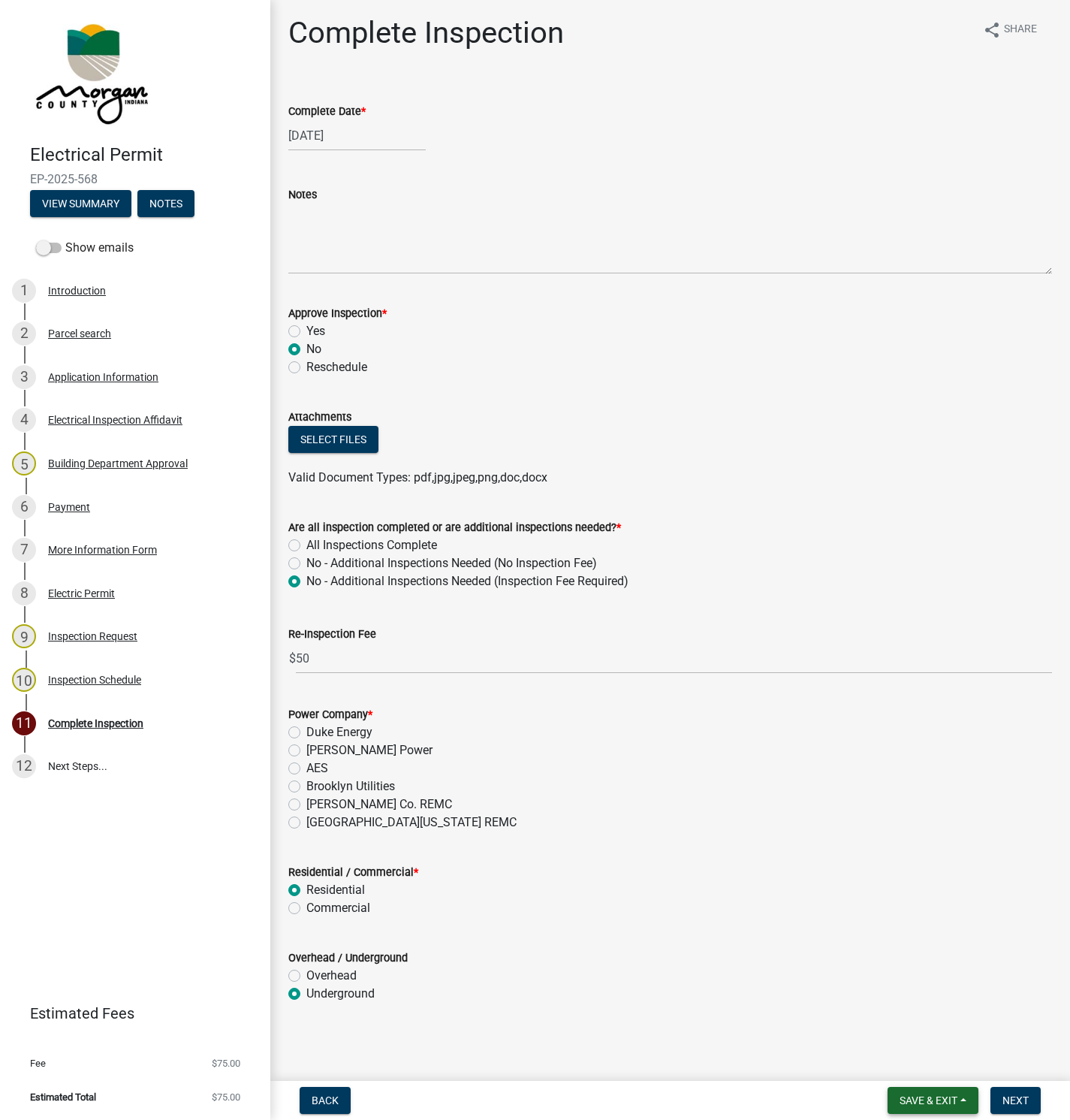
click at [954, 1104] on span "Save & Exit" at bounding box center [929, 1101] width 58 height 12
click at [917, 1030] on button "Save" at bounding box center [918, 1027] width 120 height 36
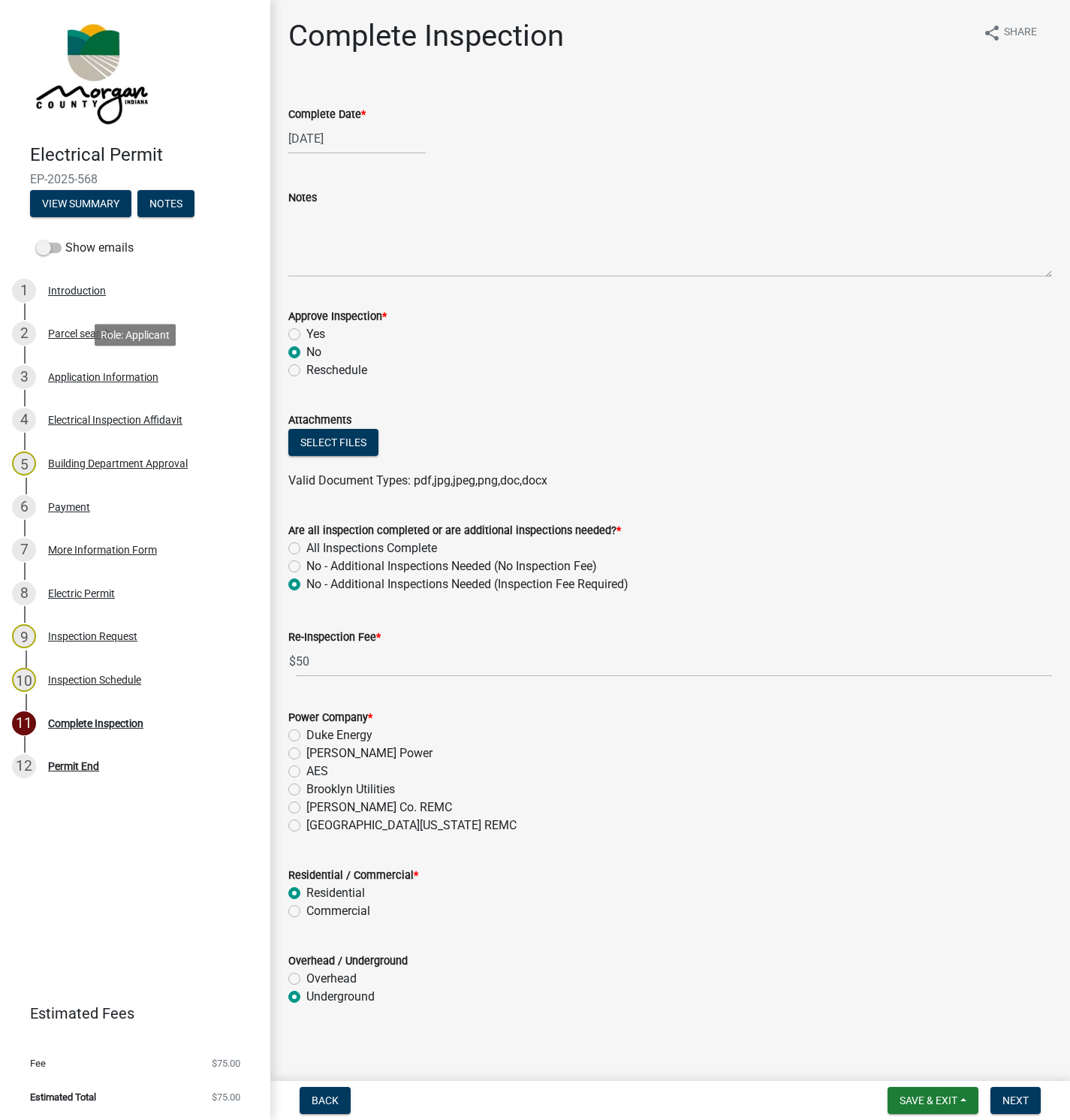
click at [120, 374] on div "Application Information" at bounding box center [103, 377] width 111 height 11
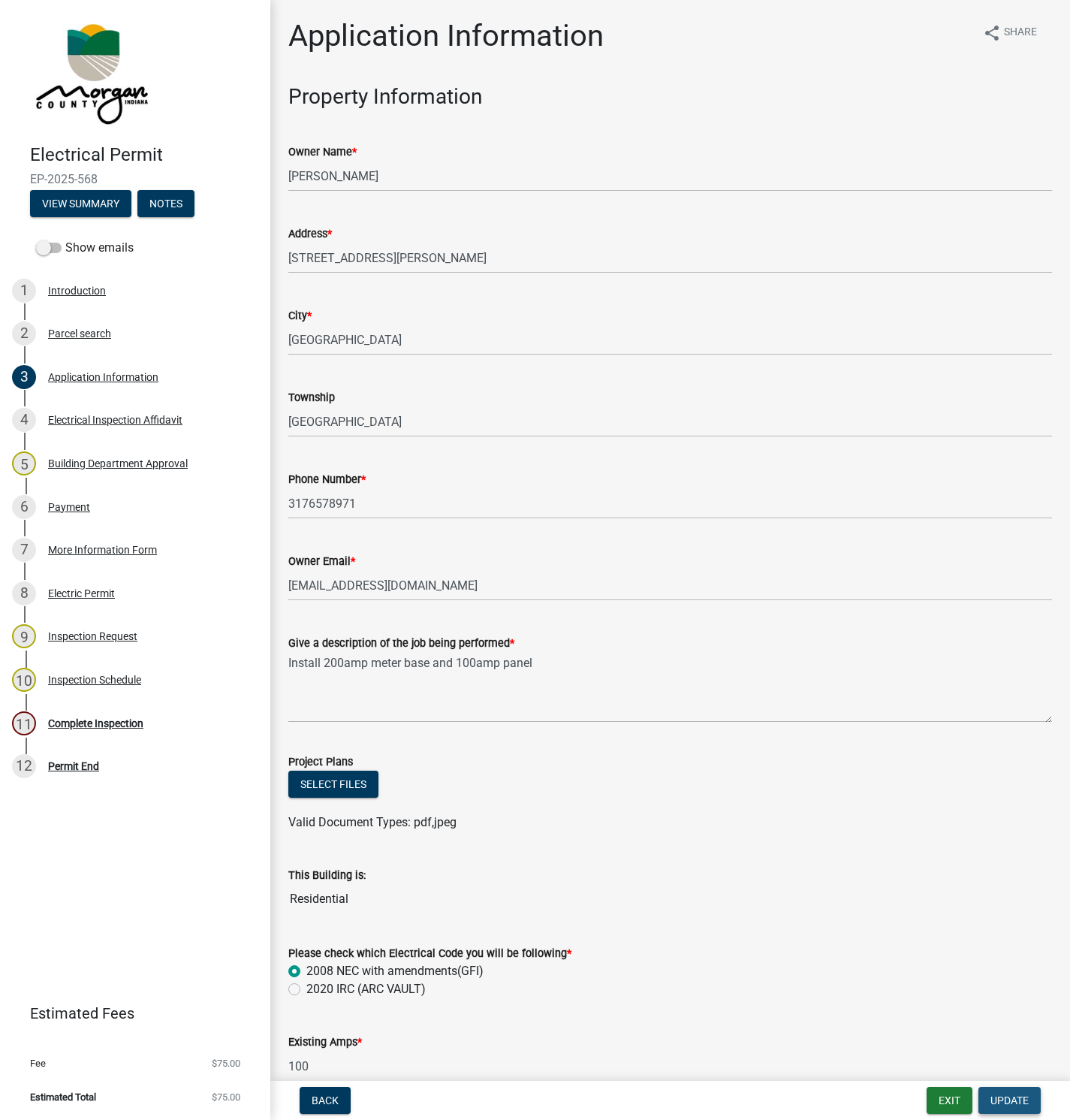
click at [1008, 1104] on span "Update" at bounding box center [1010, 1101] width 38 height 12
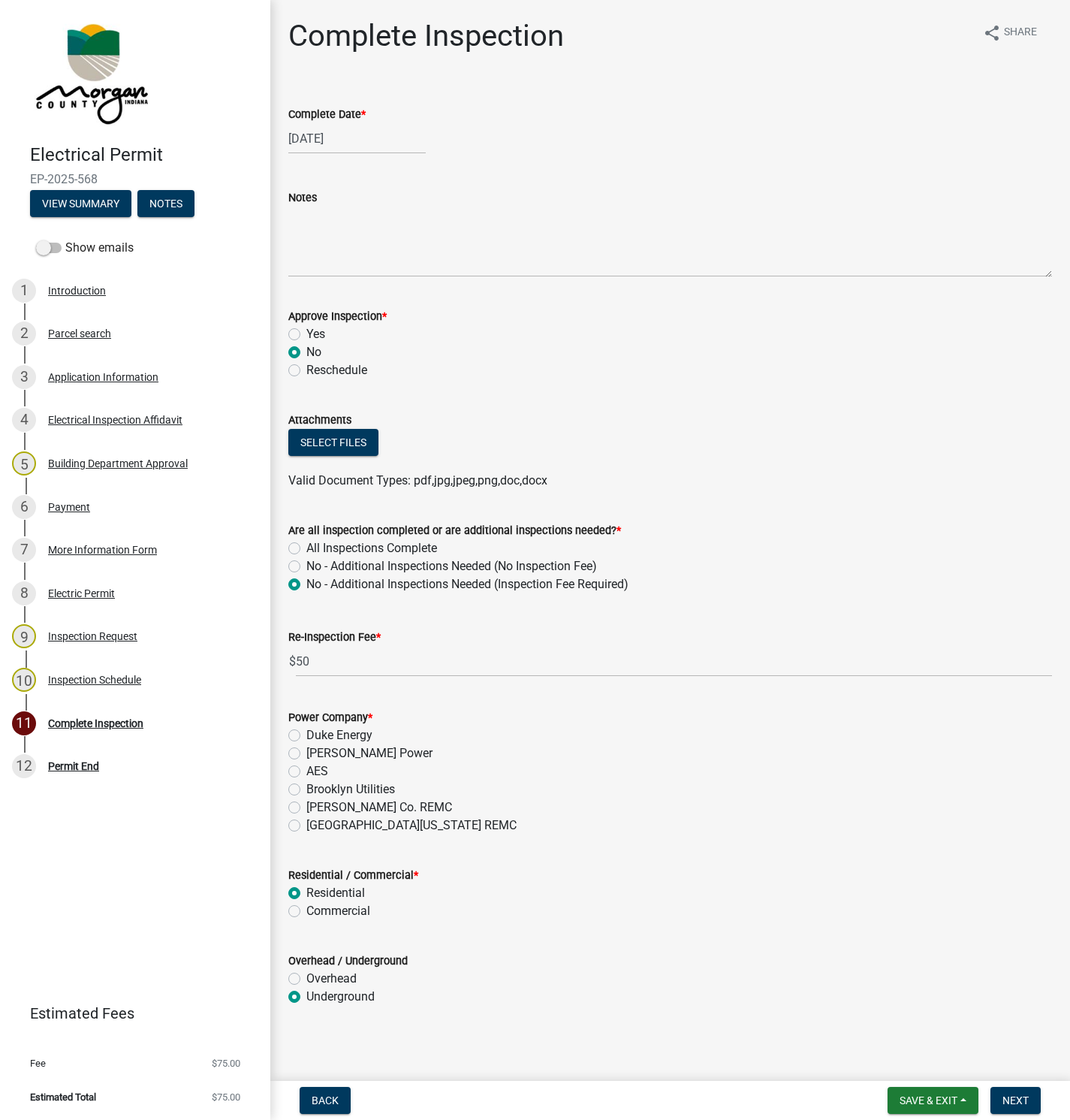
click at [307, 827] on label "[GEOGRAPHIC_DATA][US_STATE] REMC" at bounding box center [411, 826] width 211 height 18
click at [307, 827] on input "[GEOGRAPHIC_DATA][US_STATE] REMC" at bounding box center [311, 822] width 10 height 10
radio input "true"
click at [1017, 1103] on span "Next" at bounding box center [1016, 1101] width 26 height 12
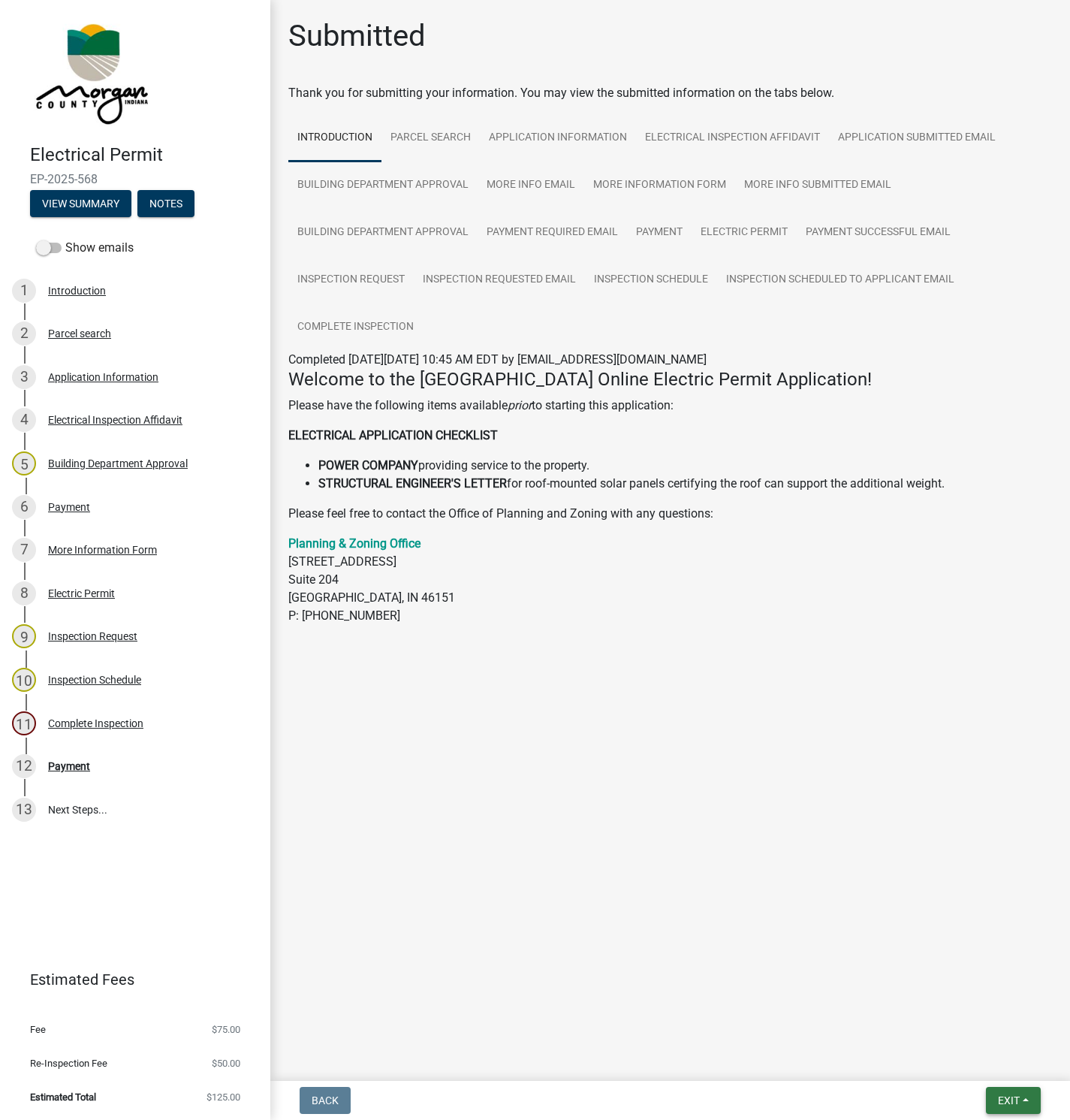
click at [1010, 1101] on span "Exit" at bounding box center [1009, 1101] width 21 height 12
click at [960, 1062] on button "Save & Exit" at bounding box center [981, 1063] width 120 height 36
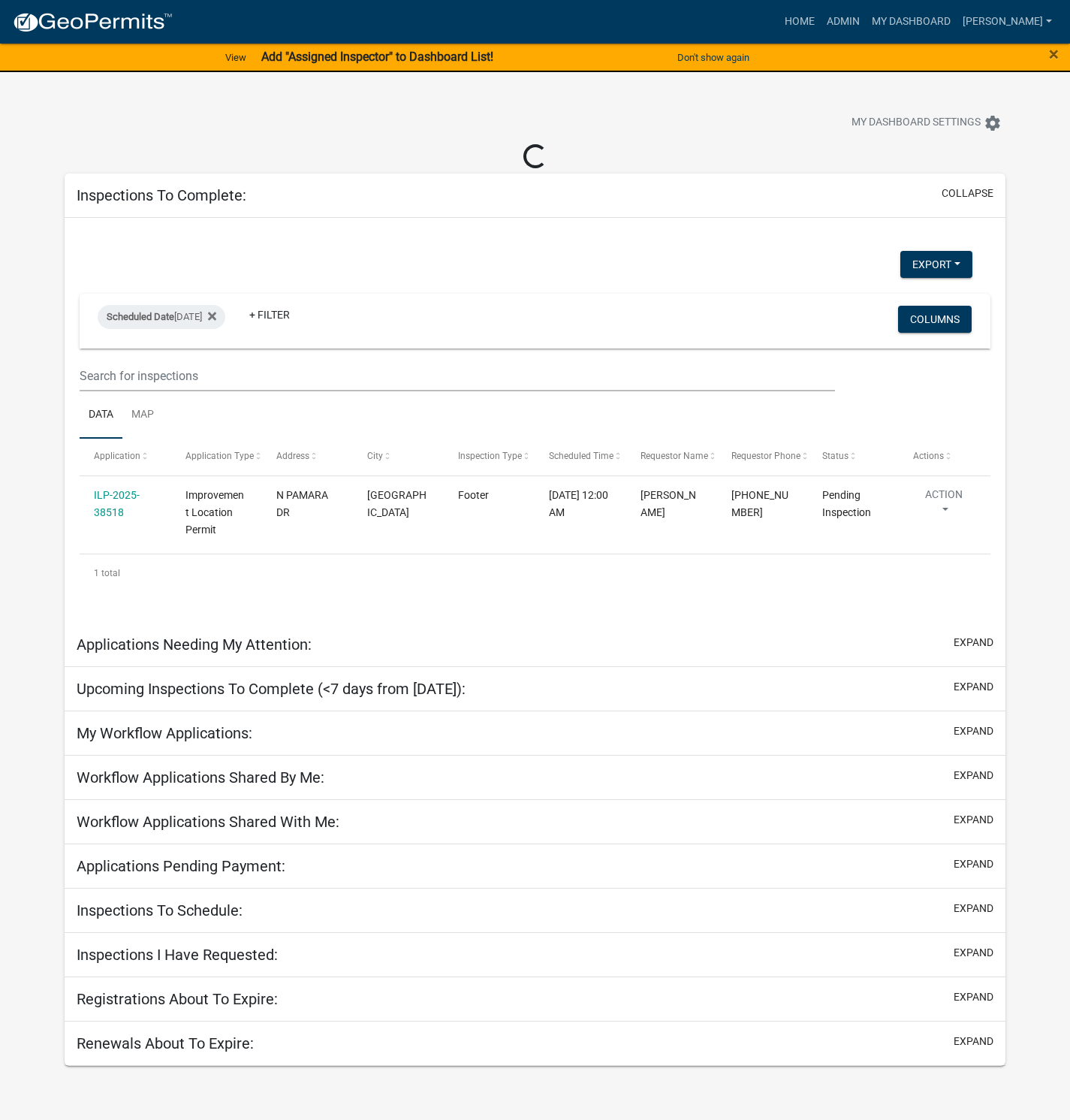
select select "1: 25"
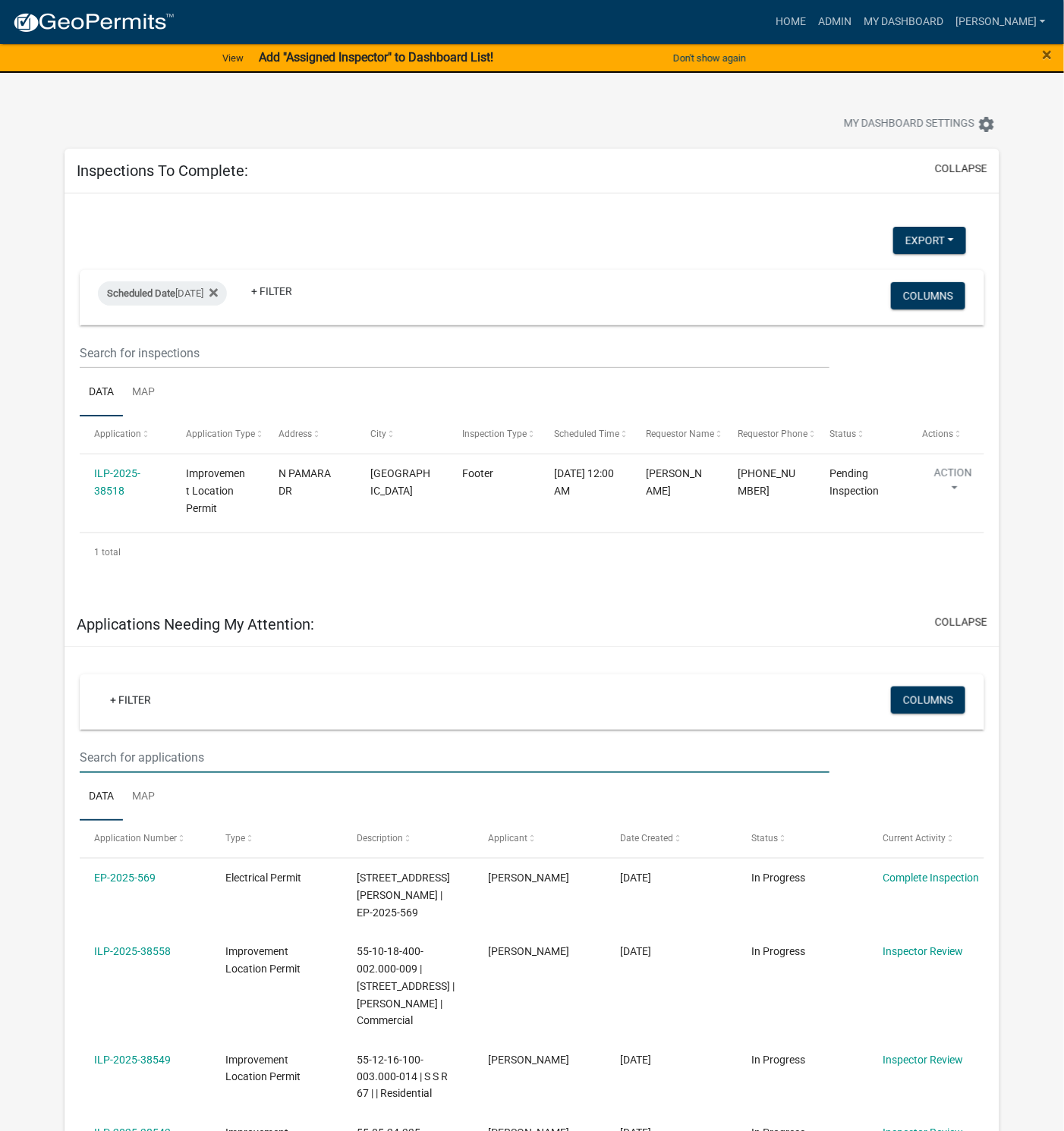
click at [146, 747] on input "text" at bounding box center [454, 757] width 749 height 31
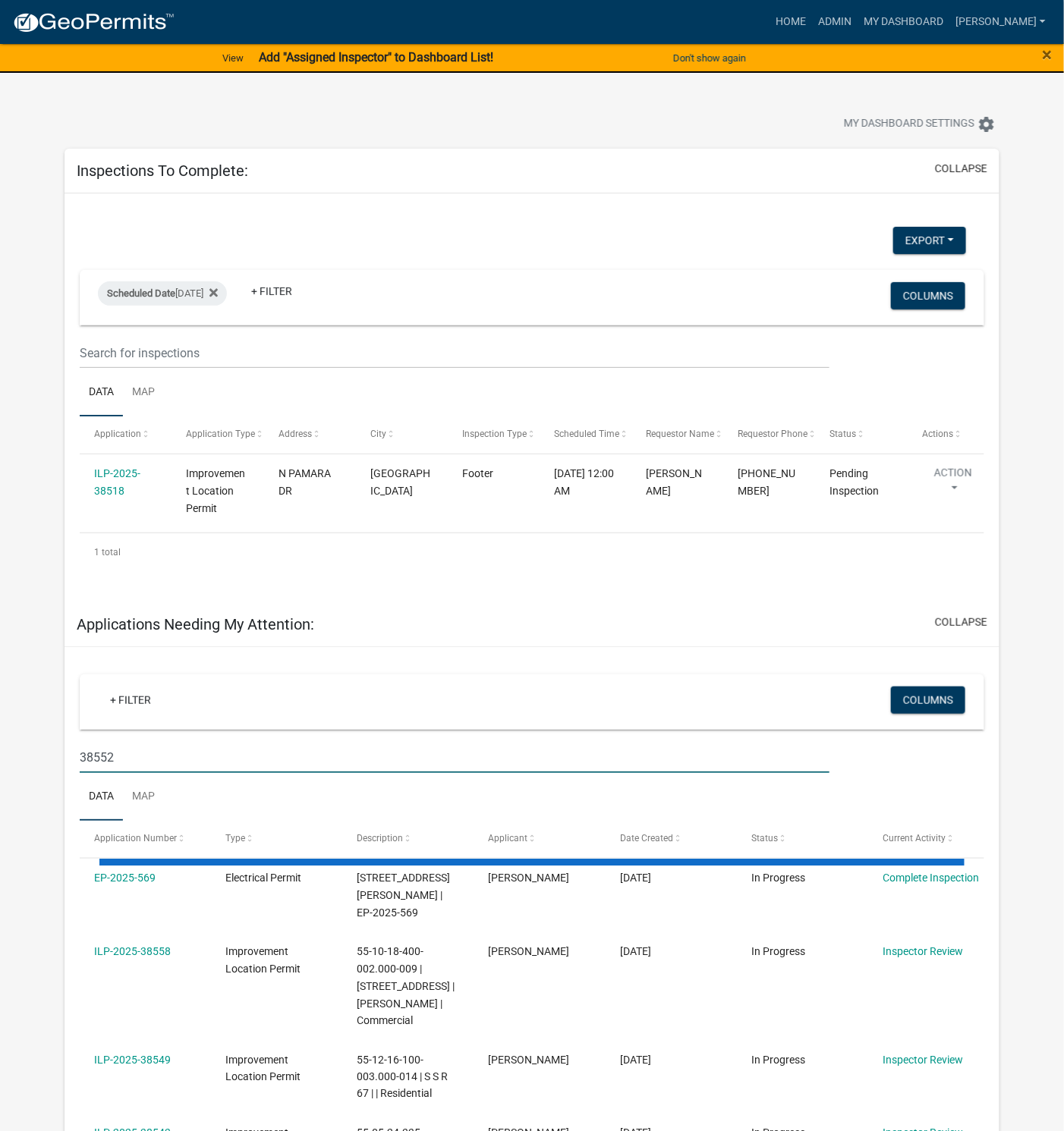
type input "38552"
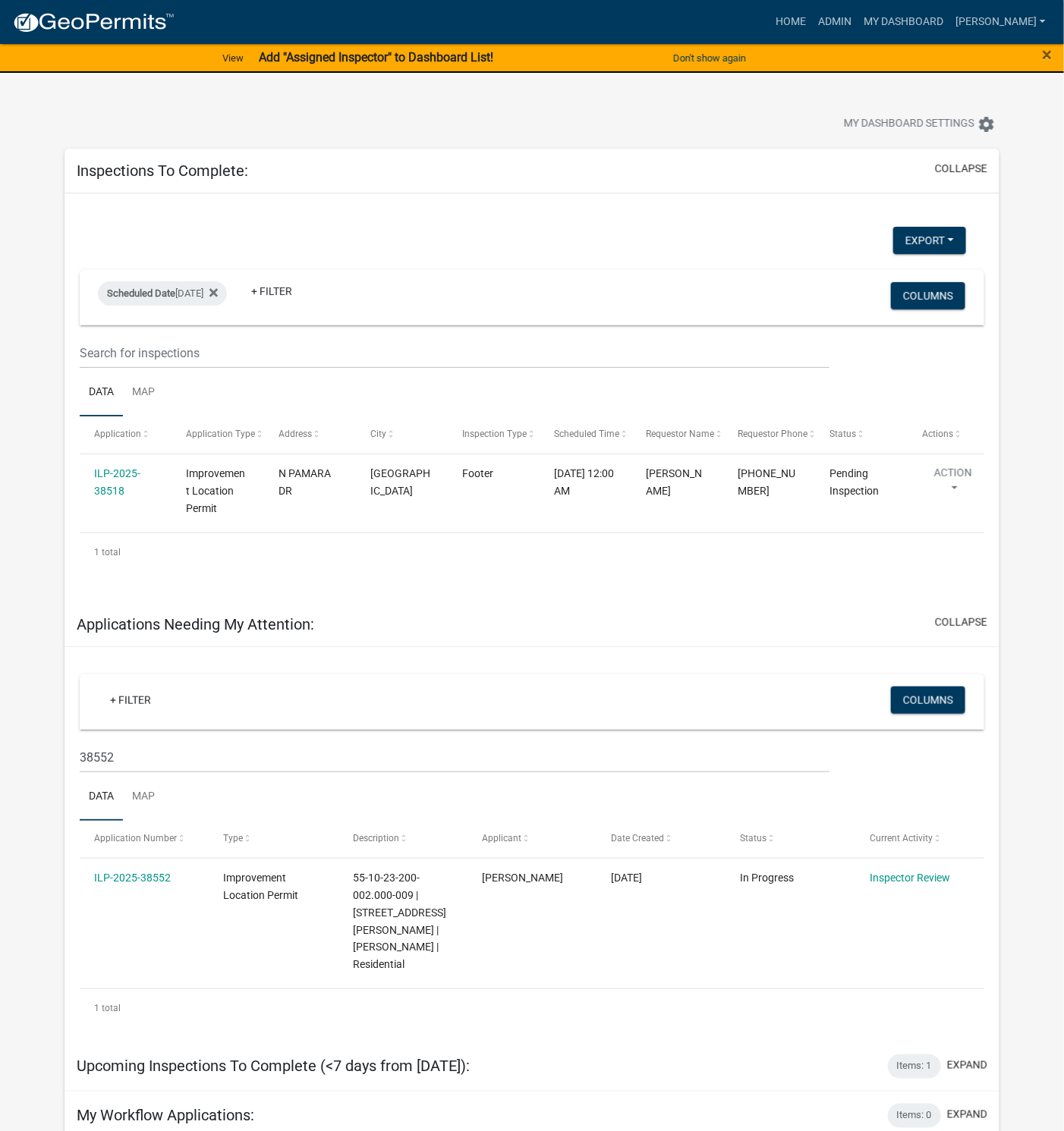
click at [151, 879] on link "ILP-2025-38552" at bounding box center [133, 878] width 77 height 13
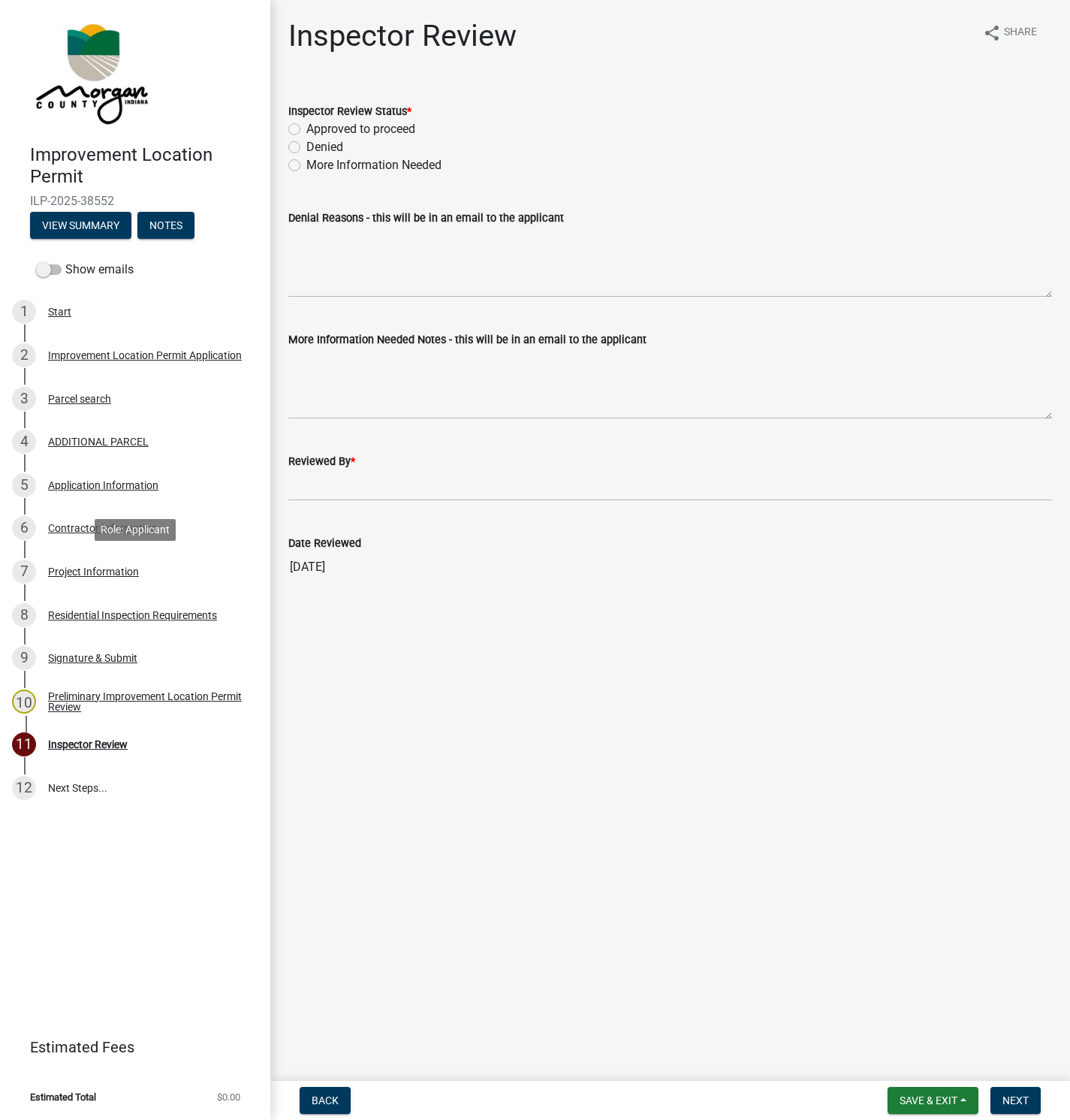
click at [91, 568] on div "Project Information" at bounding box center [93, 571] width 91 height 11
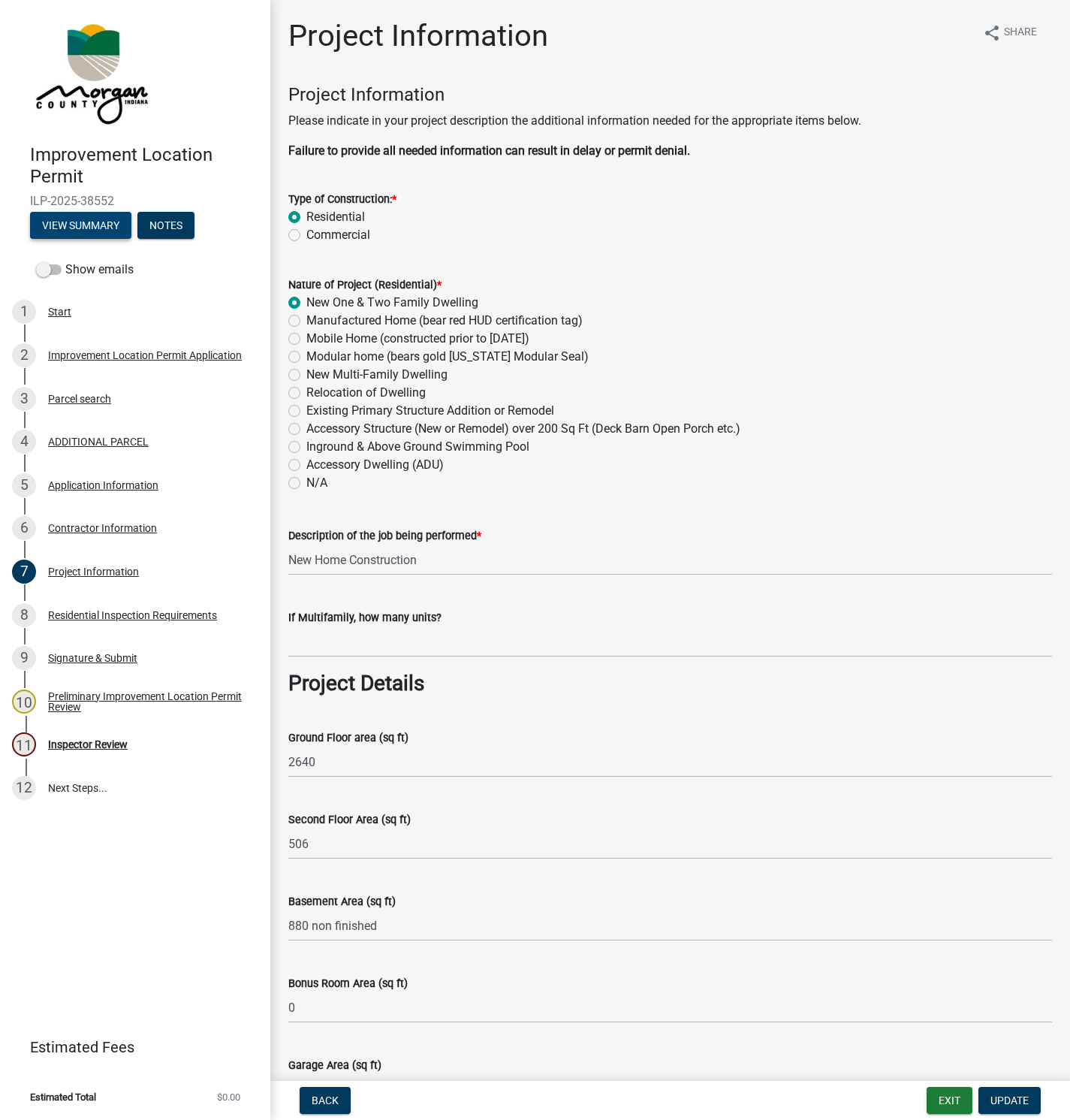
click at [104, 227] on button "View Summary" at bounding box center [80, 225] width 102 height 27
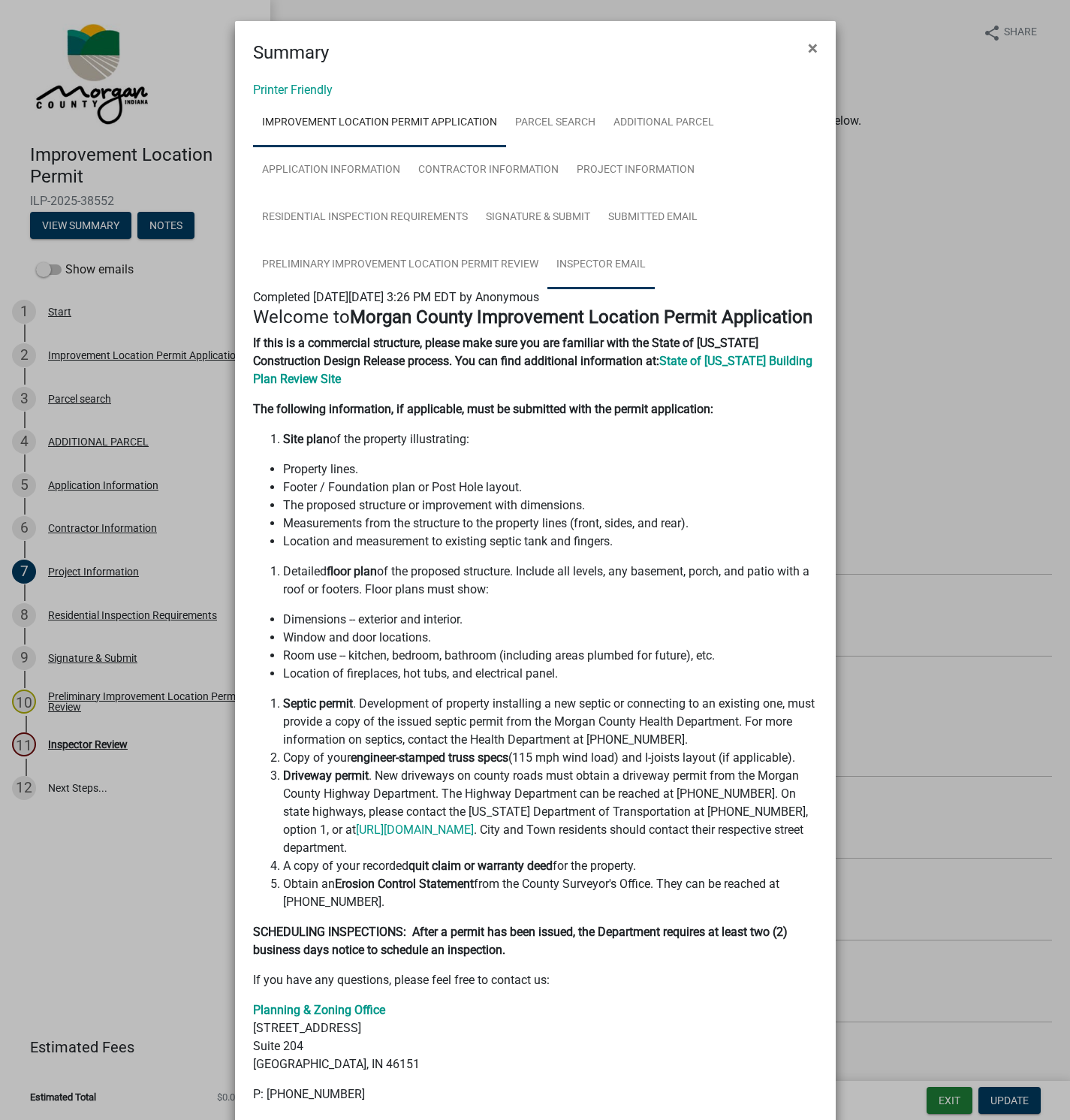
click at [591, 260] on link "Inspector Email" at bounding box center [602, 265] width 107 height 48
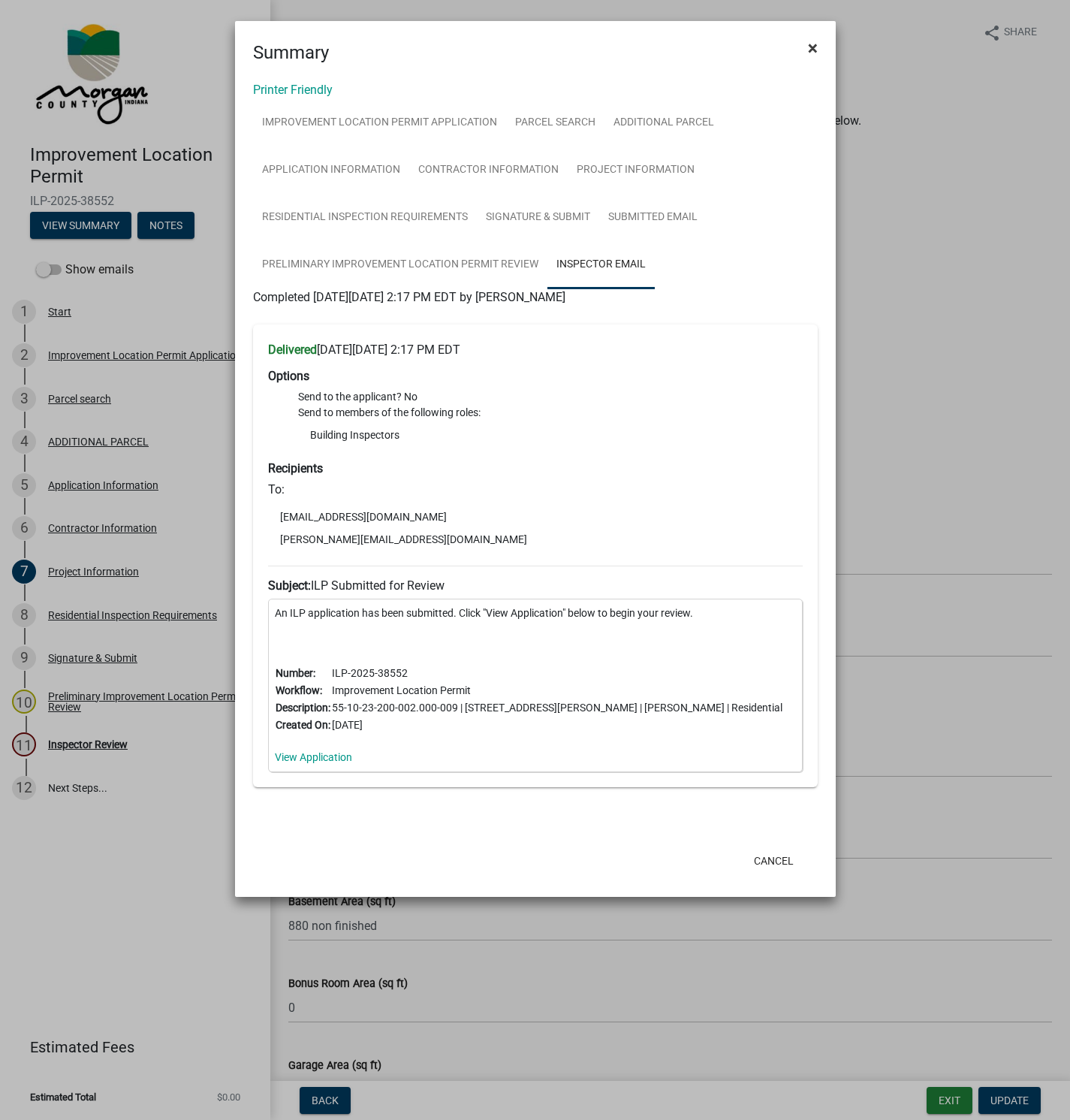
click at [812, 50] on span "×" at bounding box center [813, 47] width 10 height 21
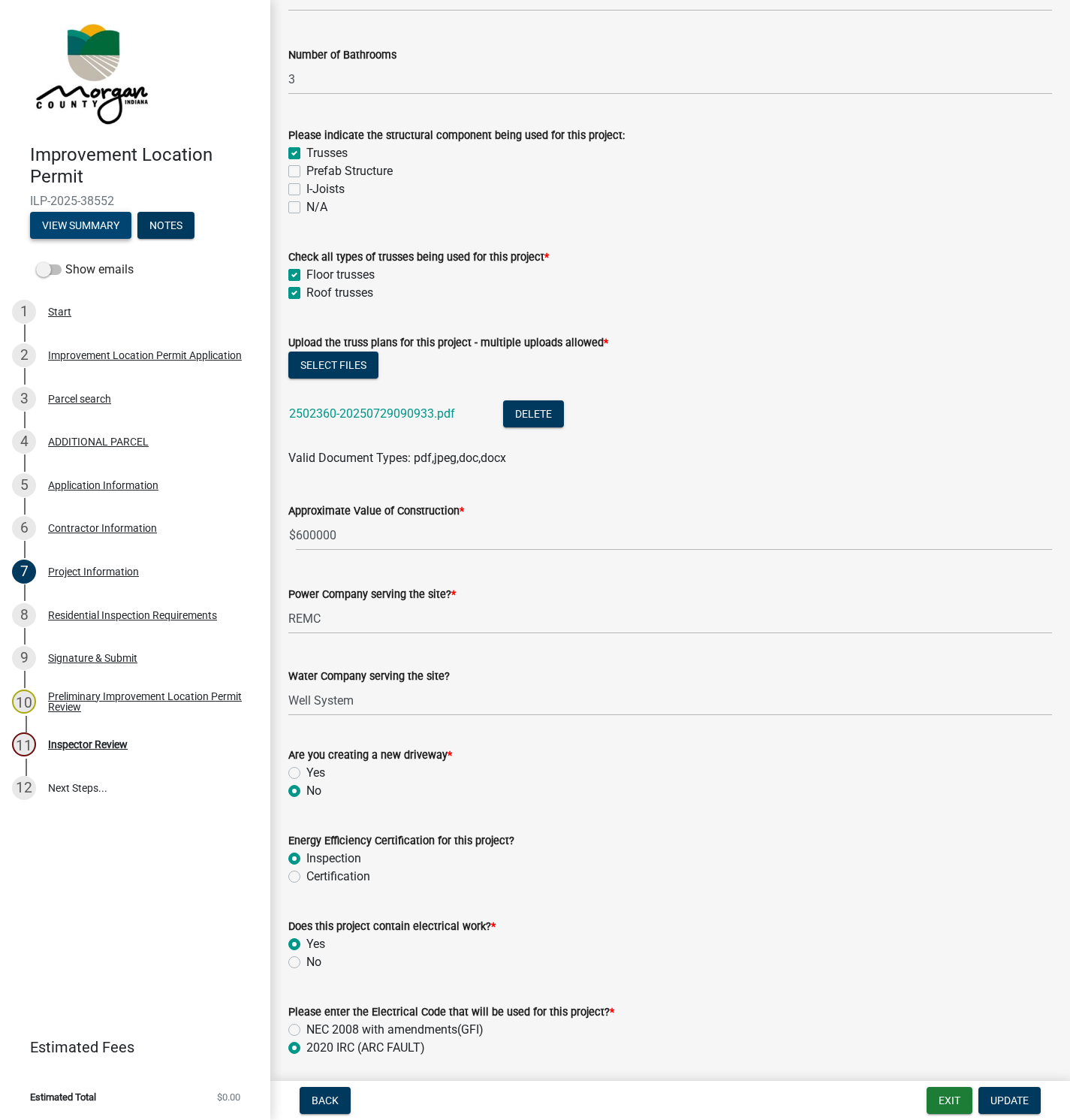
scroll to position [1352, 0]
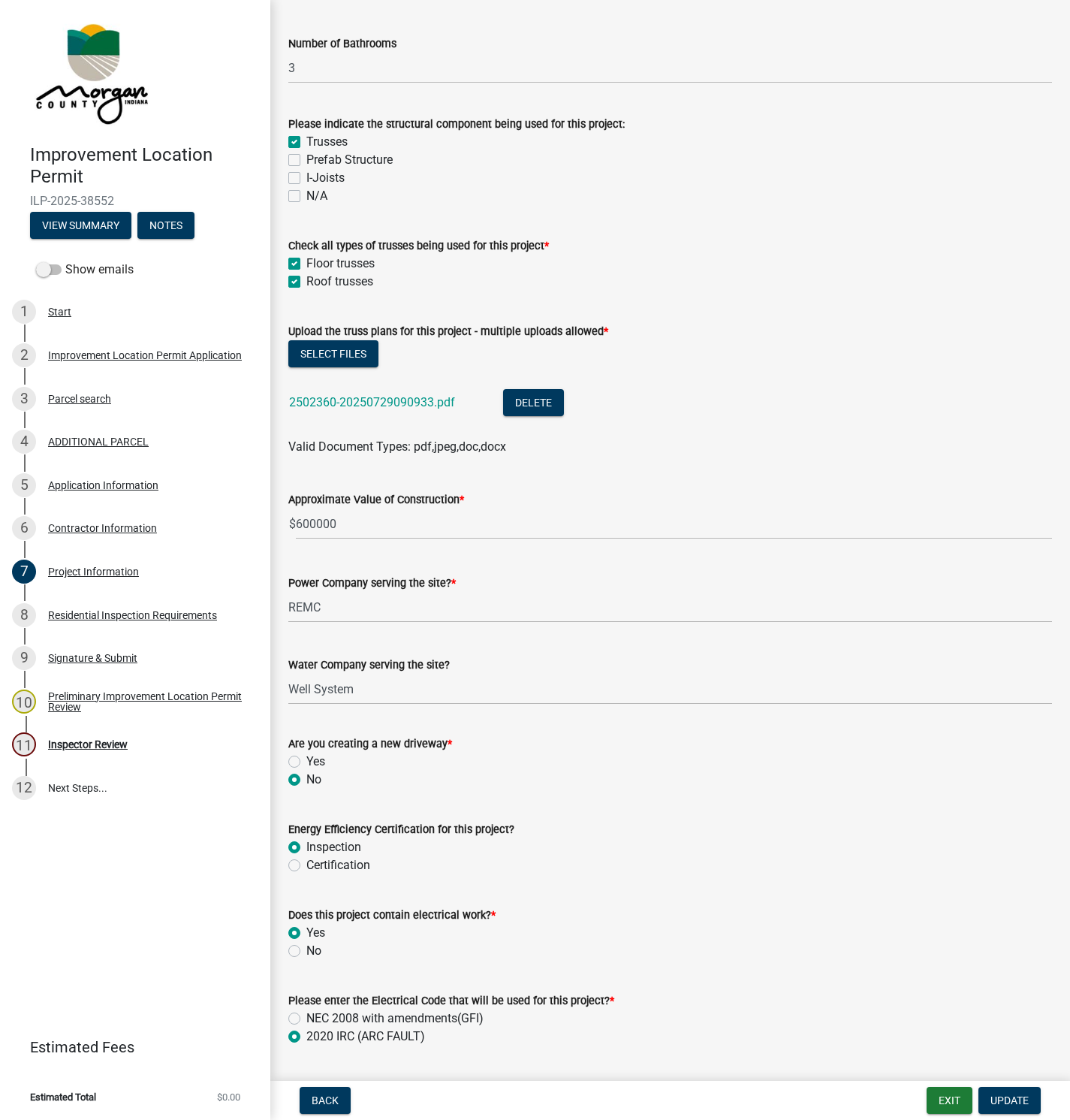
click at [388, 402] on link "2502360-20250729090933.pdf" at bounding box center [372, 402] width 166 height 14
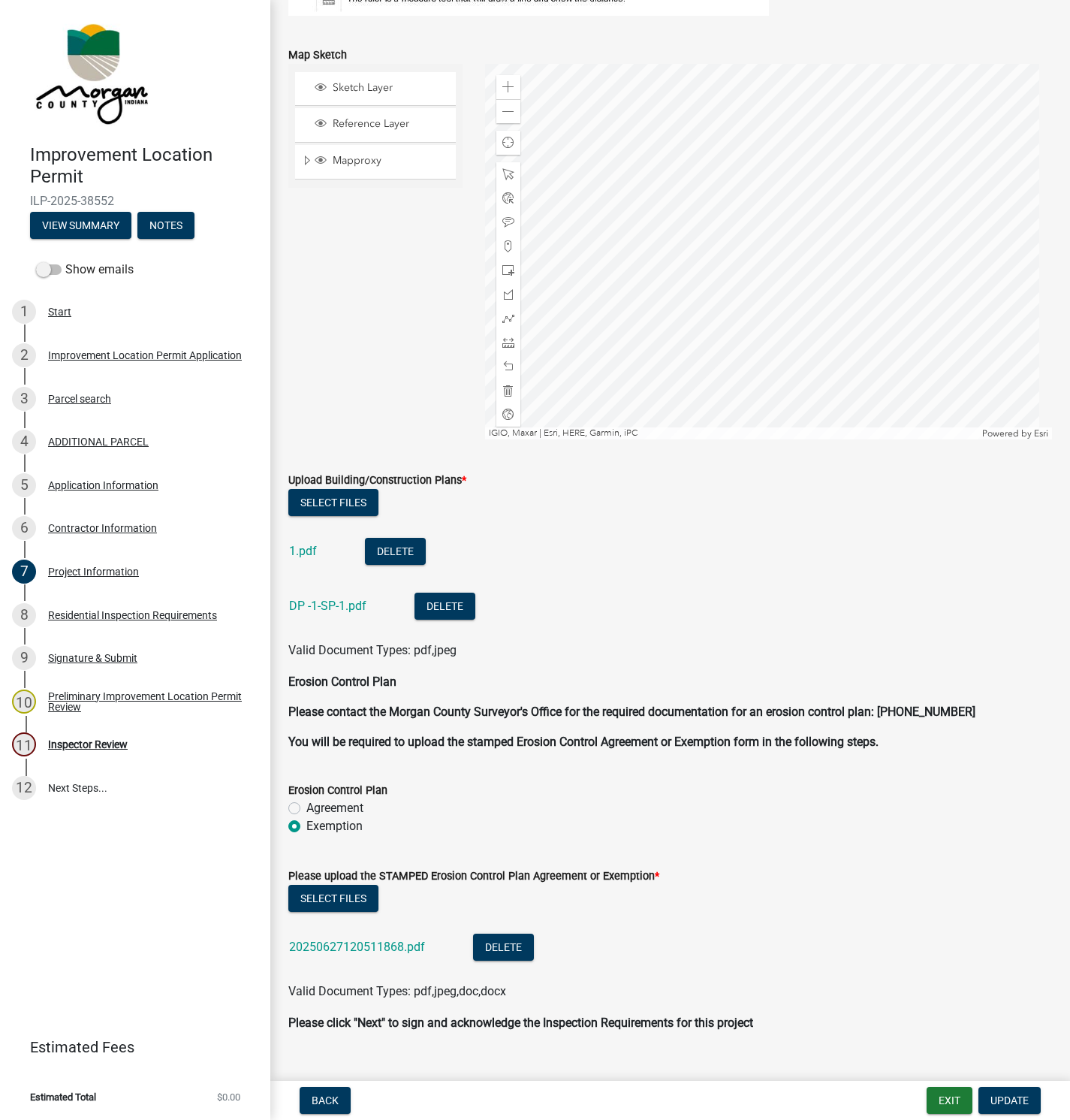
scroll to position [3235, 0]
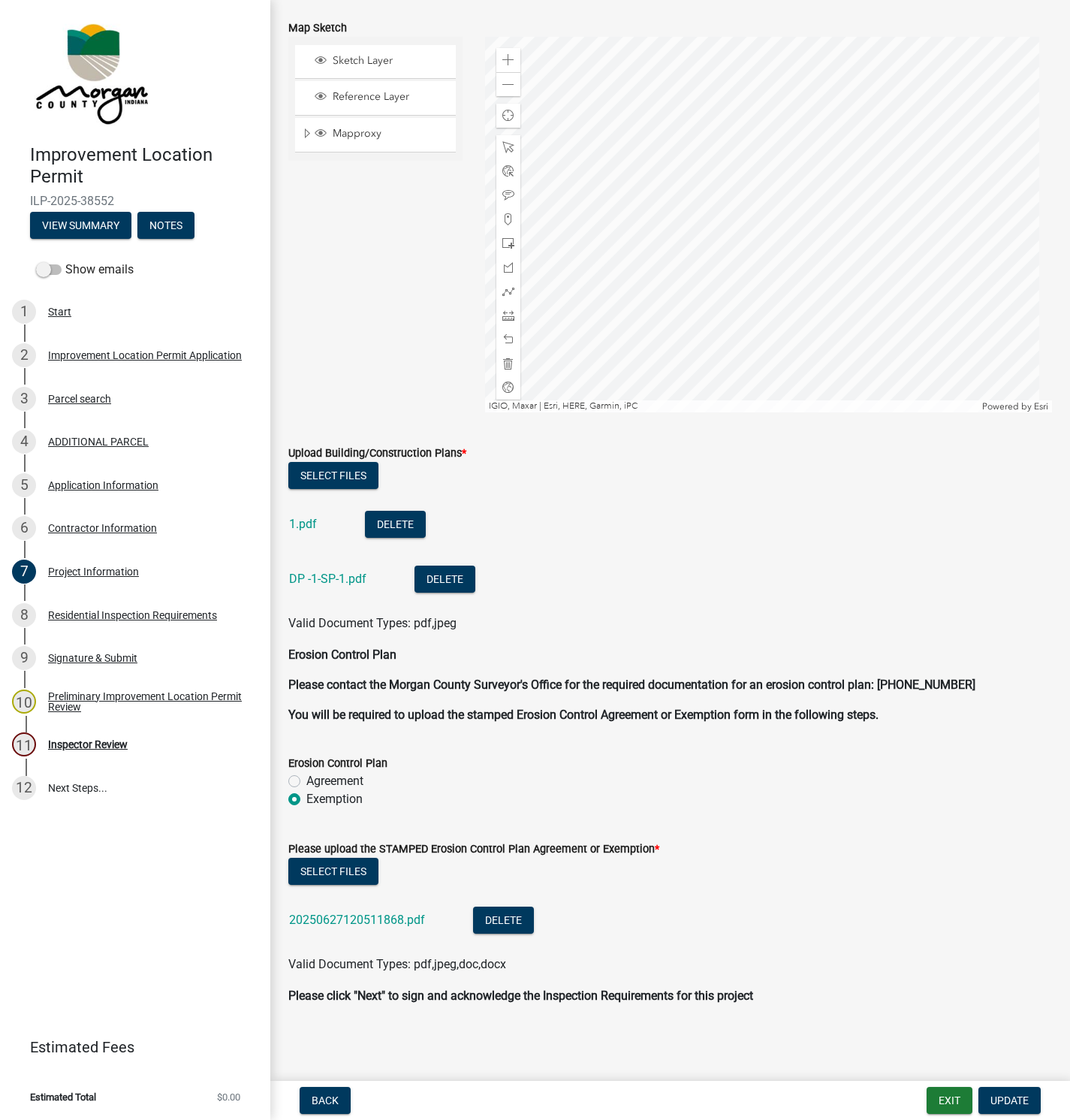
click at [305, 523] on link "1.pdf" at bounding box center [303, 523] width 28 height 14
click at [316, 573] on link "DP -1-SP-1.pdf" at bounding box center [328, 579] width 78 height 14
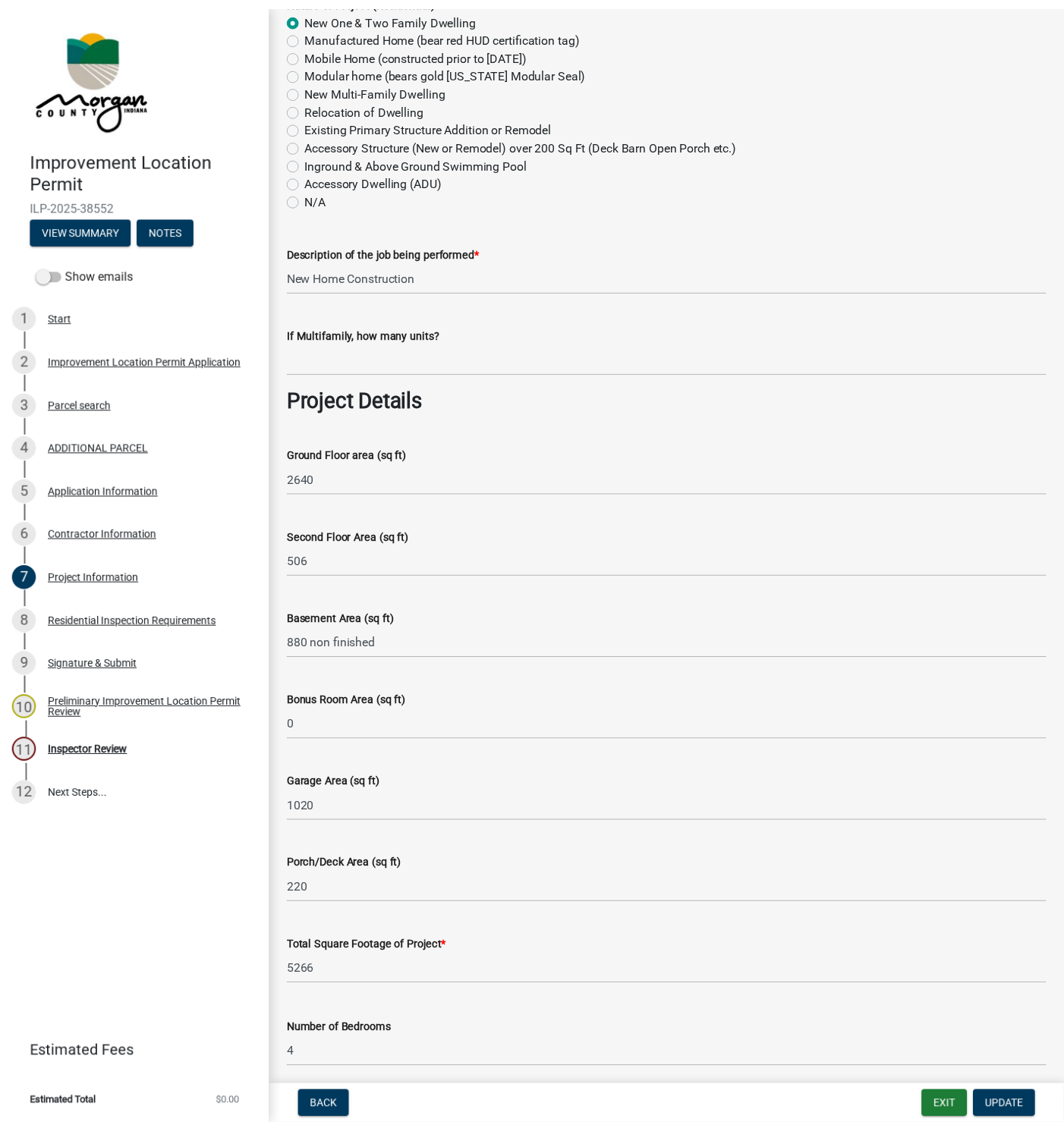
scroll to position [0, 0]
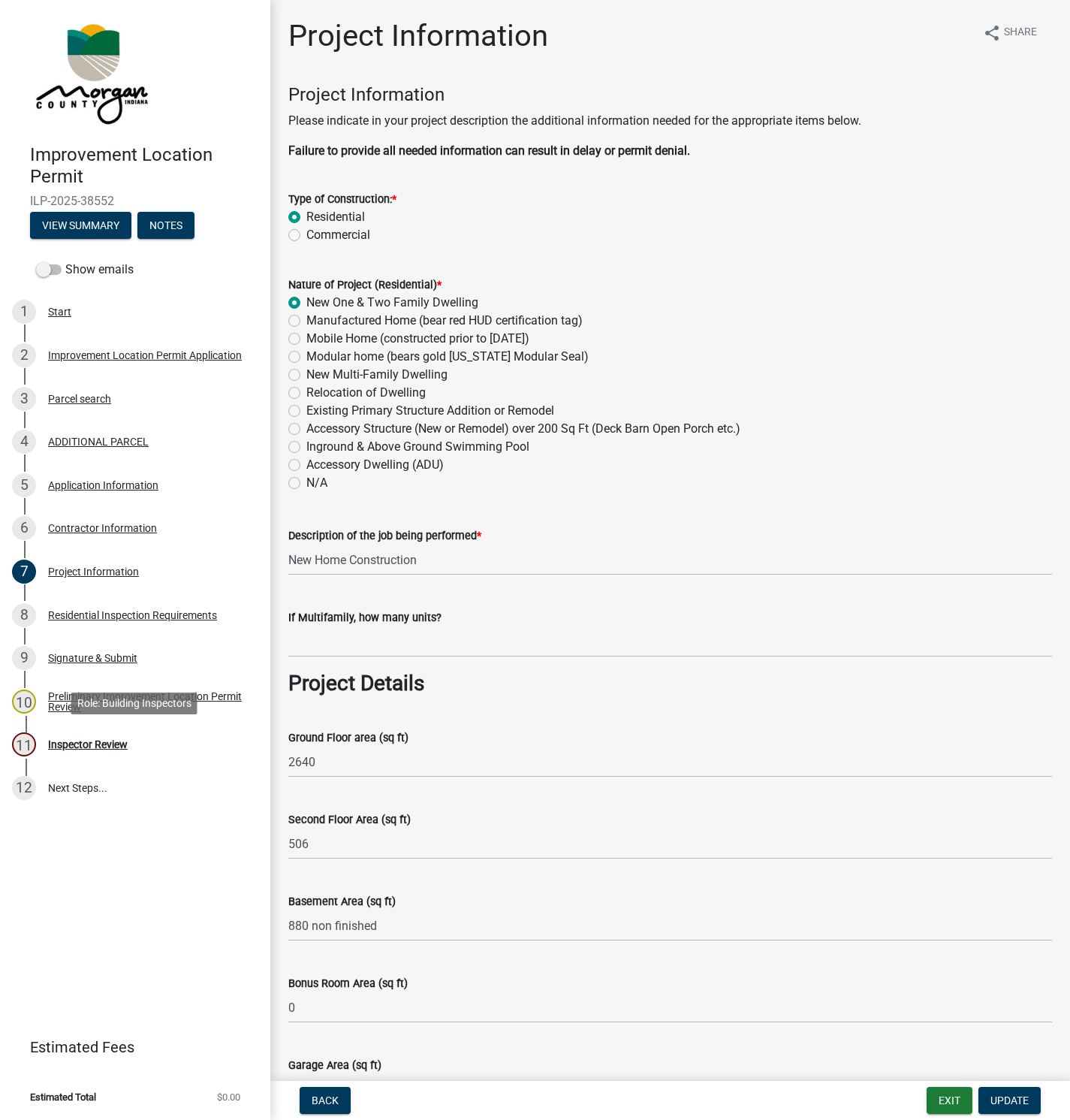
click at [86, 748] on div "Inspector Review" at bounding box center [88, 745] width 79 height 11
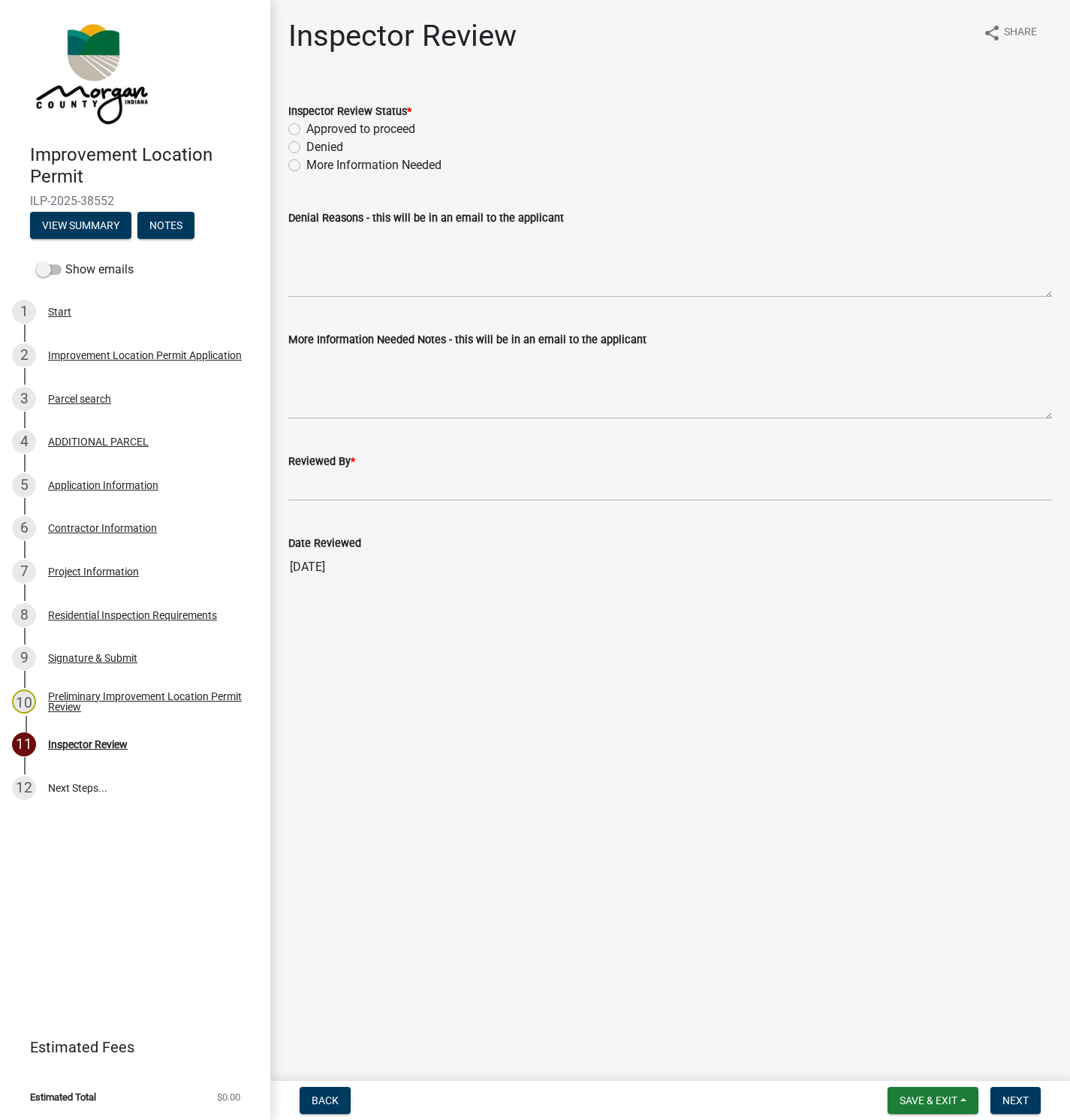
click at [307, 163] on label "More Information Needed" at bounding box center [374, 165] width 136 height 18
click at [307, 163] on input "More Information Needed" at bounding box center [311, 161] width 10 height 10
radio input "true"
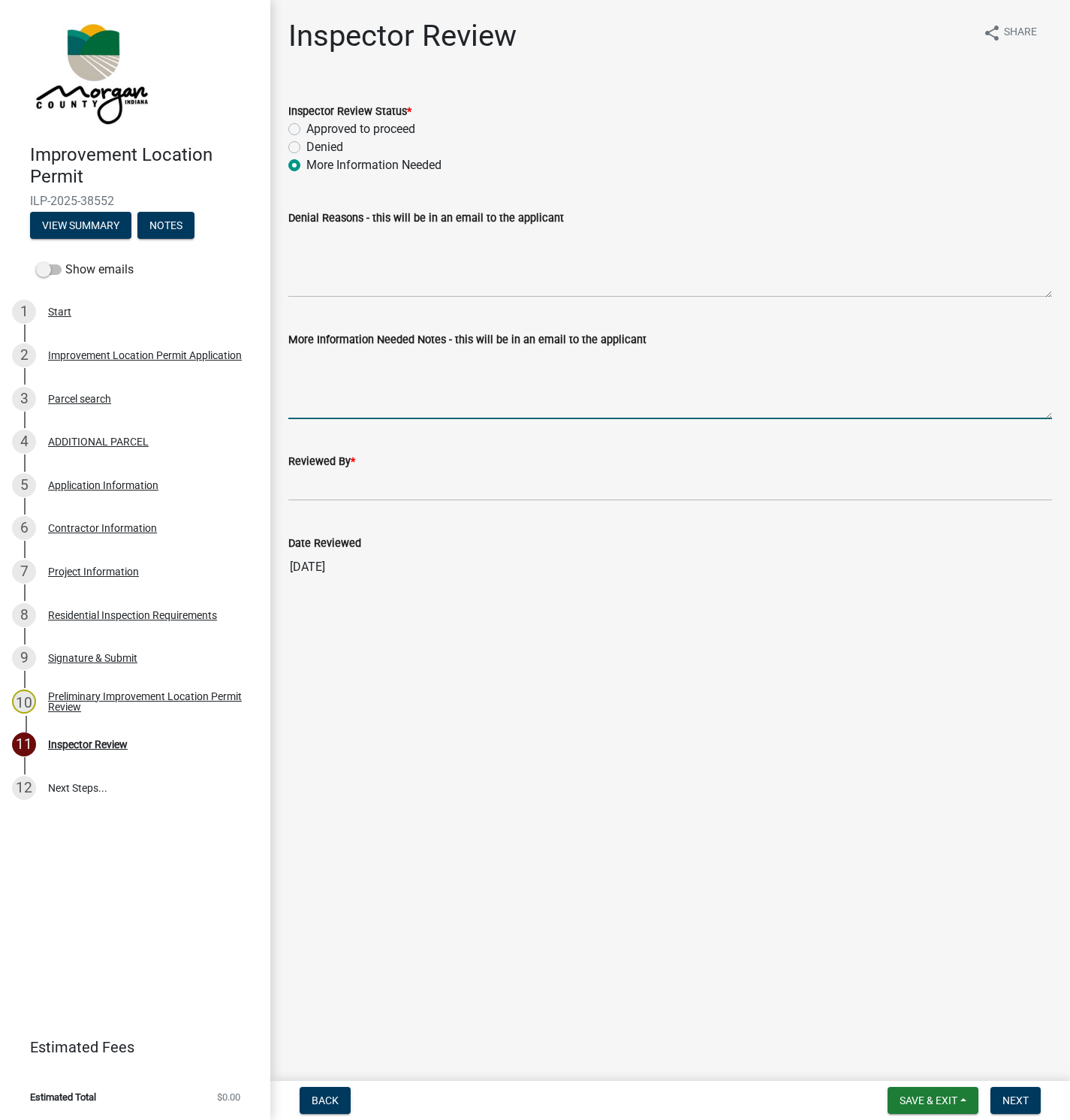
click at [316, 357] on textarea "More Information Needed Notes - this will be in an email to the applicant" at bounding box center [670, 384] width 764 height 70
type textarea "Please provide proof of a septic permit."
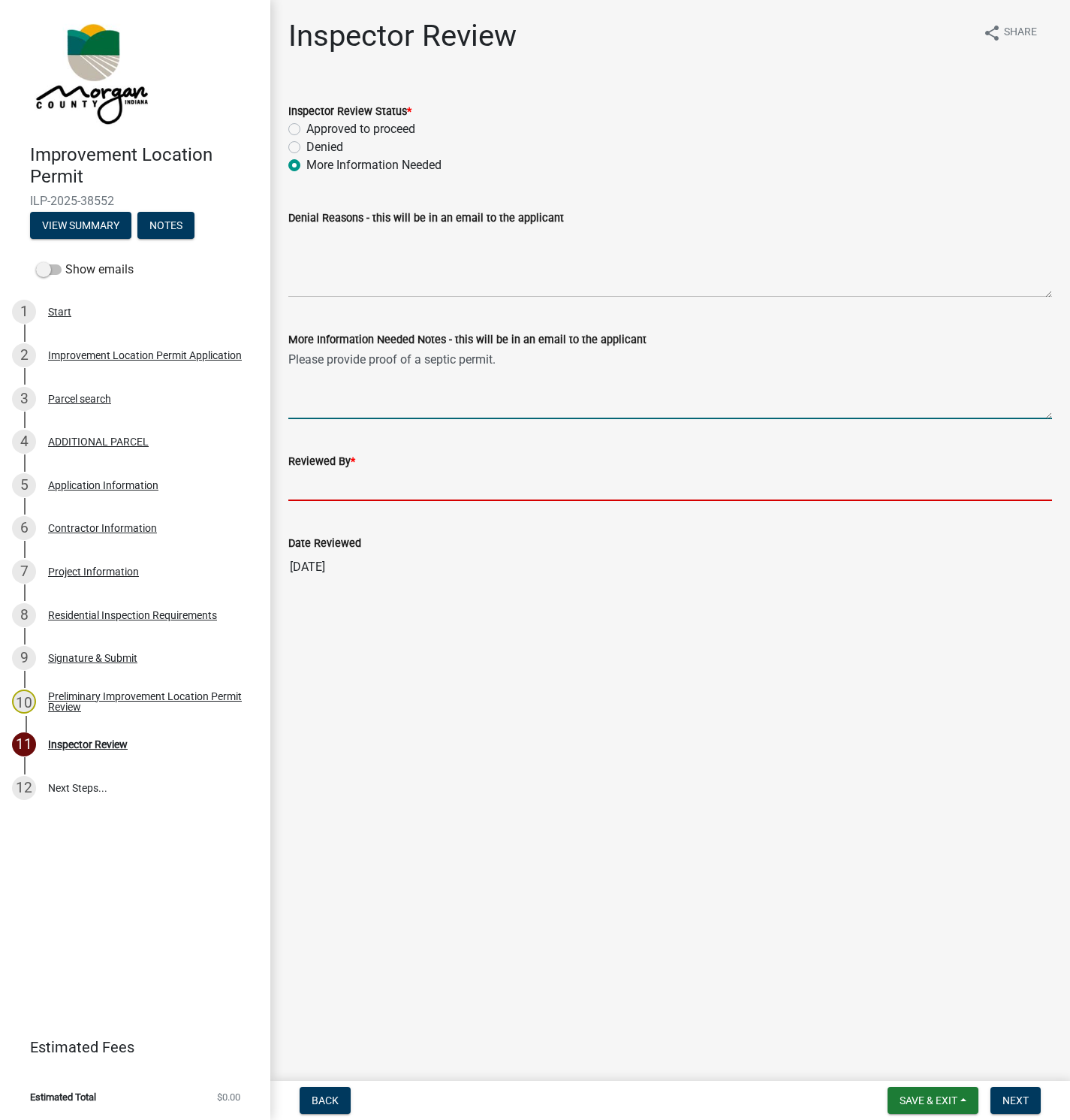
click at [318, 489] on input "Reviewed By *" at bounding box center [670, 485] width 764 height 31
type input "[PERSON_NAME]"
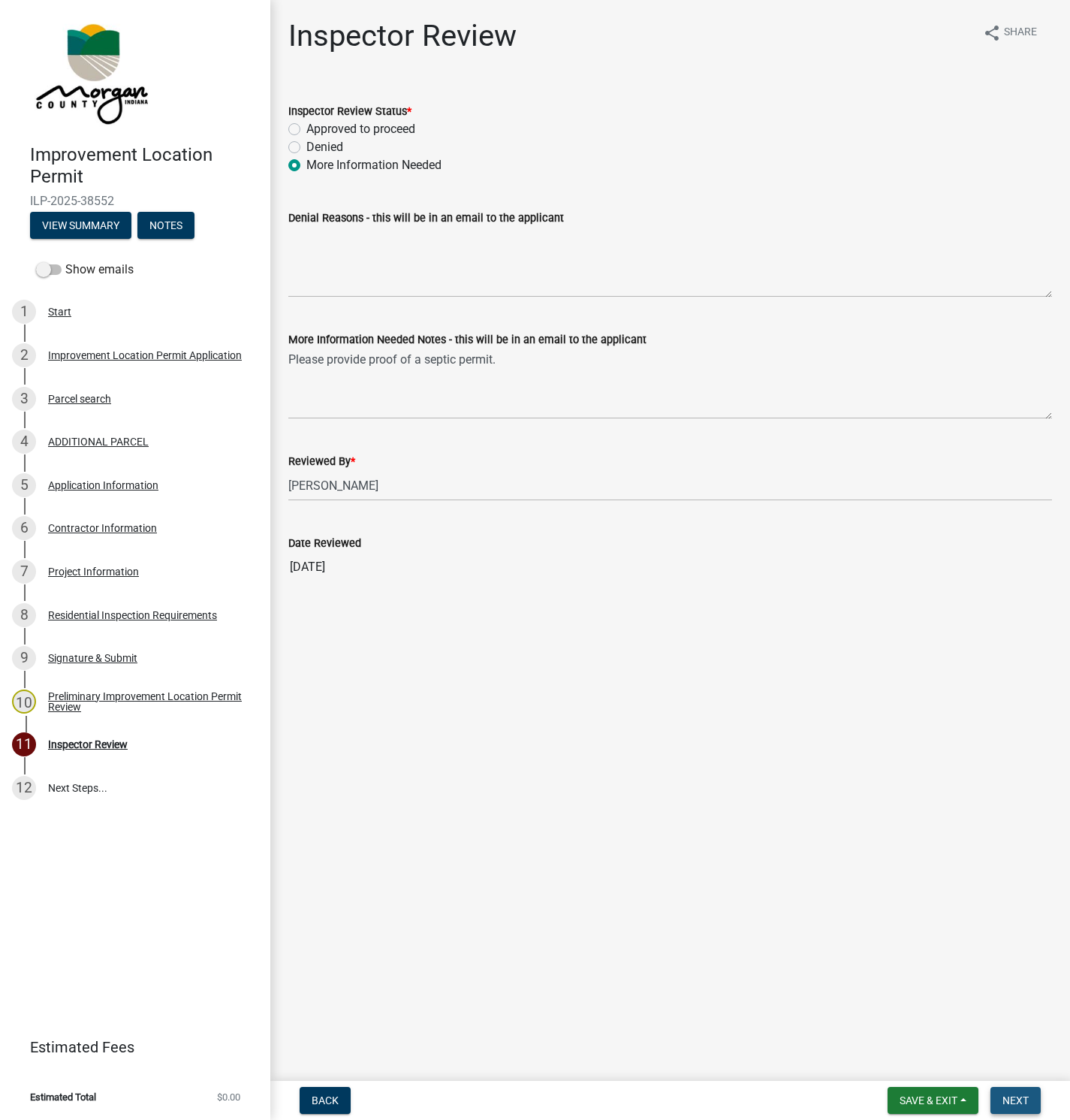
click at [1014, 1107] on button "Next" at bounding box center [1015, 1100] width 50 height 27
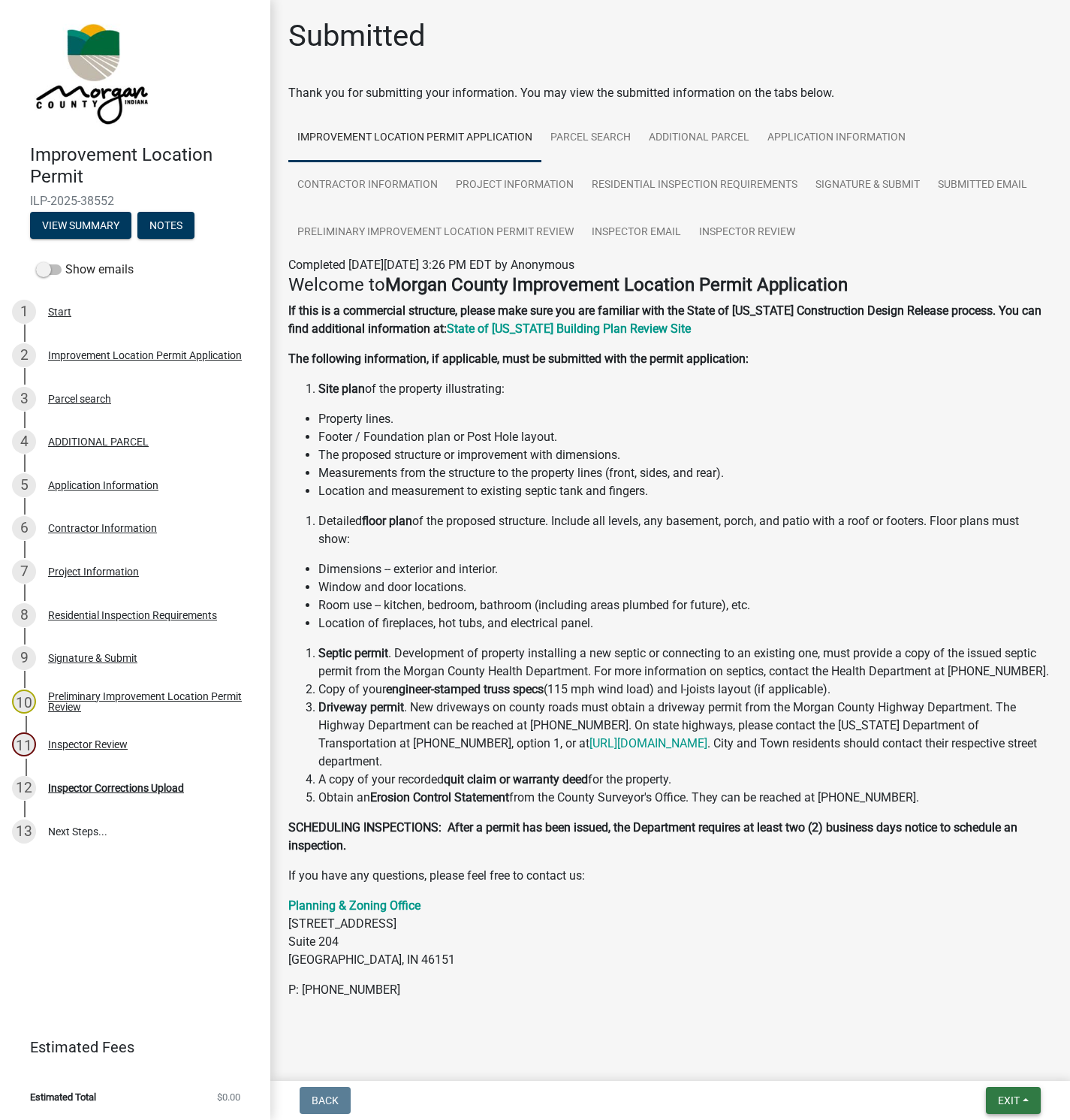
click at [1020, 1101] on span "Exit" at bounding box center [1009, 1101] width 21 height 12
click at [972, 1055] on button "Save & Exit" at bounding box center [981, 1063] width 120 height 36
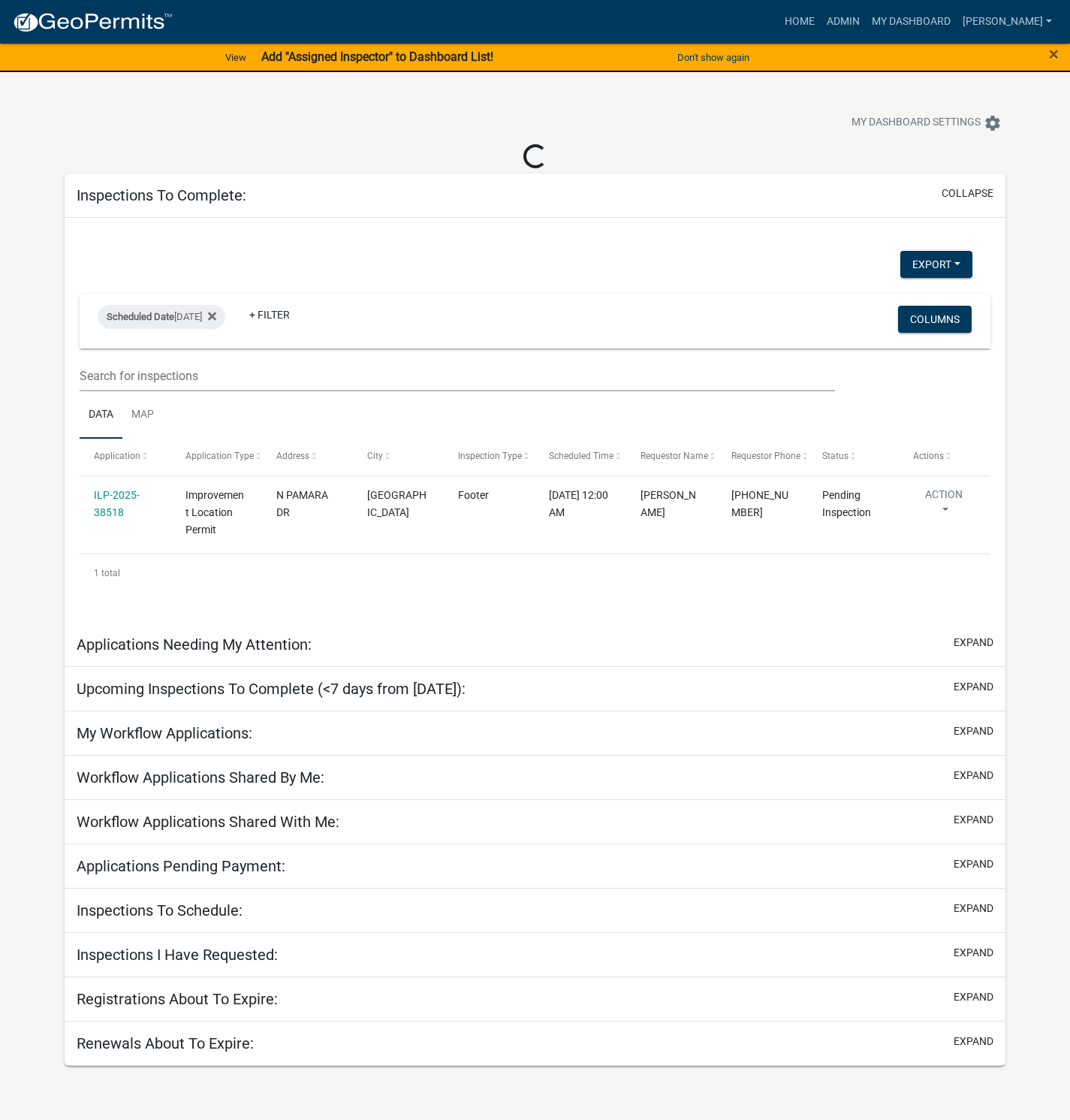
select select "1: 25"
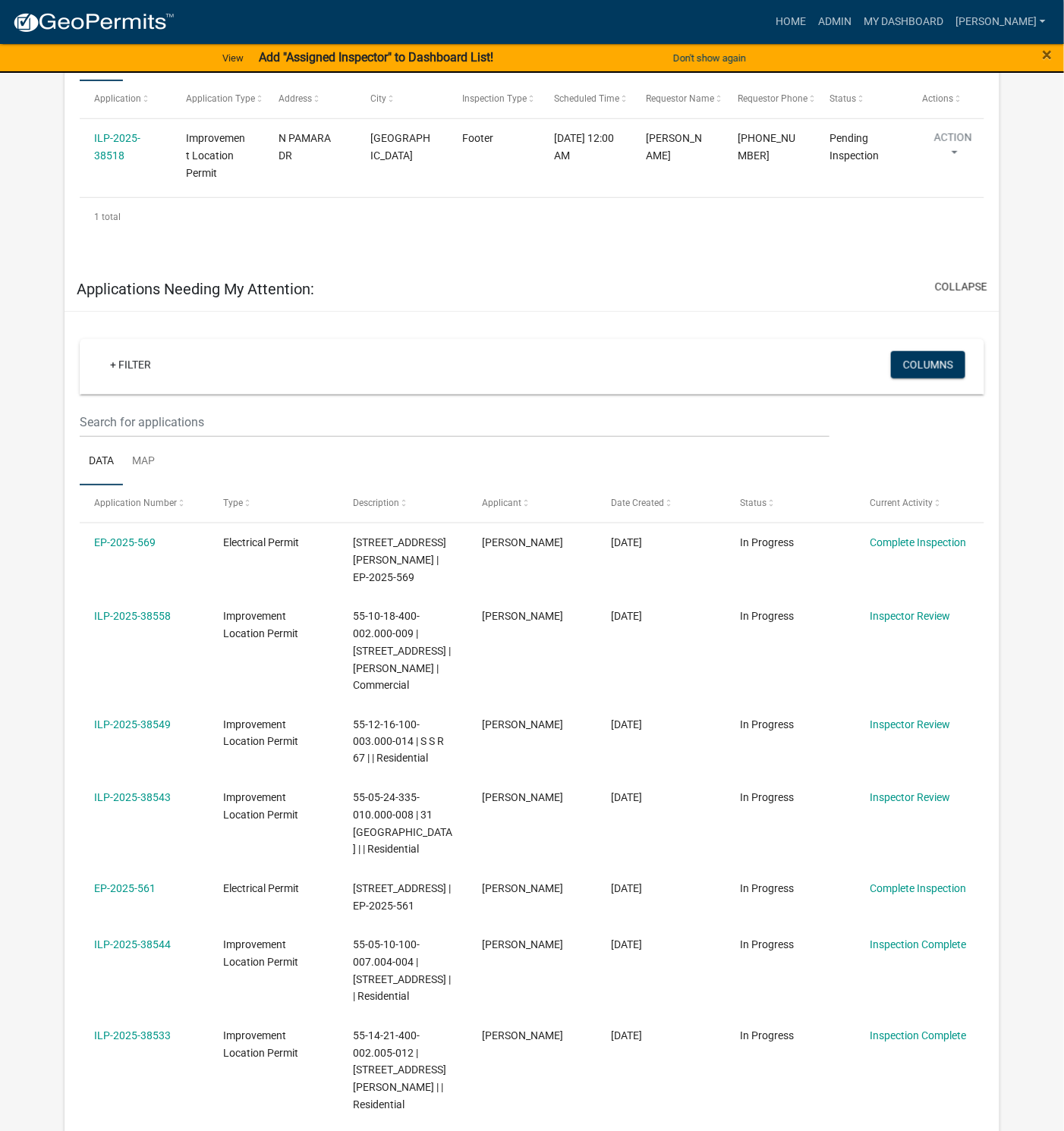
scroll to position [341, 0]
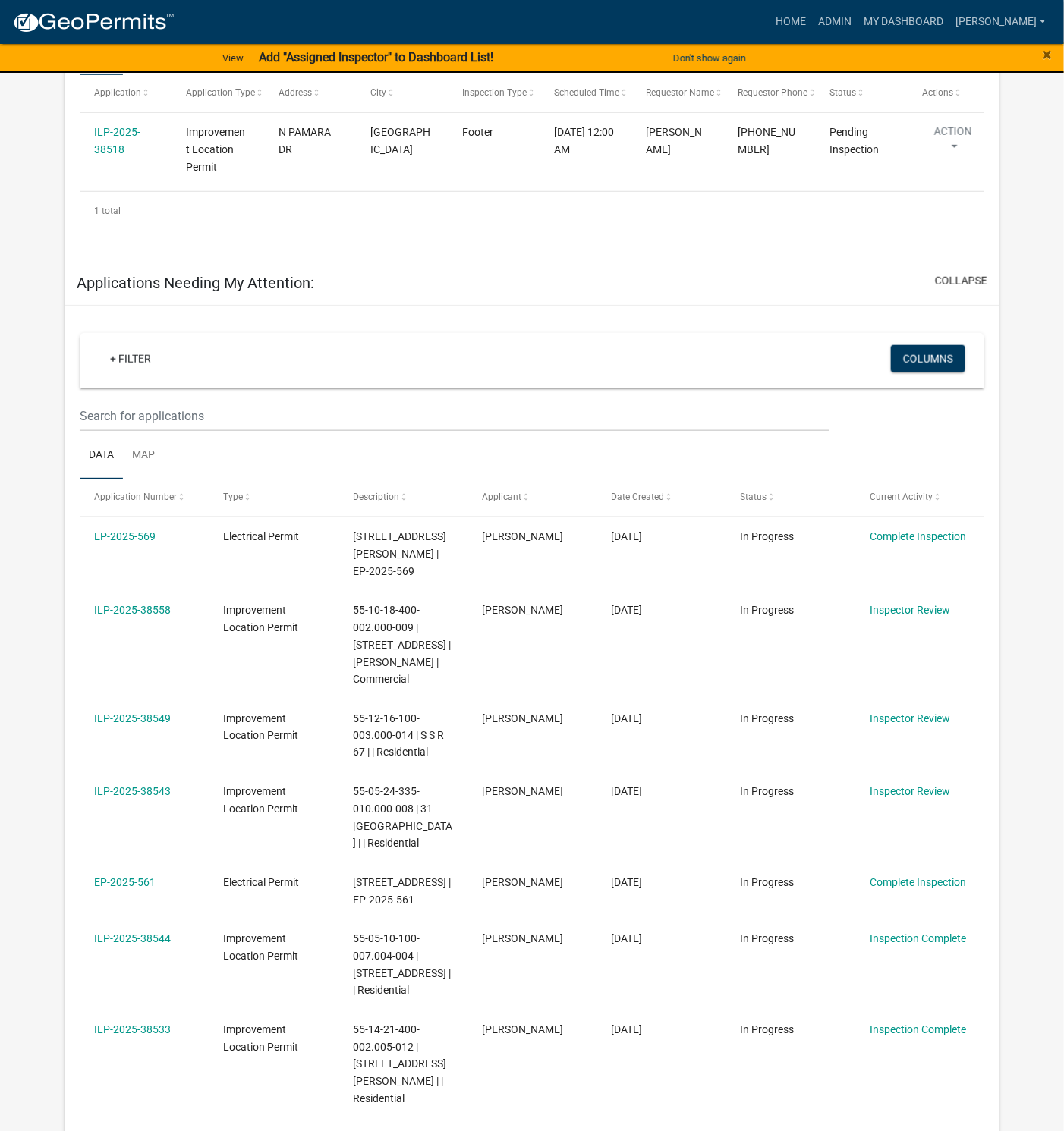
click at [150, 718] on link "ILP-2025-38549" at bounding box center [133, 719] width 77 height 13
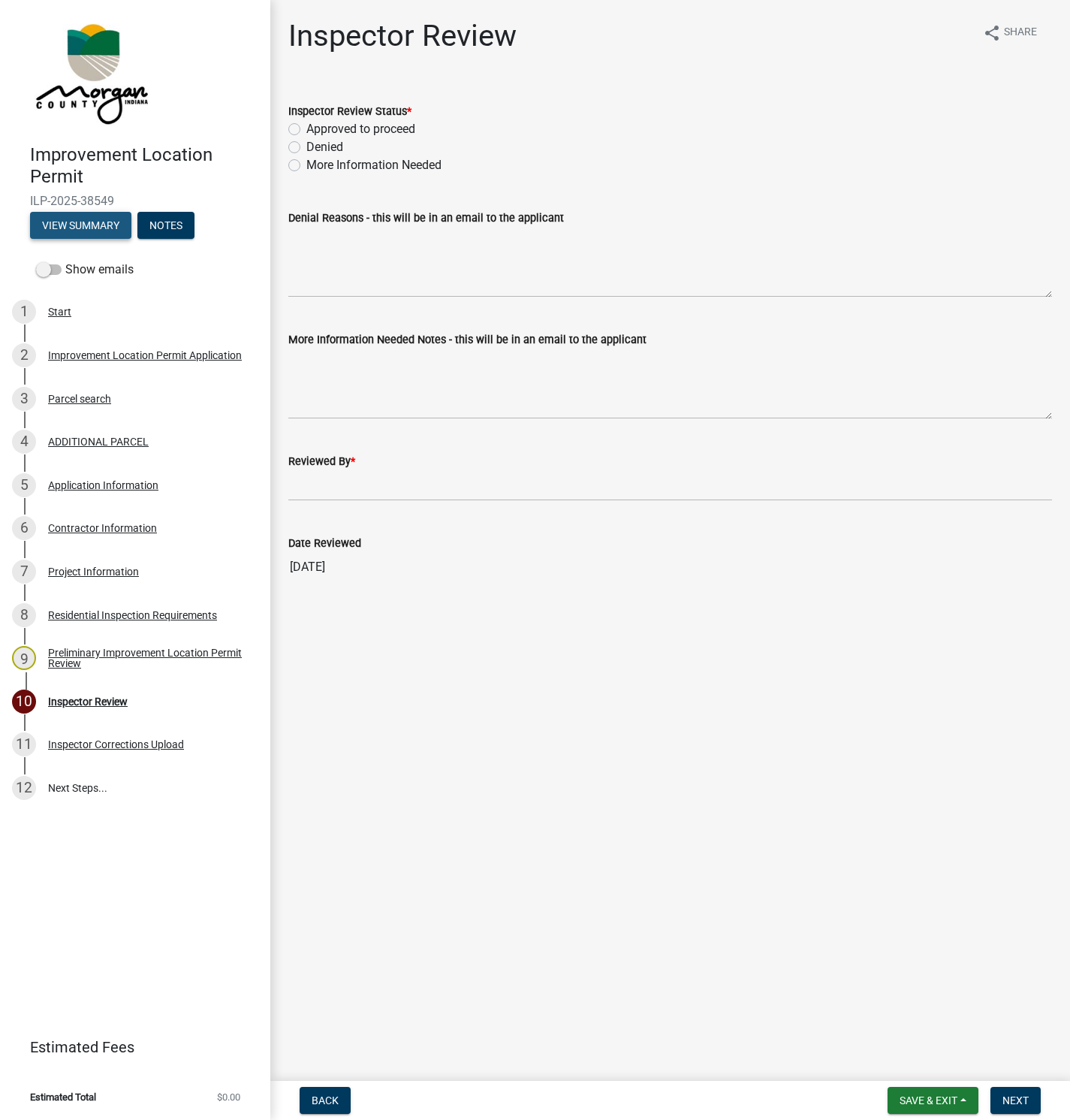
click at [84, 228] on button "View Summary" at bounding box center [80, 225] width 102 height 27
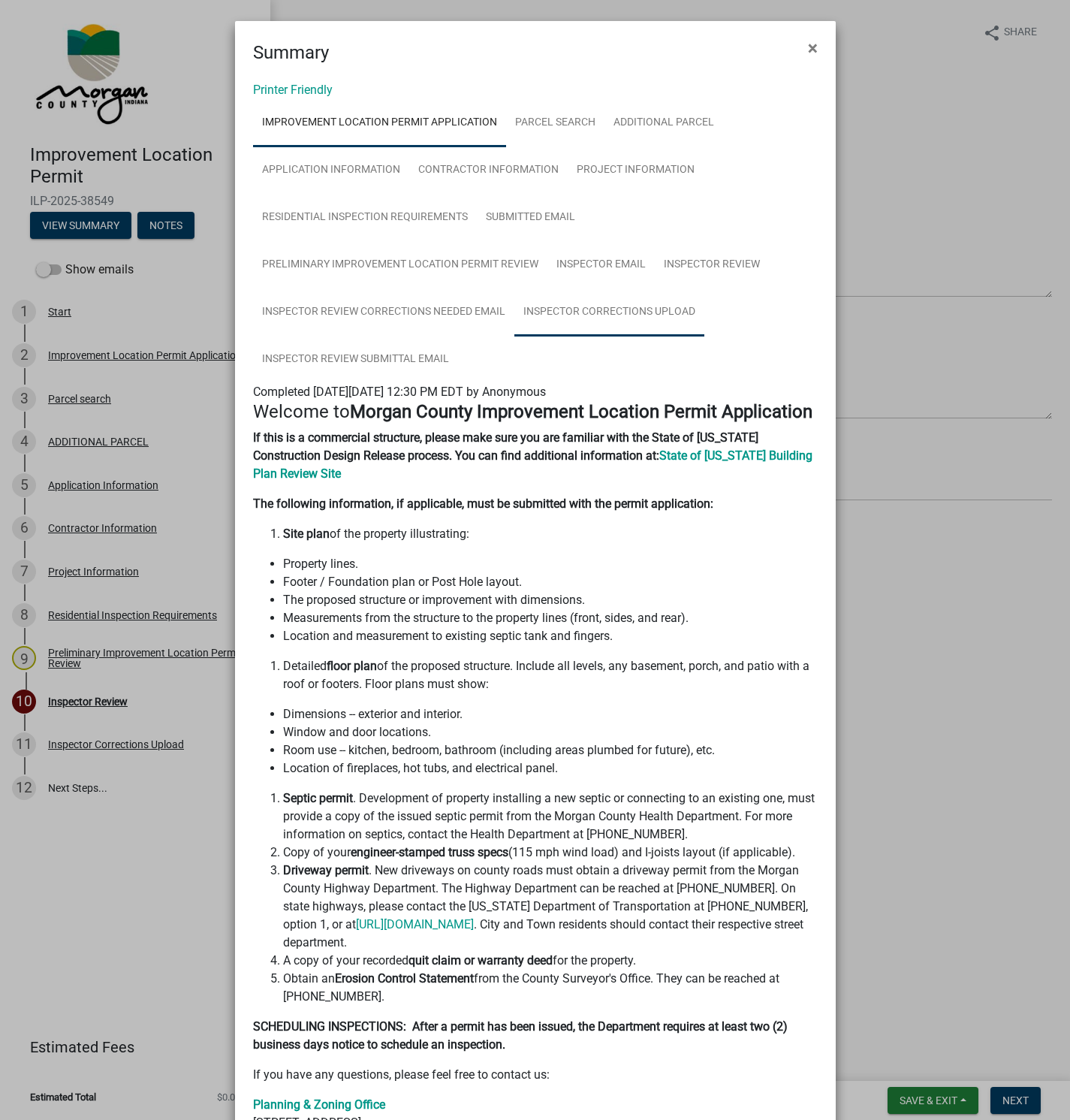
click at [621, 310] on link "Inspector Corrections Upload" at bounding box center [610, 312] width 190 height 48
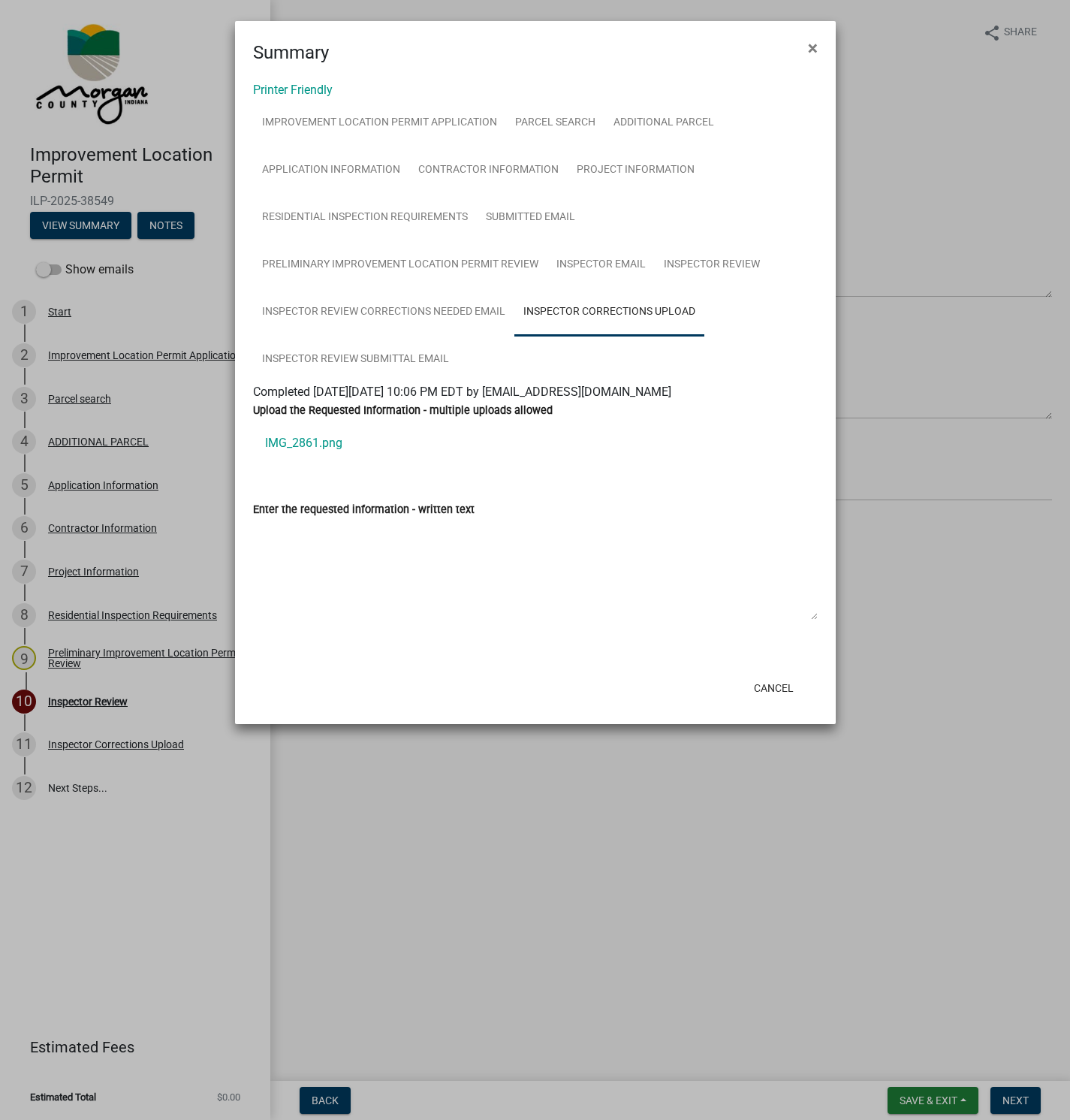
click at [313, 445] on link "IMG_2861.png" at bounding box center [535, 444] width 565 height 36
click at [812, 52] on span "×" at bounding box center [813, 47] width 10 height 21
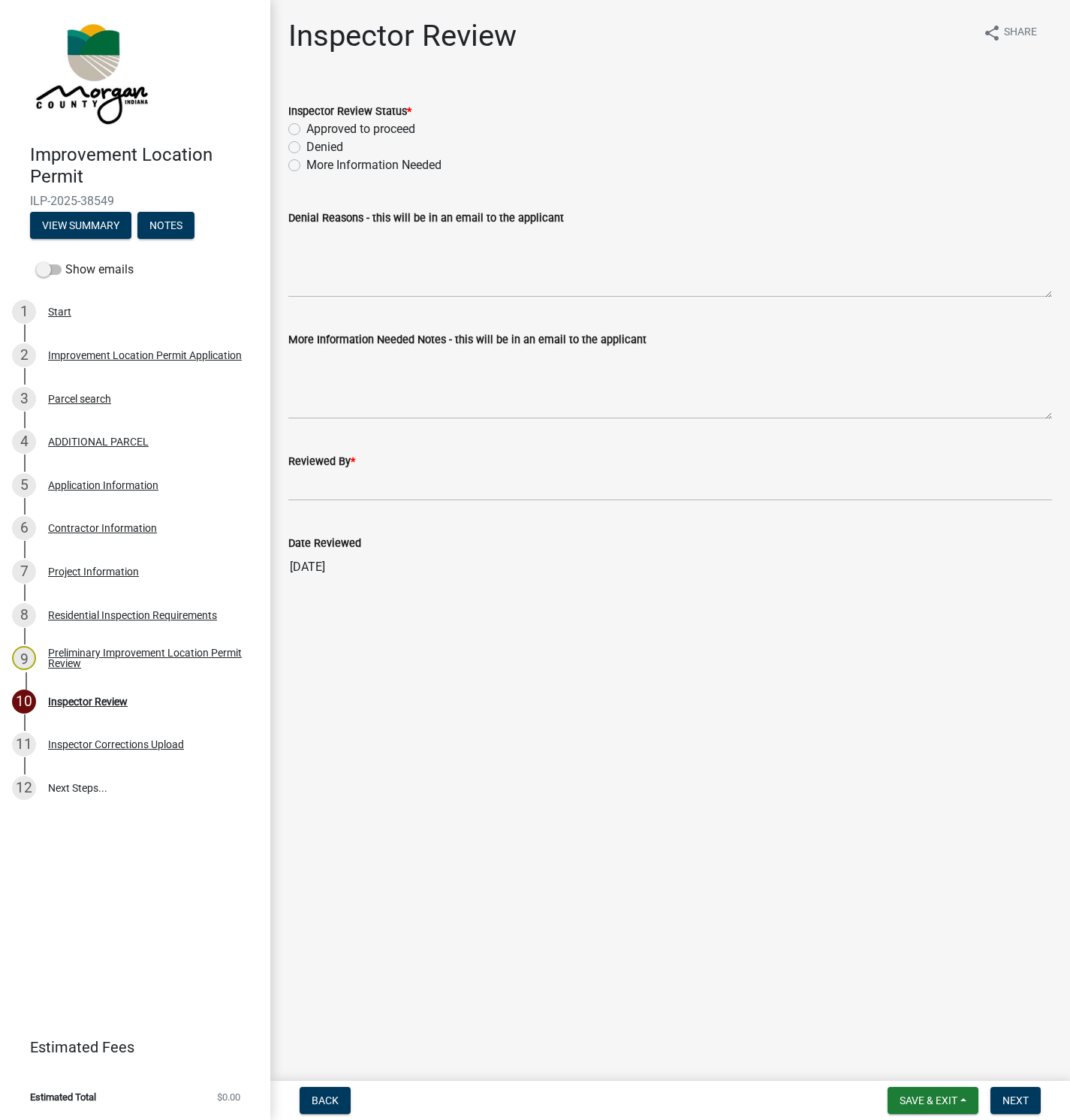
click at [307, 128] on label "Approved to proceed" at bounding box center [361, 129] width 109 height 18
click at [307, 128] on input "Approved to proceed" at bounding box center [311, 125] width 10 height 10
radio input "true"
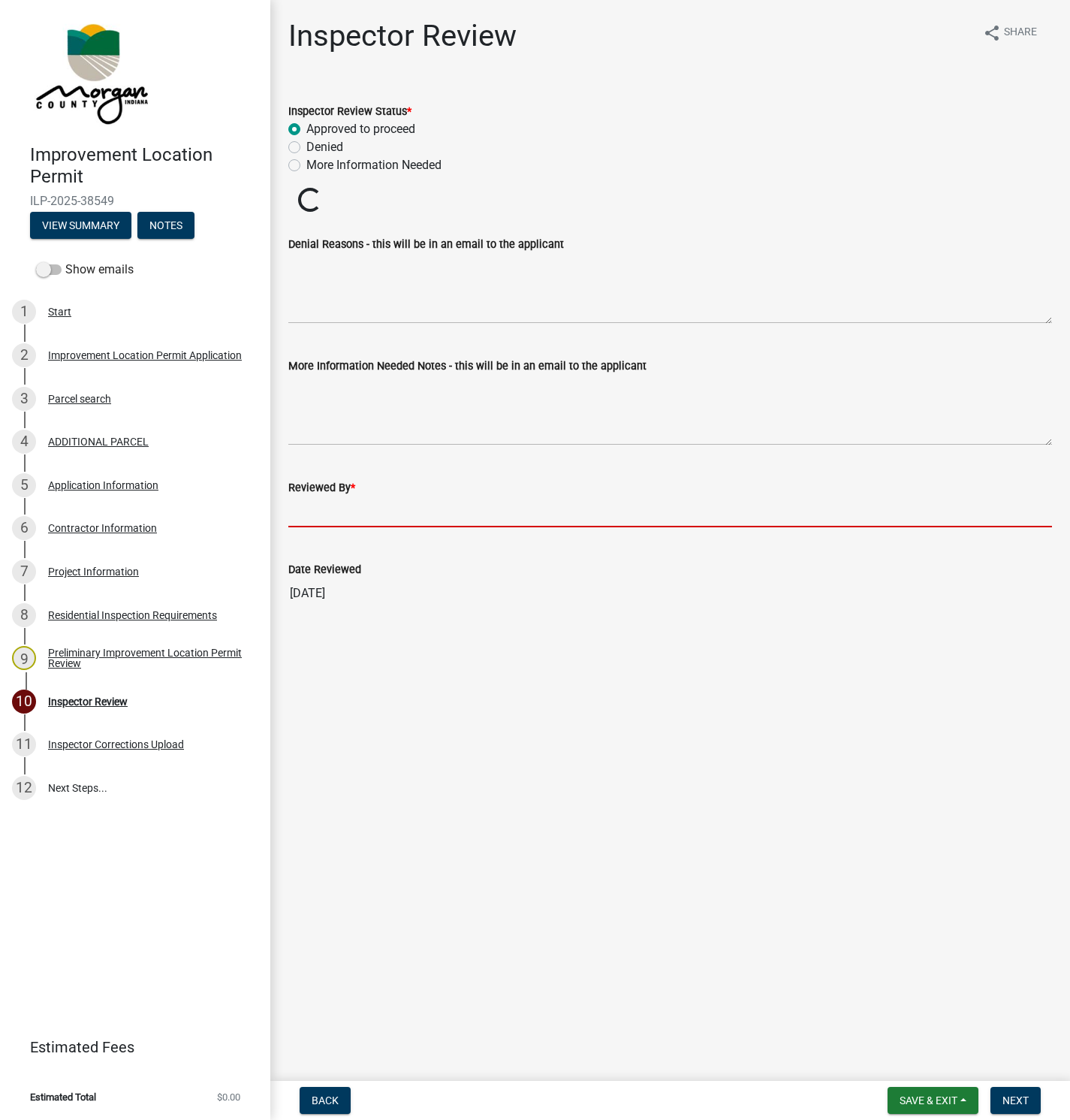
click at [304, 517] on input "Reviewed By *" at bounding box center [670, 512] width 764 height 31
type input "[PERSON_NAME]"
click at [1016, 1089] on button "Next" at bounding box center [1015, 1100] width 50 height 27
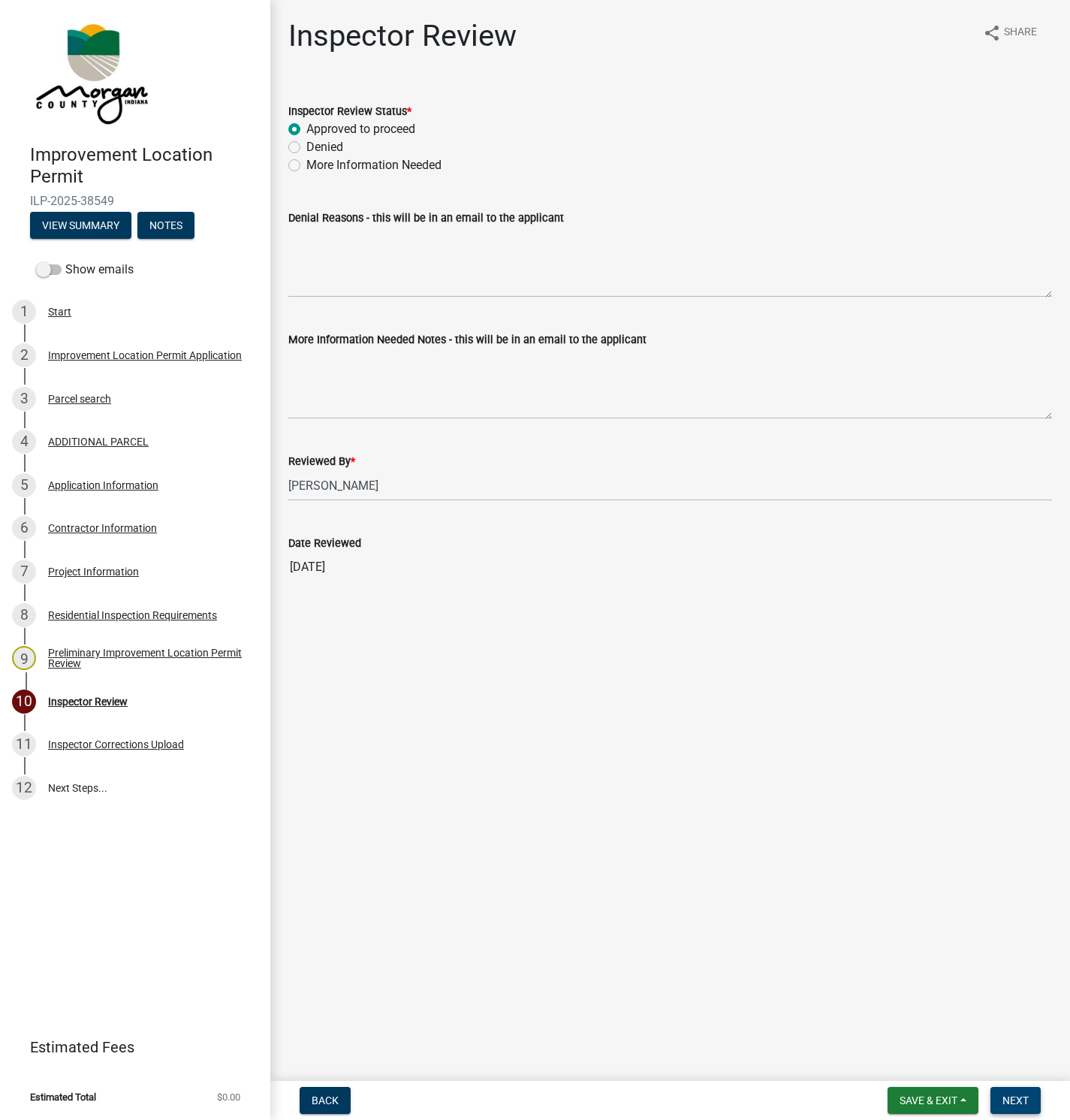
click at [1012, 1104] on span "Next" at bounding box center [1016, 1101] width 26 height 12
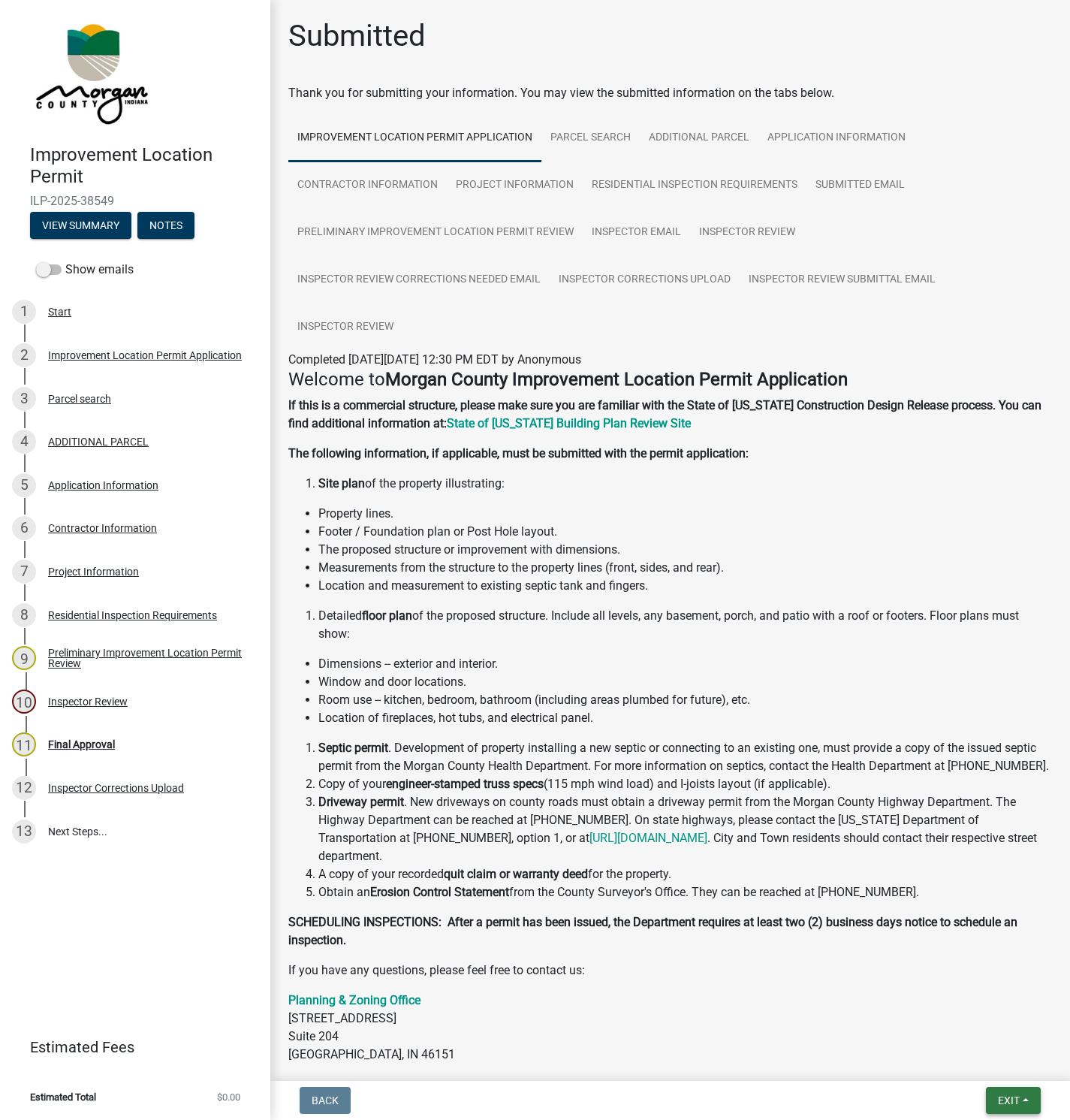
click at [1016, 1101] on span "Exit" at bounding box center [1009, 1101] width 21 height 12
click at [954, 1060] on button "Save & Exit" at bounding box center [981, 1063] width 120 height 36
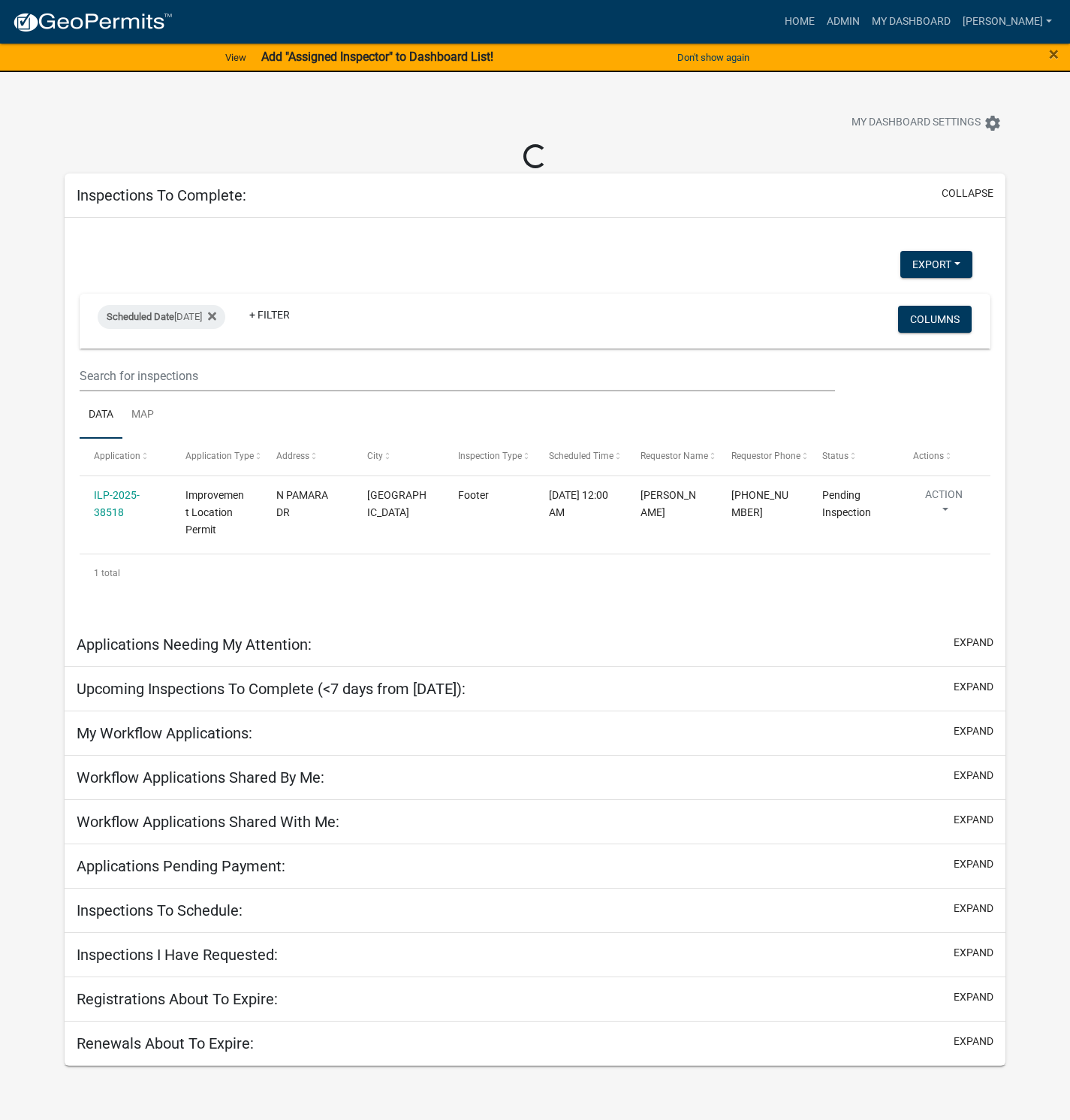
select select "1: 25"
